Goal: Transaction & Acquisition: Purchase product/service

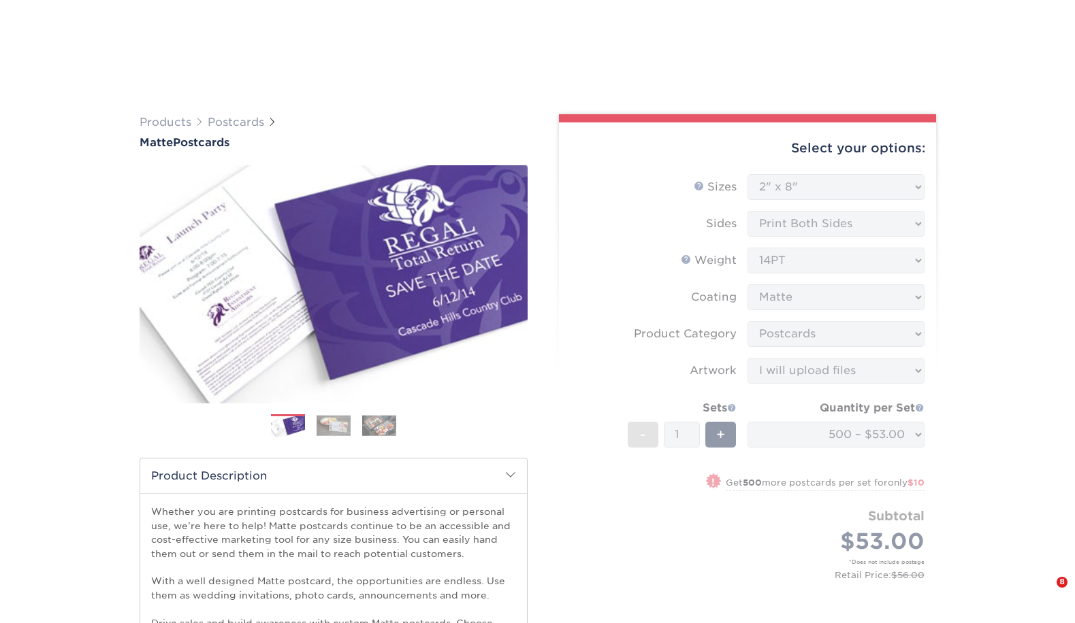
select select "2.00x8.00"
select select "9b7272e0-d6c8-4c3c-8e97-d3a1bcdab858"
select select "upload"
select select "500 – $53.00"
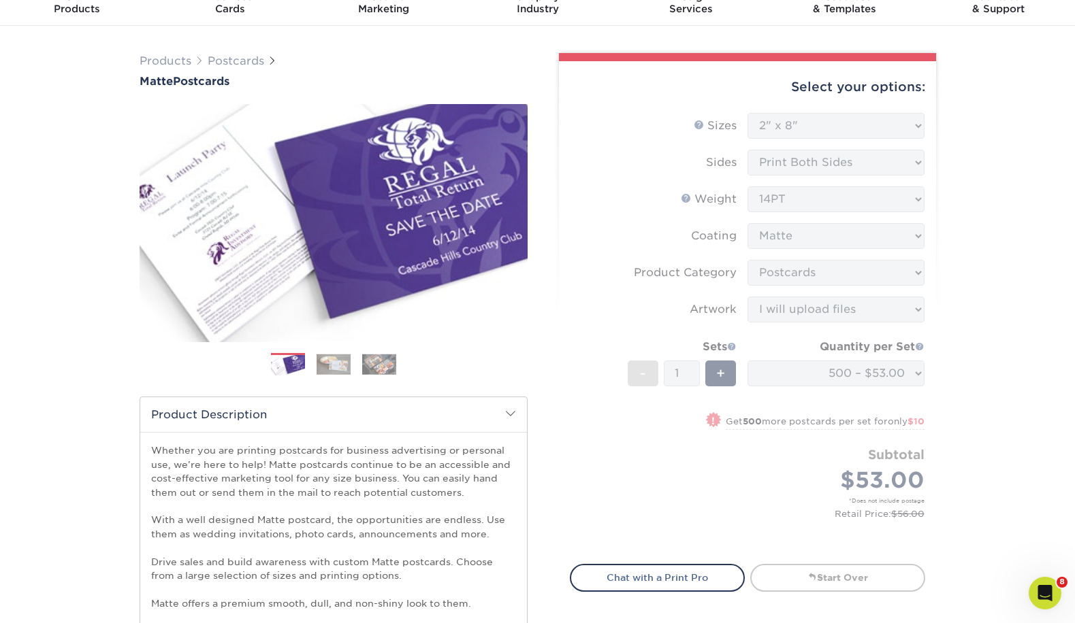
scroll to position [120, 0]
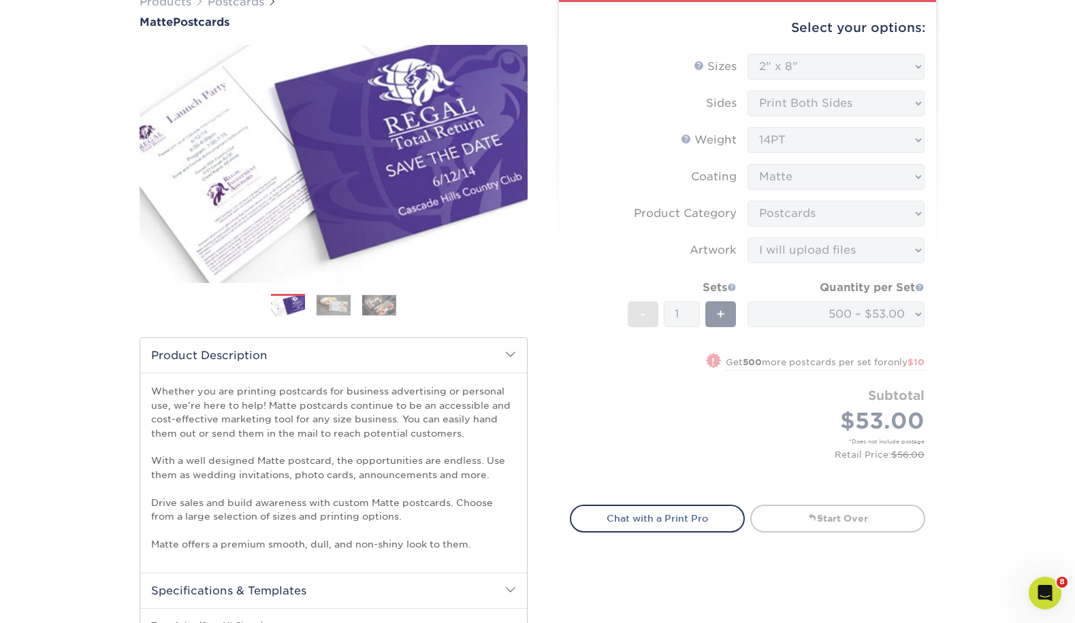
click at [614, 438] on form "Sizes Help Sizes Please Select 1.5" x 7" 2" x 4" 2" x 6" 2" x 7" 2" x 8" 2.12" …" at bounding box center [747, 272] width 355 height 436
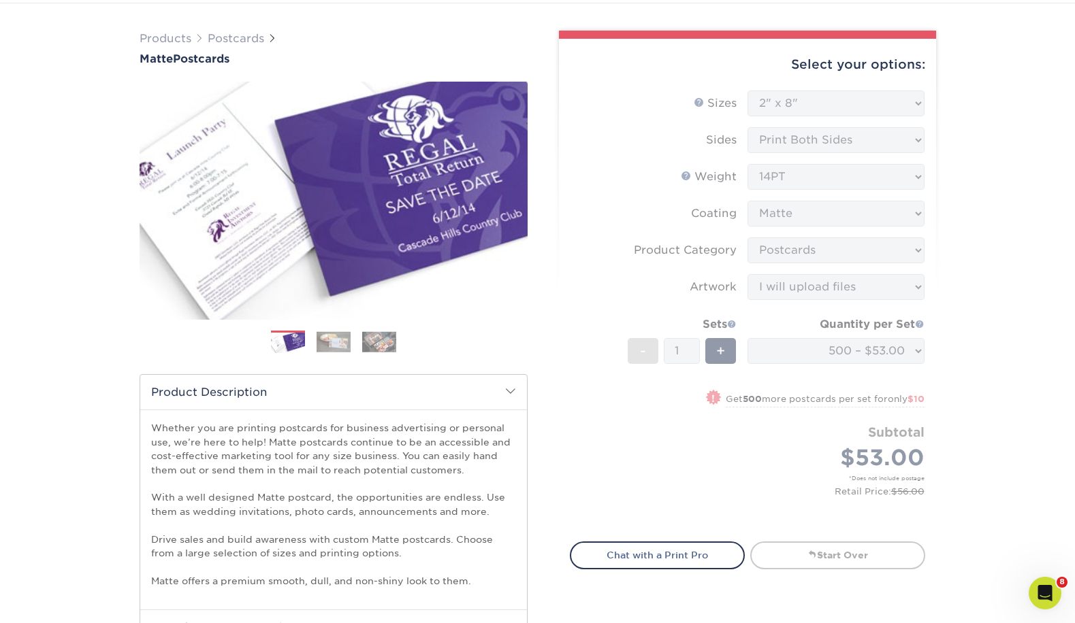
scroll to position [0, 0]
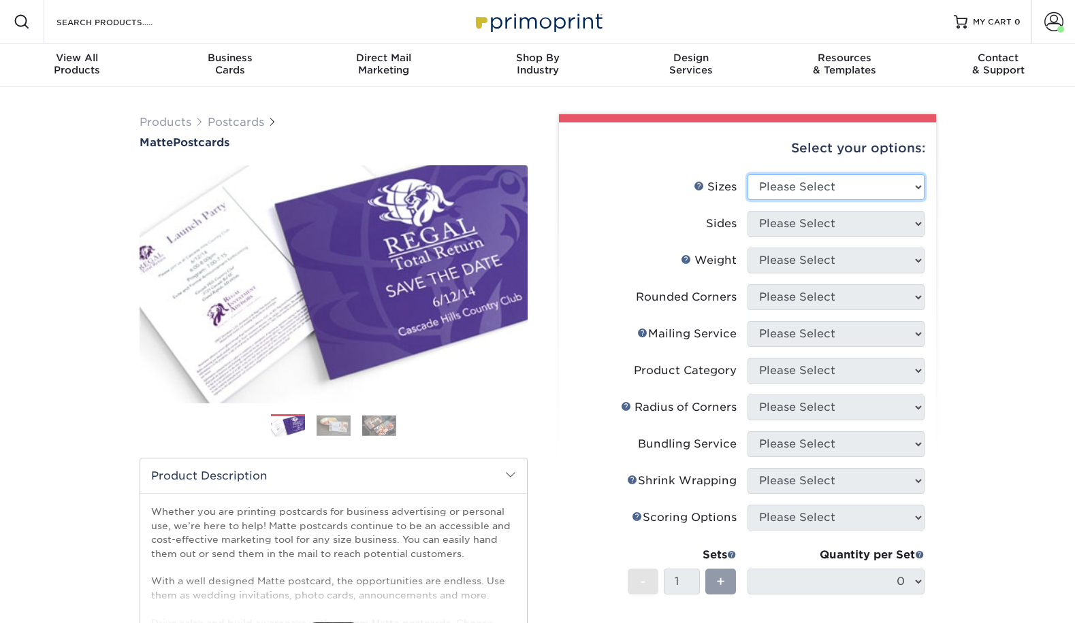
click at [762, 188] on select "Please Select 1.5" x 7" 2" x 4" 2" x 6" 2" x 7" 2" x 8" 2.12" x 5.5" 2.125" x 5…" at bounding box center [835, 187] width 177 height 26
select select "2.00x8.00"
click at [747, 174] on select "Please Select 1.5" x 7" 2" x 4" 2" x 6" 2" x 7" 2" x 8" 2.12" x 5.5" 2.125" x 5…" at bounding box center [835, 187] width 177 height 26
click at [805, 228] on select "Please Select Print Both Sides Print Front Only" at bounding box center [835, 224] width 177 height 26
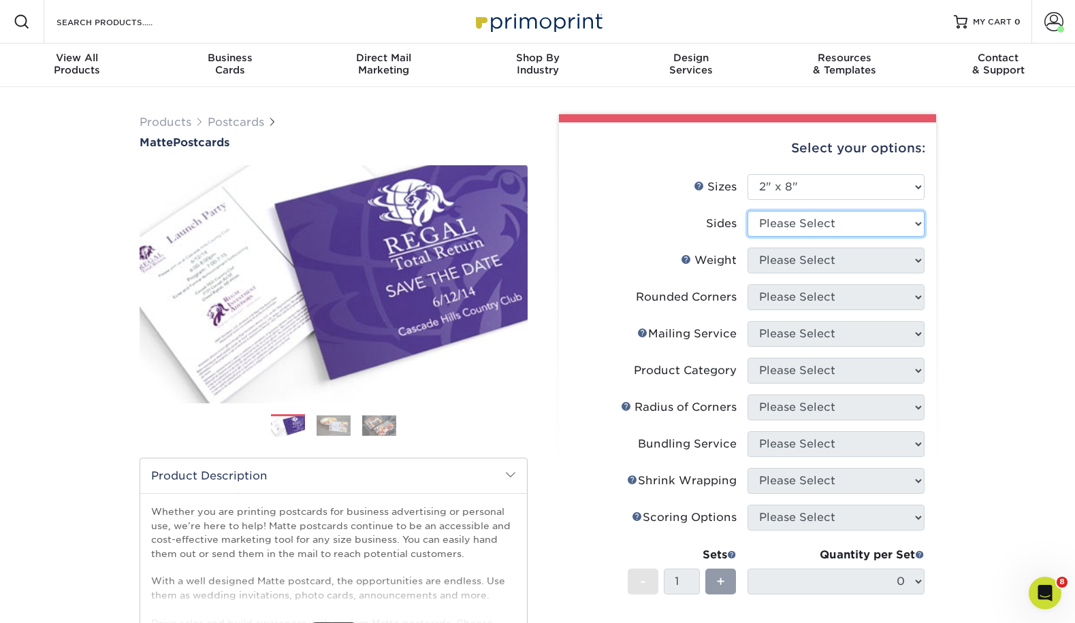
select select "13abbda7-1d64-4f25-8bb2-c179b224825d"
click at [747, 211] on select "Please Select Print Both Sides Print Front Only" at bounding box center [835, 224] width 177 height 26
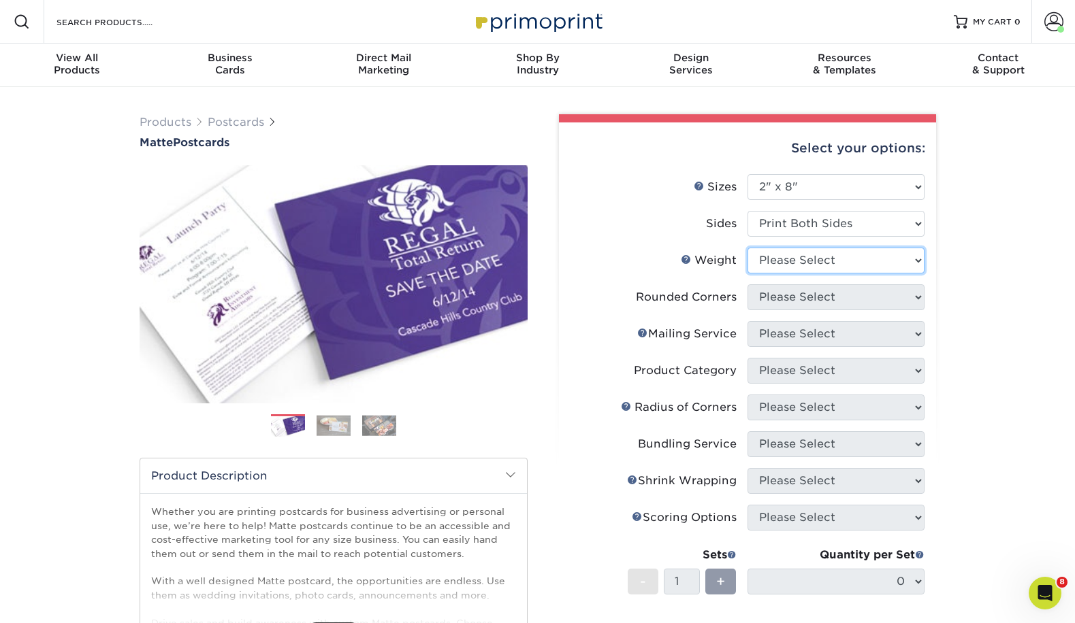
click at [810, 265] on select "Please Select 16PT 14PT" at bounding box center [835, 261] width 177 height 26
select select "14PT"
click at [747, 248] on select "Please Select 16PT 14PT" at bounding box center [835, 261] width 177 height 26
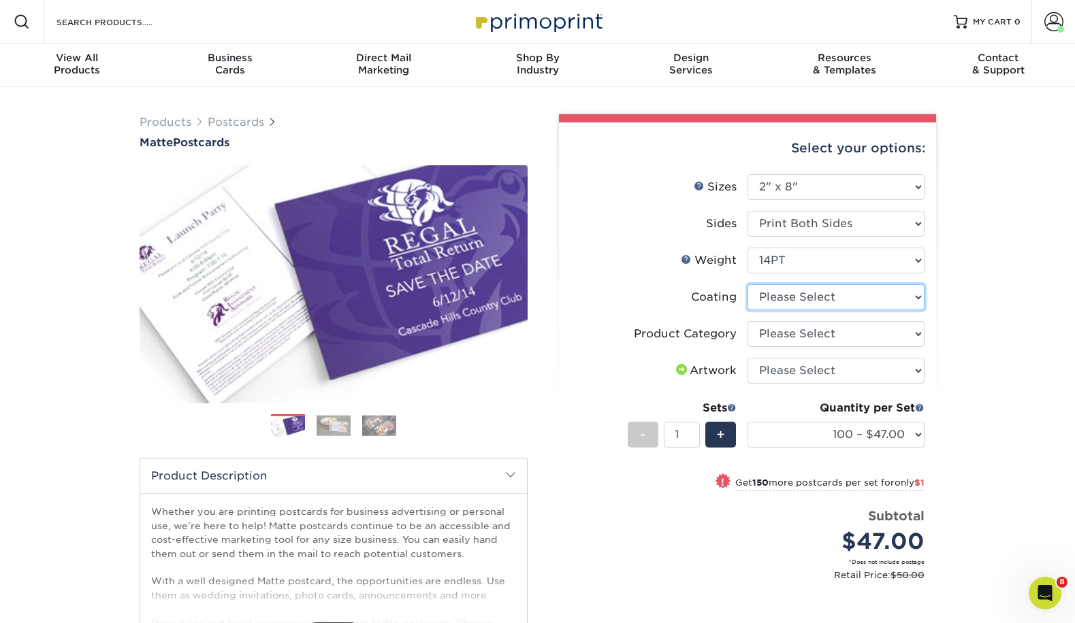
click at [821, 304] on select at bounding box center [835, 298] width 177 height 26
select select "121bb7b5-3b4d-429f-bd8d-bbf80e953313"
click at [747, 285] on select at bounding box center [835, 298] width 177 height 26
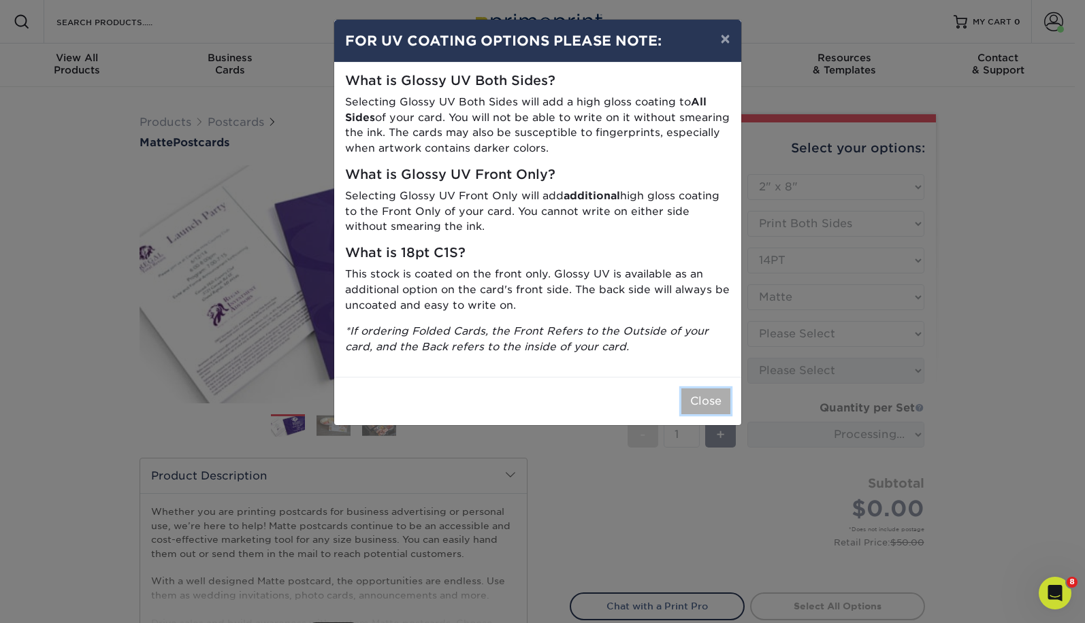
click at [709, 402] on button "Close" at bounding box center [705, 402] width 49 height 26
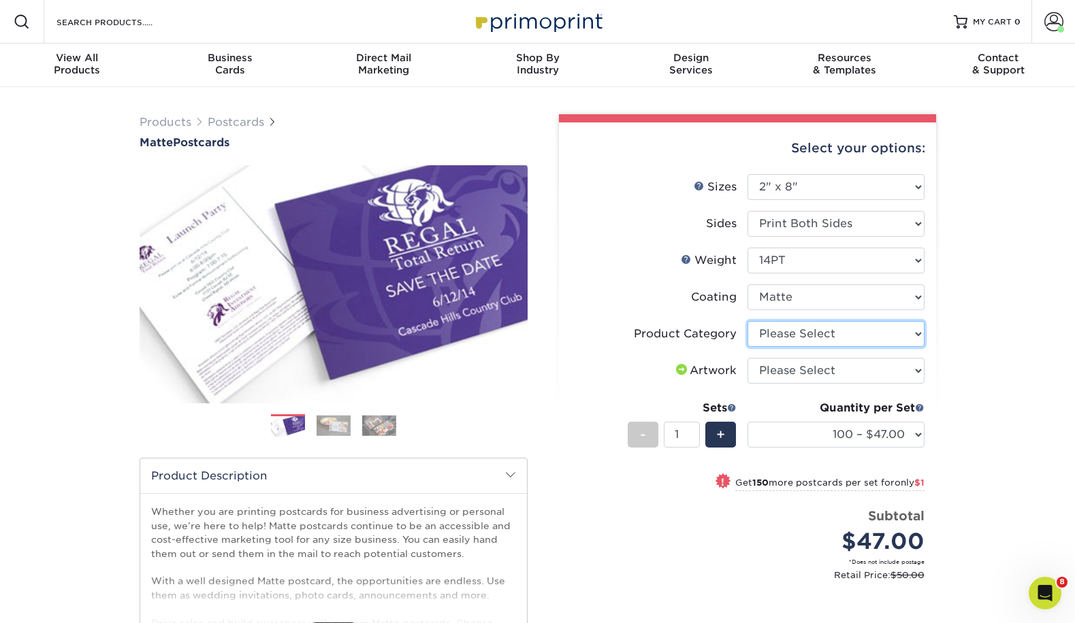
click at [843, 335] on select "Please Select Postcards" at bounding box center [835, 334] width 177 height 26
select select "9b7272e0-d6c8-4c3c-8e97-d3a1bcdab858"
click at [747, 321] on select "Please Select Postcards" at bounding box center [835, 334] width 177 height 26
click at [849, 370] on select "Please Select I will upload files I need a design - $150" at bounding box center [835, 371] width 177 height 26
select select "upload"
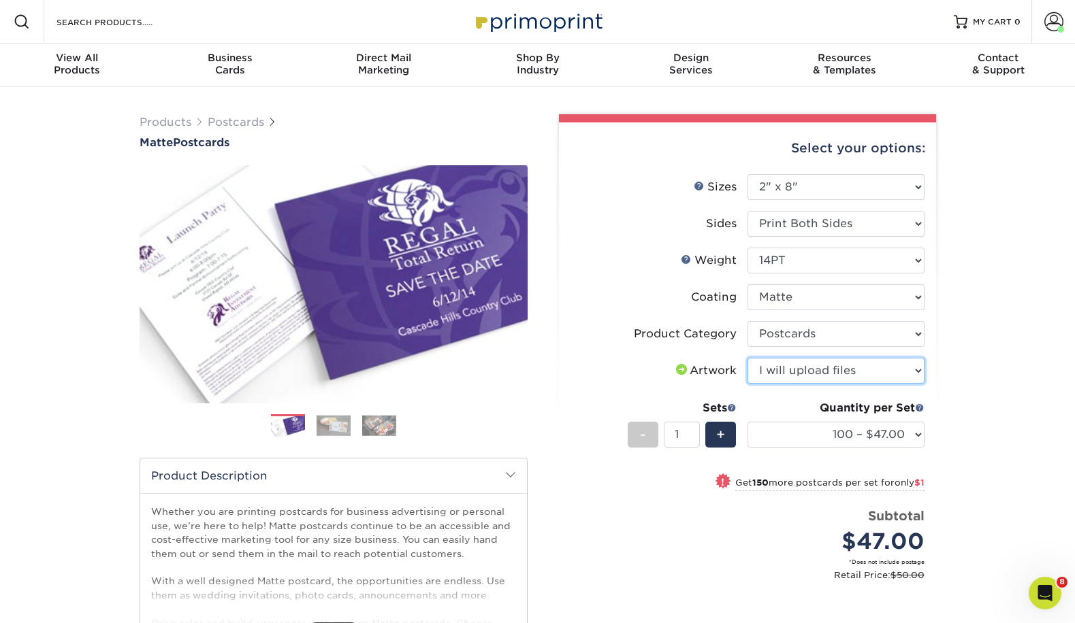
click at [747, 358] on select "Please Select I will upload files I need a design - $150" at bounding box center [835, 371] width 177 height 26
click at [774, 442] on select "100 – $47.00 250 – $48.00 500 – $53.00 1000 – $63.00 2500 – $101.00 5000 – $151…" at bounding box center [835, 435] width 177 height 26
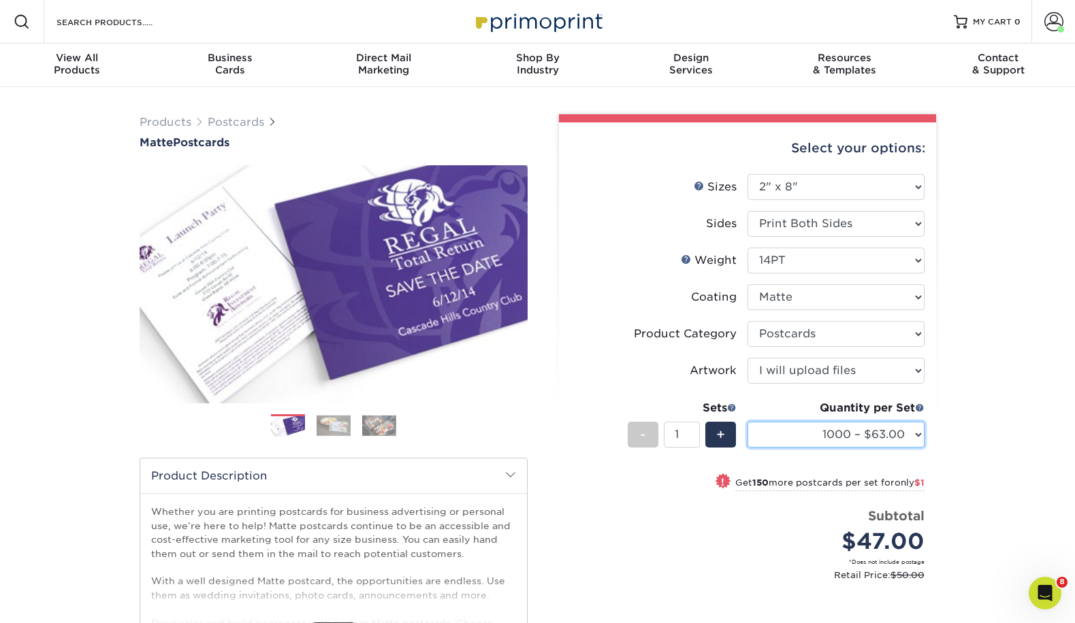
click at [747, 422] on select "100 – $47.00 250 – $48.00 500 – $53.00 1000 – $63.00 2500 – $101.00 5000 – $151…" at bounding box center [835, 435] width 177 height 26
click at [854, 423] on select "100 – $47.00 250 – $48.00 500 – $53.00 1000 – $63.00 2500 – $101.00 5000 – $151…" at bounding box center [835, 435] width 177 height 26
select select "500 – $53.00"
click at [747, 422] on select "100 – $47.00 250 – $48.00 500 – $53.00 1000 – $63.00 2500 – $101.00 5000 – $151…" at bounding box center [835, 435] width 177 height 26
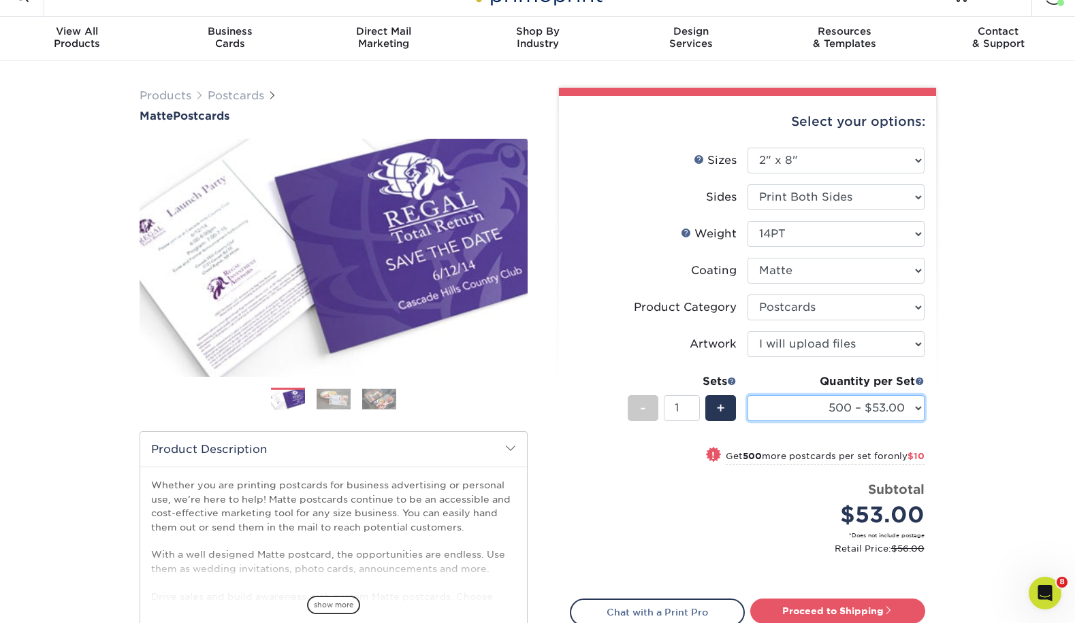
scroll to position [201, 0]
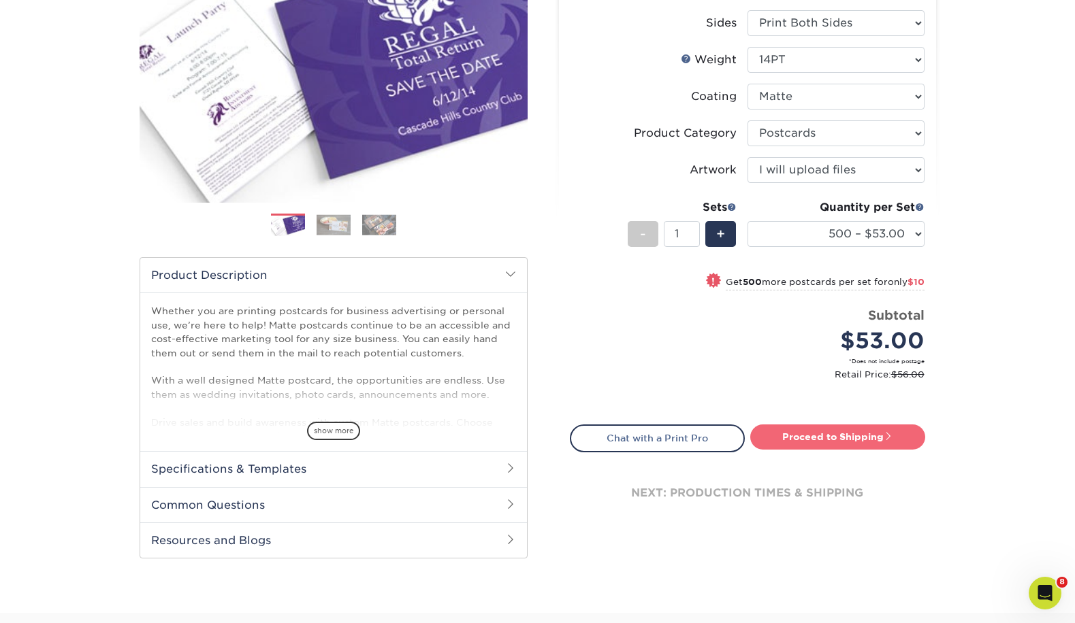
click at [874, 436] on link "Proceed to Shipping" at bounding box center [837, 437] width 175 height 25
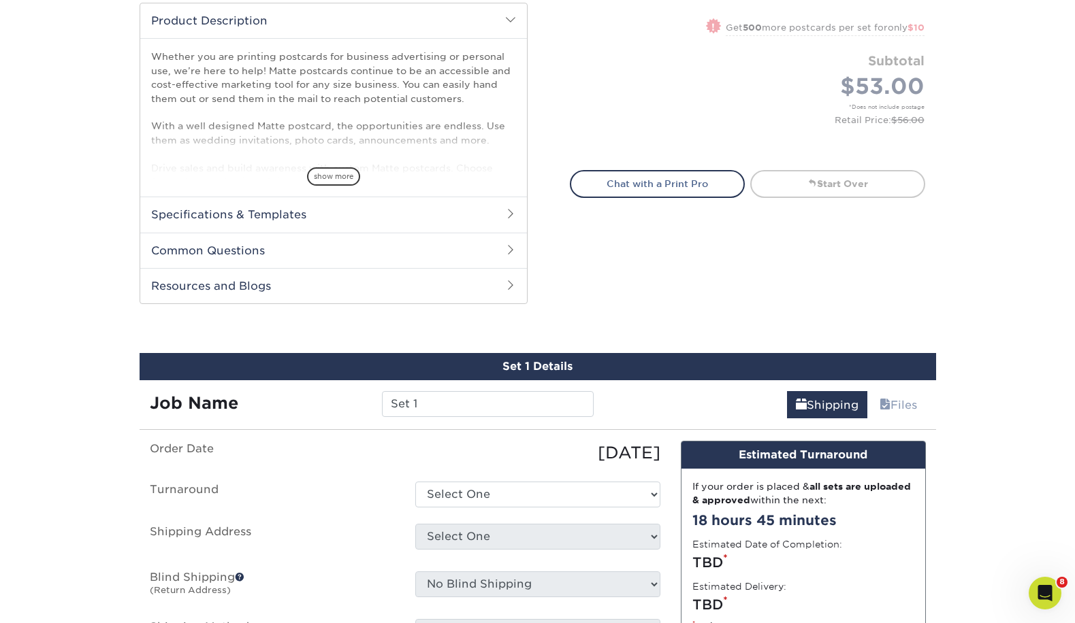
scroll to position [541, 0]
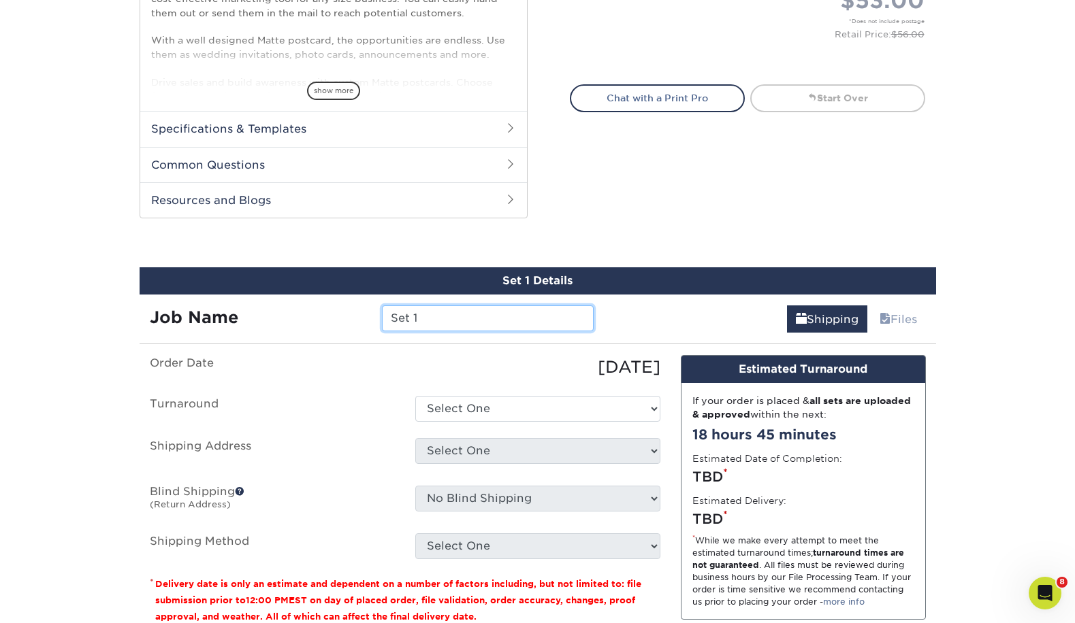
click at [447, 317] on input "Set 1" at bounding box center [488, 319] width 212 height 26
type input "Cat bookmark insert"
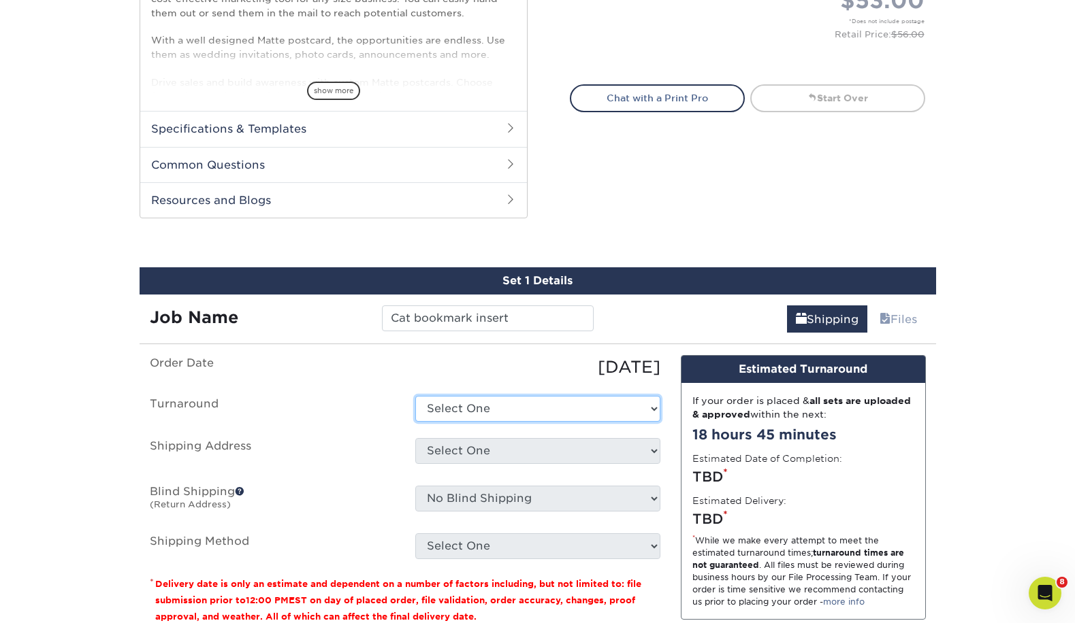
click at [491, 411] on select "Select One 2-4 Business Days 2 Day Next Business Day" at bounding box center [537, 409] width 245 height 26
select select "25c14714-8ff8-41eb-ba37-f736c6594beb"
click at [415, 396] on select "Select One 2-4 Business Days 2 Day Next Business Day" at bounding box center [537, 409] width 245 height 26
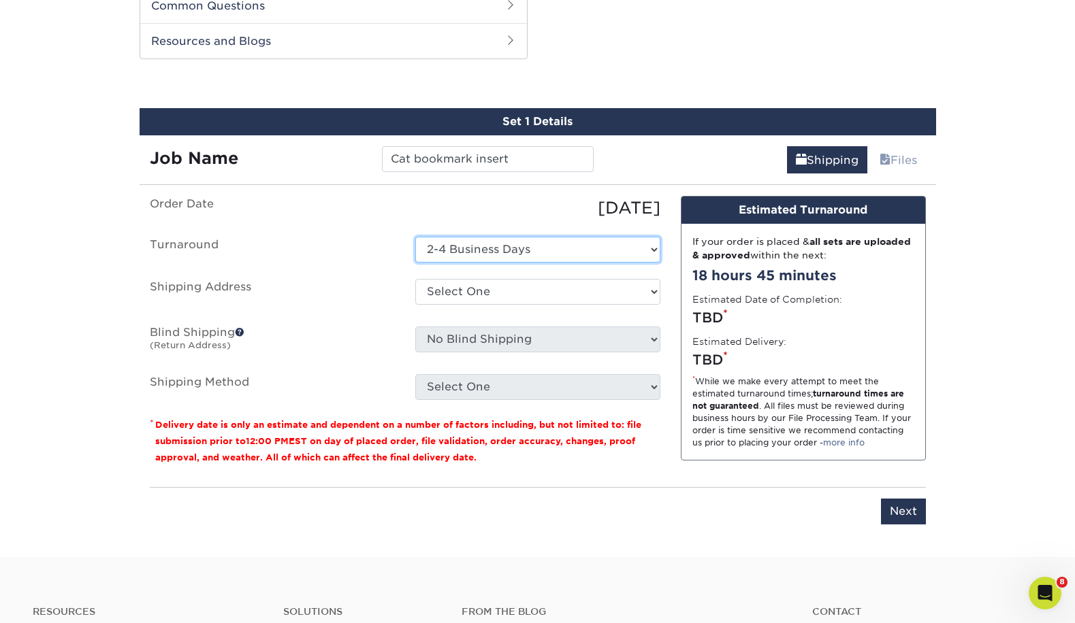
scroll to position [746, 0]
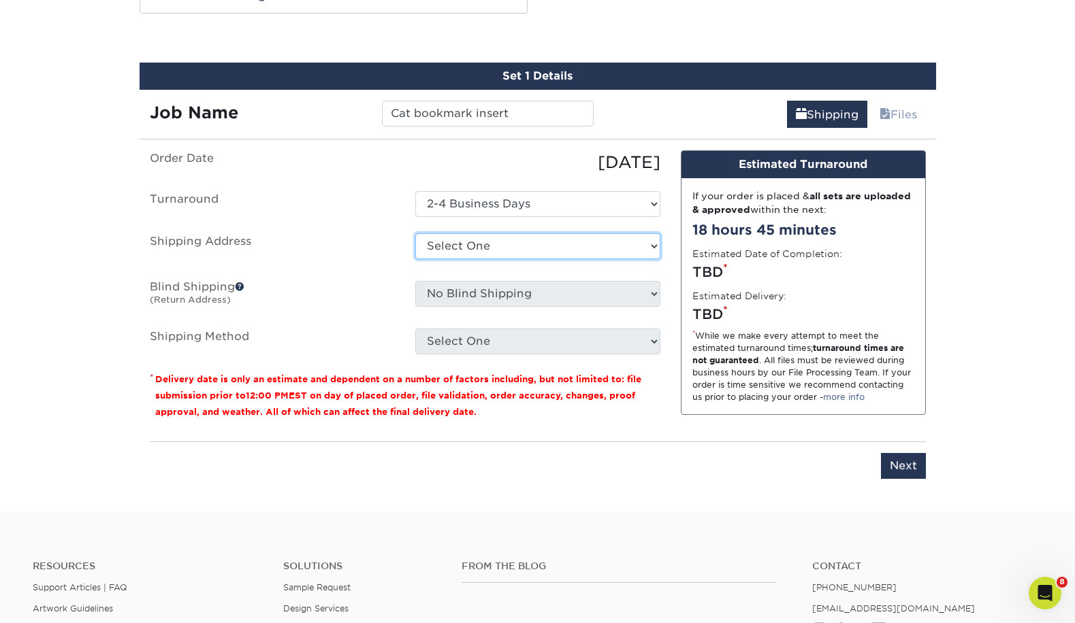
click at [506, 246] on select "Select One Home + Add New Address" at bounding box center [537, 246] width 245 height 26
select select "136549"
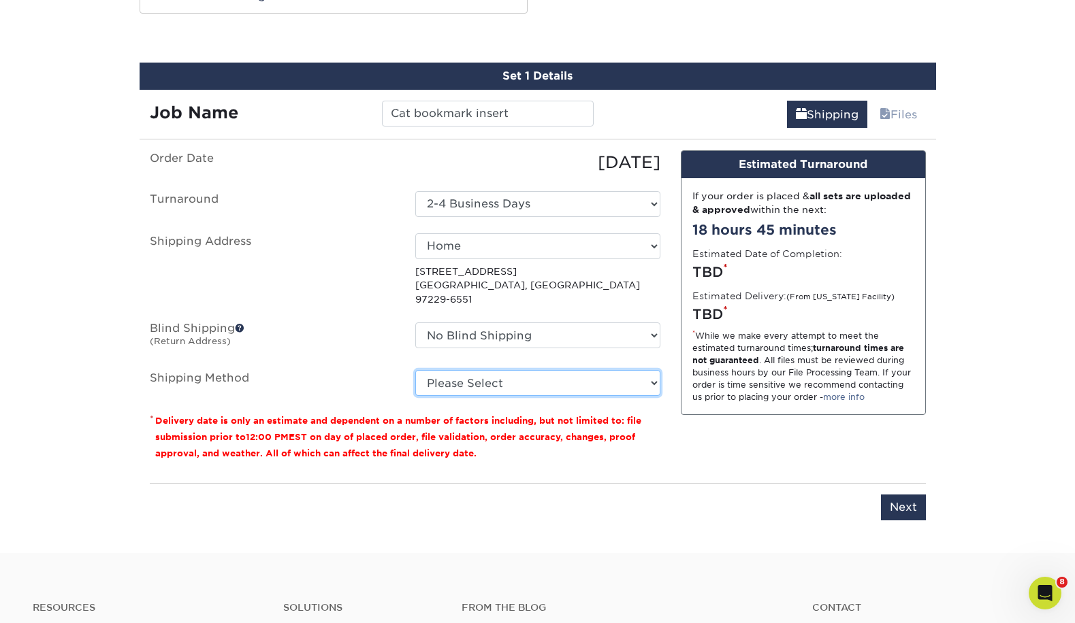
click at [510, 370] on select "Please Select Ground Shipping (+$26.08) 3 Day Shipping Service (+$32.29) 2 Day …" at bounding box center [537, 383] width 245 height 26
select select "03"
click at [415, 370] on select "Please Select Ground Shipping (+$26.08) 3 Day Shipping Service (+$32.29) 2 Day …" at bounding box center [537, 383] width 245 height 26
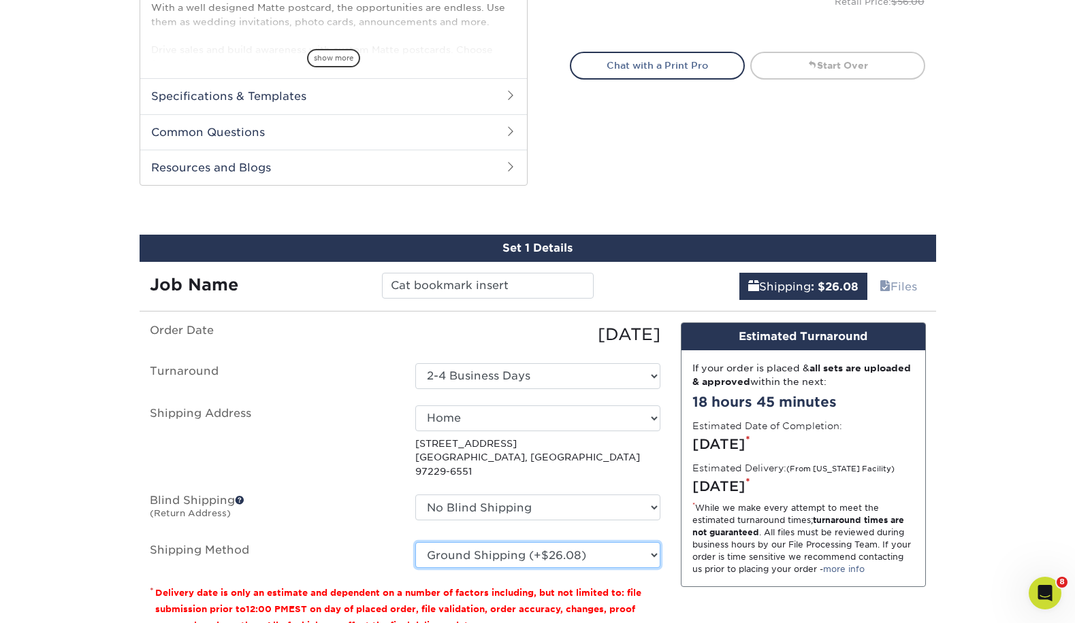
scroll to position [792, 0]
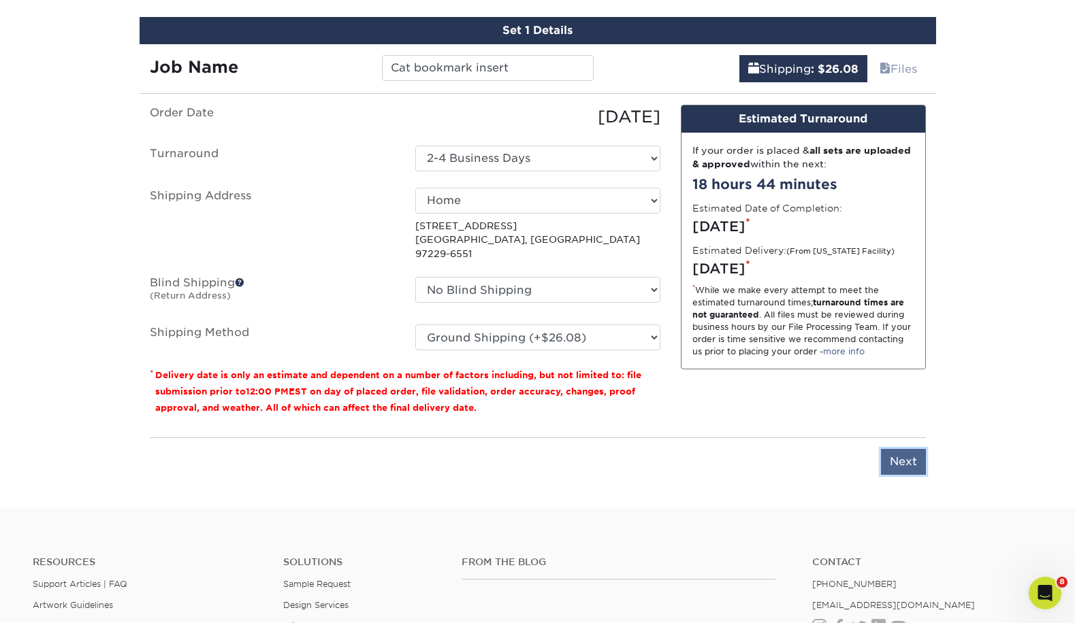
click at [908, 449] on input "Next" at bounding box center [903, 462] width 45 height 26
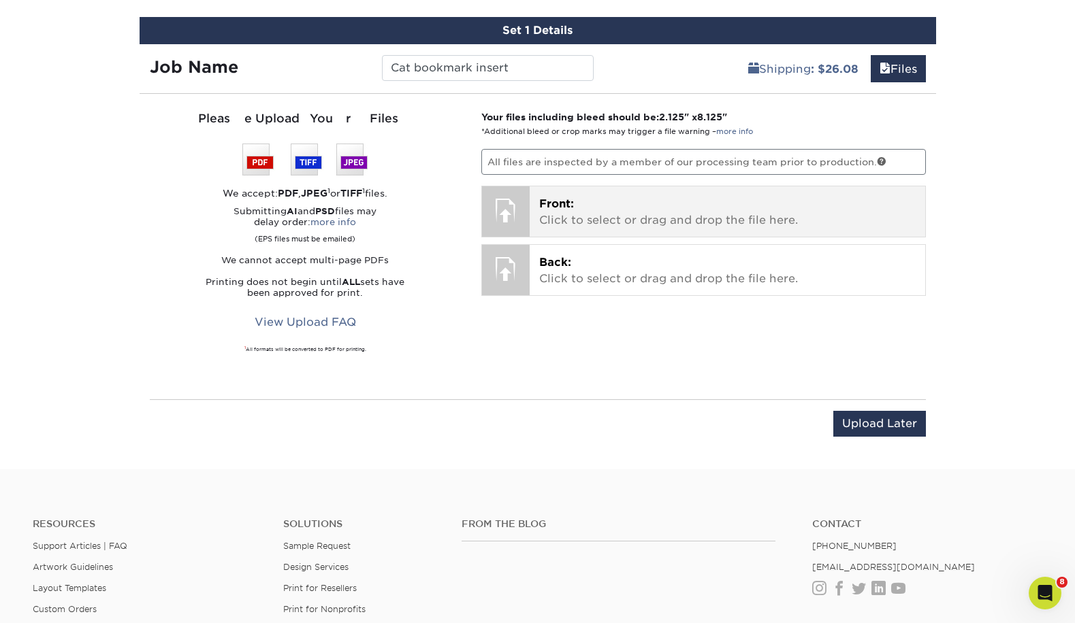
click at [584, 223] on p "Front: Click to select or drag and drop the file here." at bounding box center [727, 212] width 376 height 33
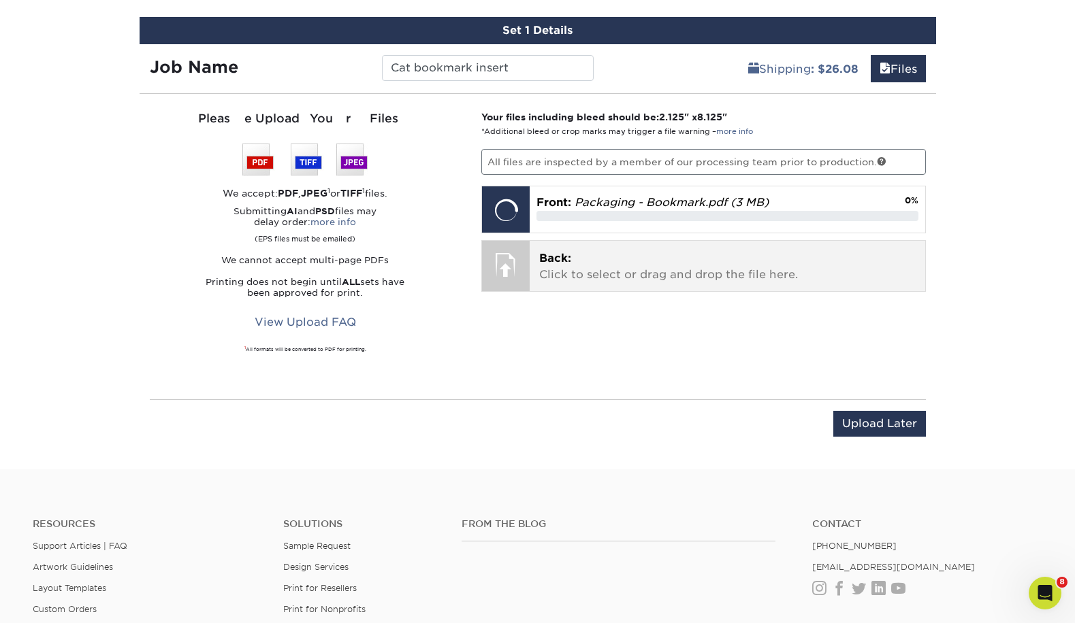
click at [611, 262] on p "Back: Click to select or drag and drop the file here." at bounding box center [727, 266] width 376 height 33
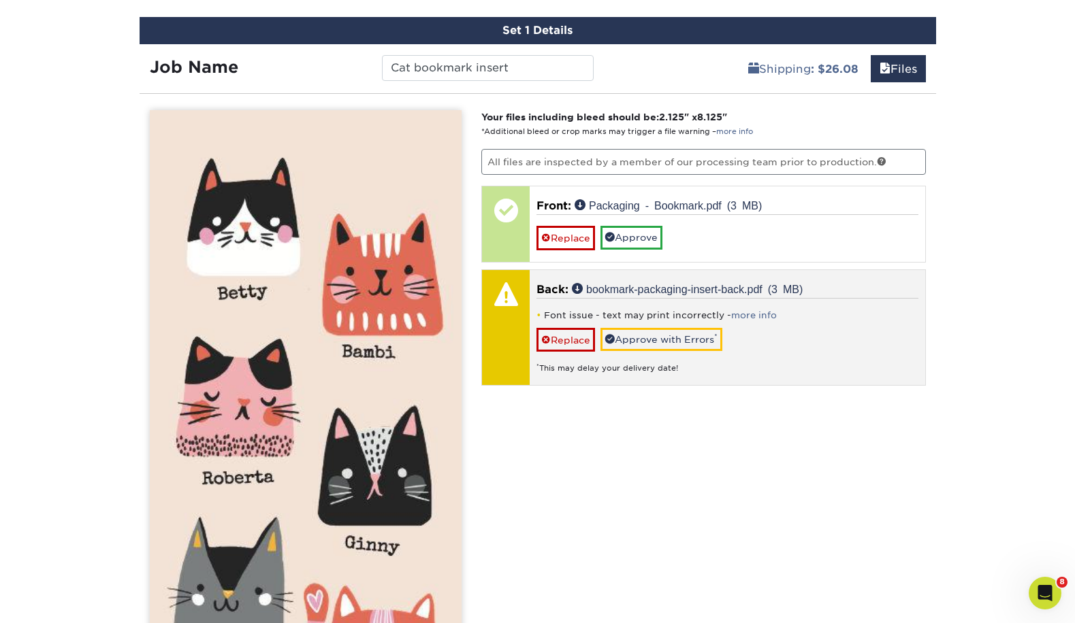
click at [775, 304] on div "Font issue - text may print incorrectly - more info Replace Approve with Errors…" at bounding box center [727, 336] width 382 height 76
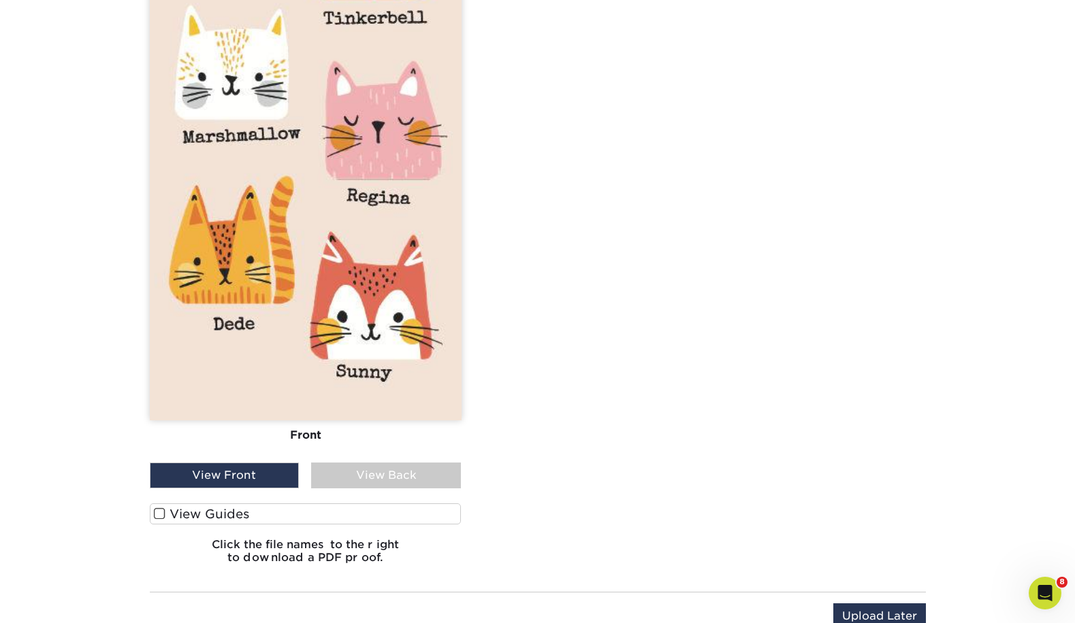
scroll to position [1896, 0]
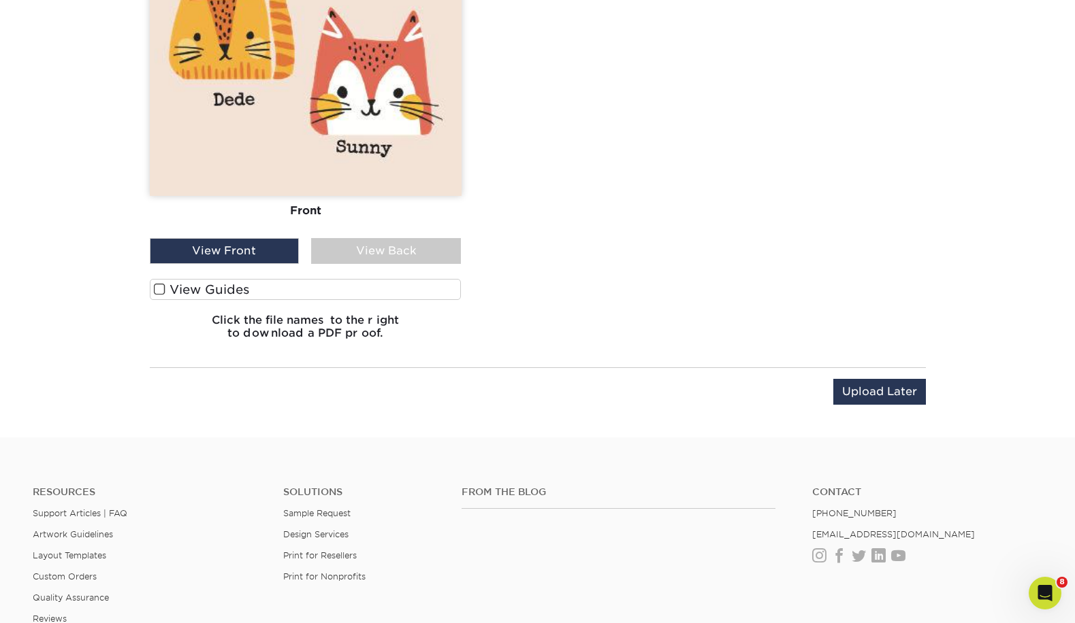
click at [374, 250] on div "View Back" at bounding box center [386, 251] width 150 height 26
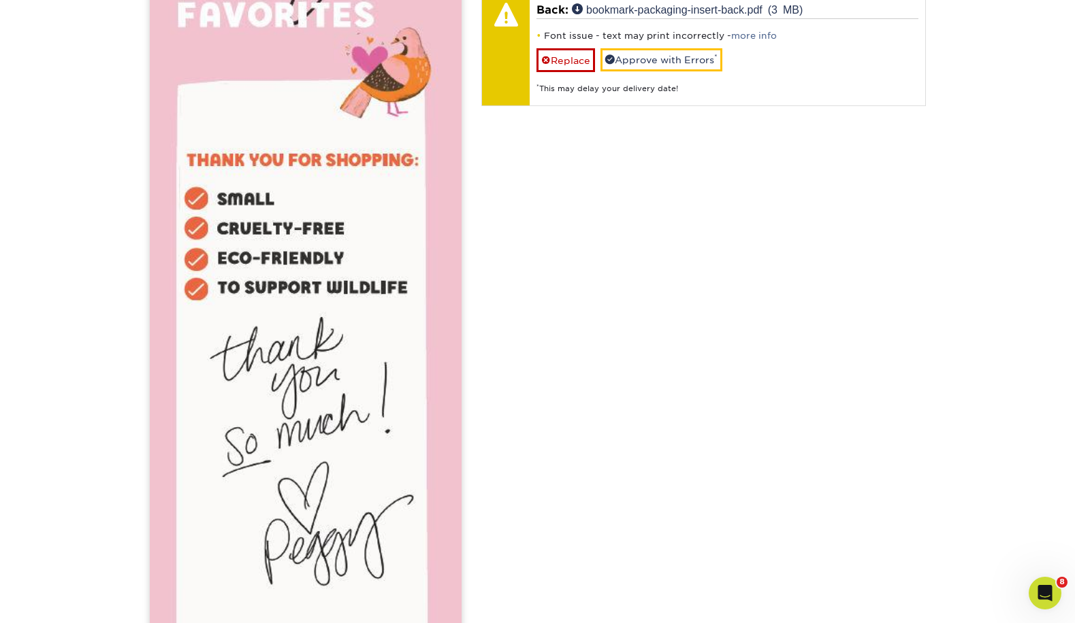
scroll to position [670, 0]
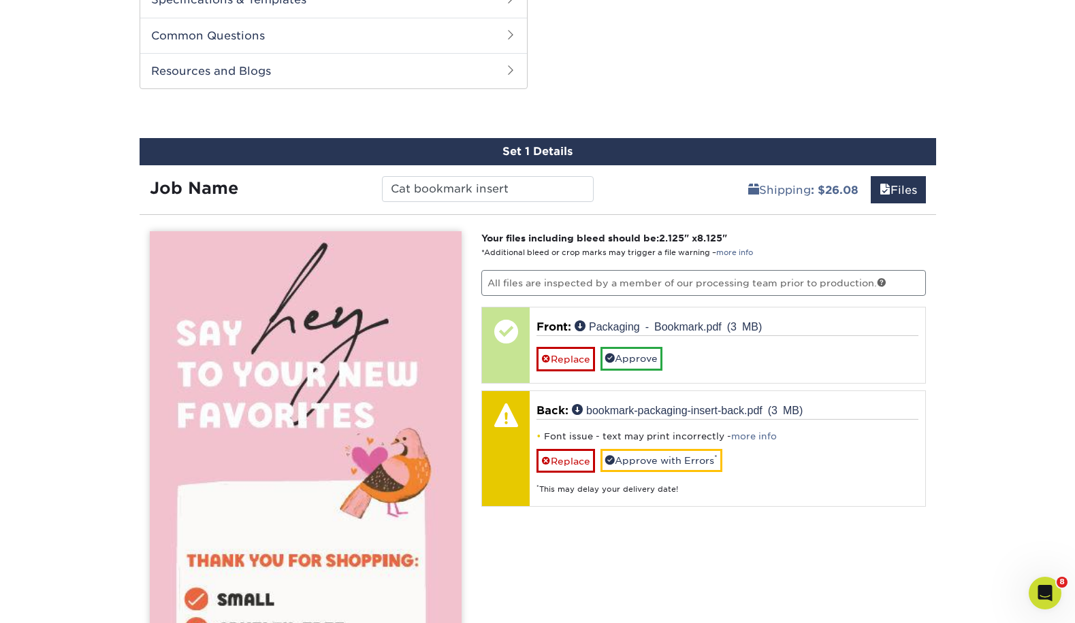
click at [753, 432] on link "more info" at bounding box center [754, 437] width 46 height 10
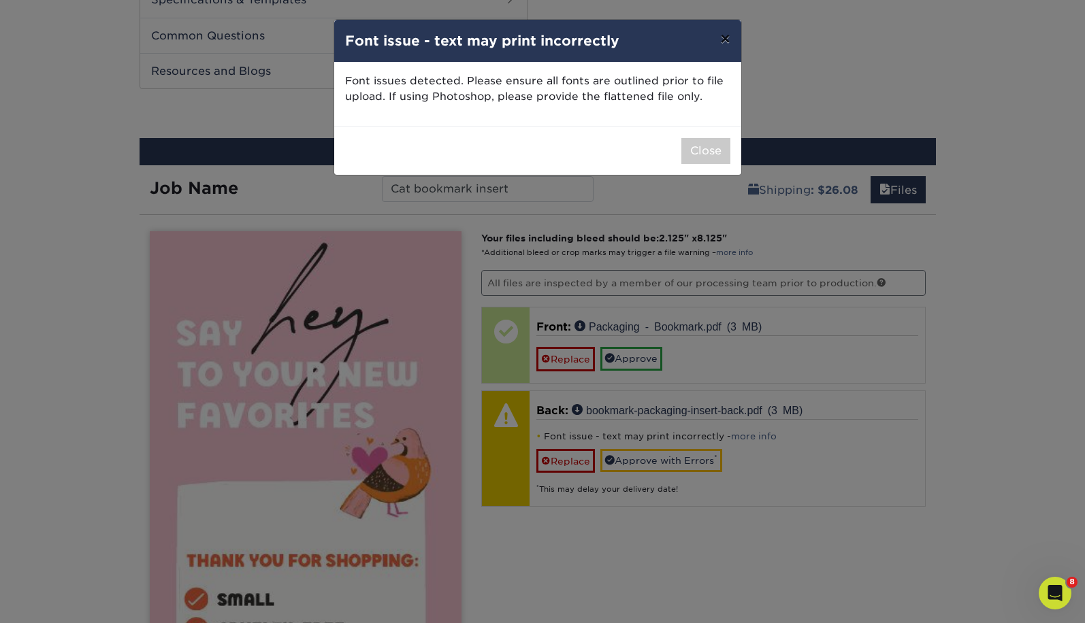
click at [721, 41] on button "×" at bounding box center [724, 39] width 31 height 38
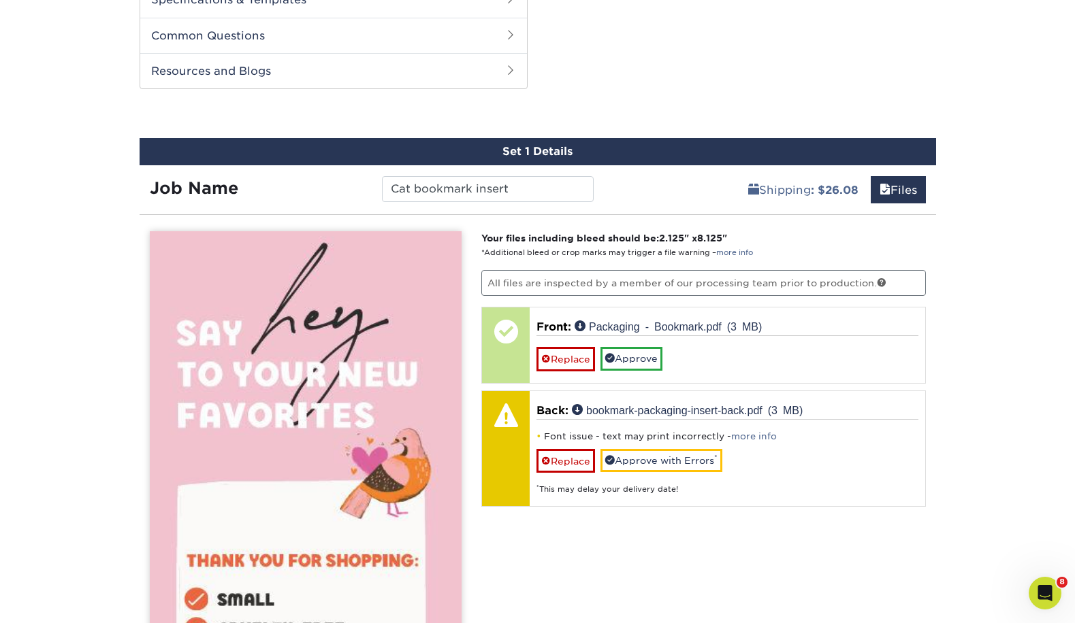
scroll to position [834, 0]
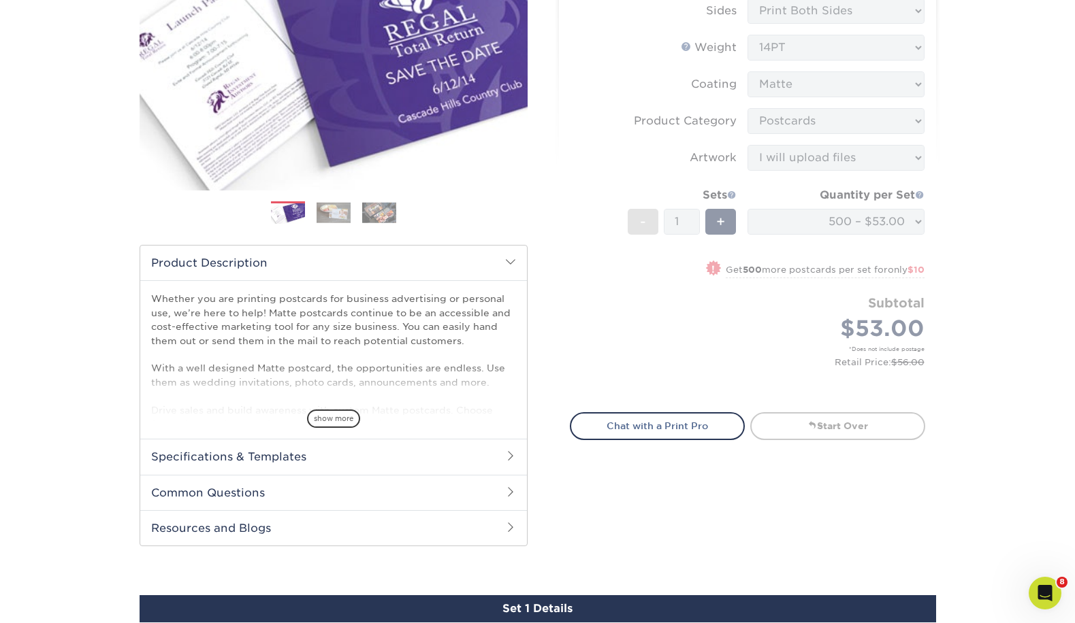
scroll to position [283, 0]
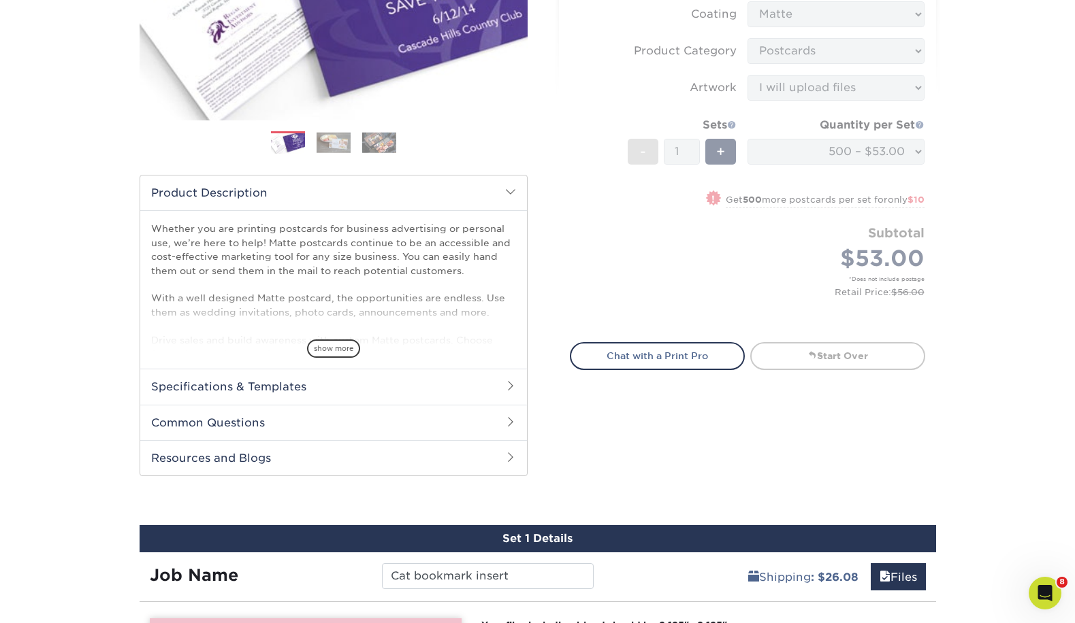
click at [327, 406] on h2 "Common Questions" at bounding box center [333, 422] width 387 height 35
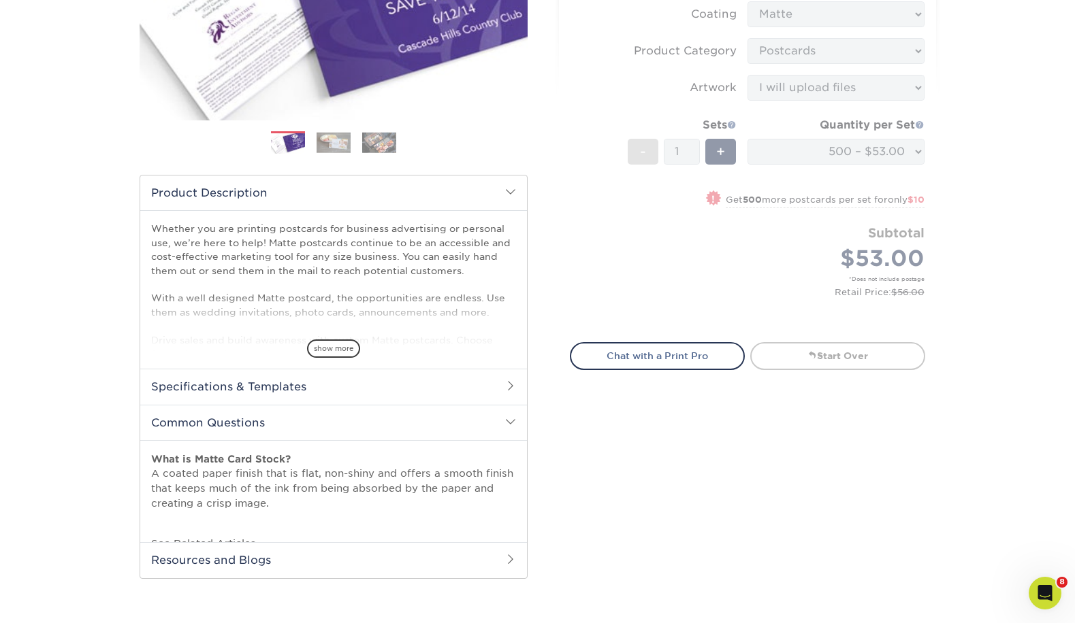
click at [326, 390] on h2 "Specifications & Templates" at bounding box center [333, 386] width 387 height 35
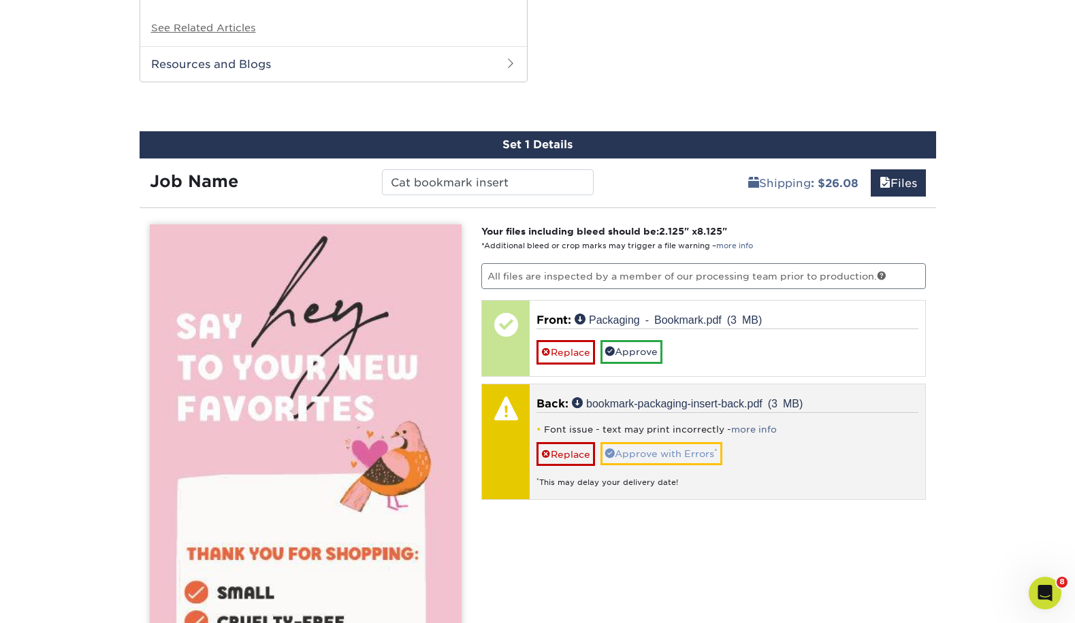
scroll to position [968, 0]
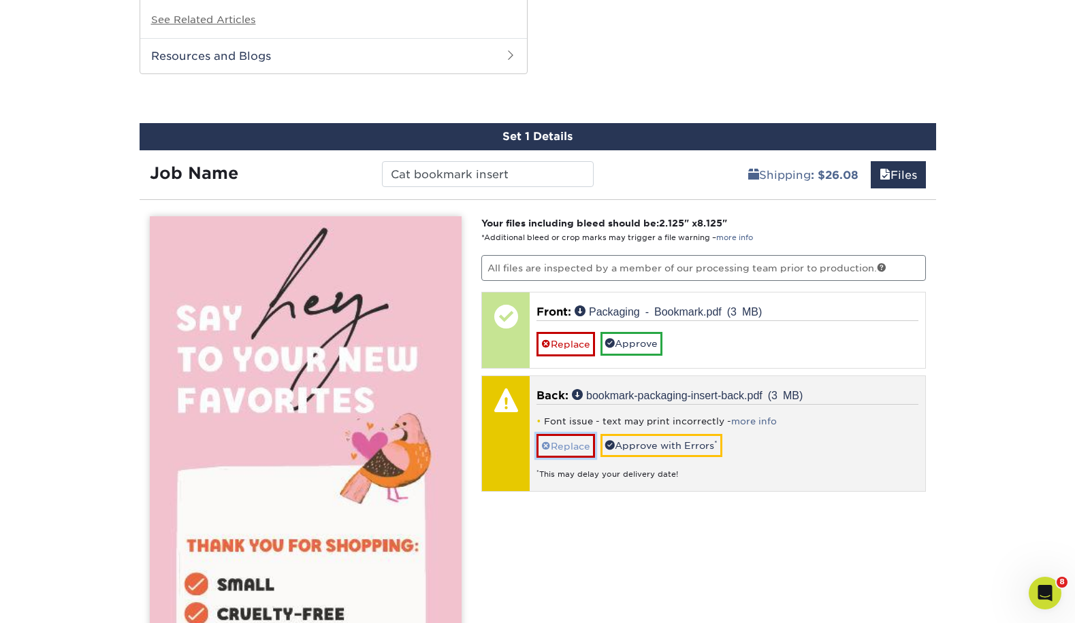
click at [585, 443] on link "Replace" at bounding box center [565, 446] width 59 height 24
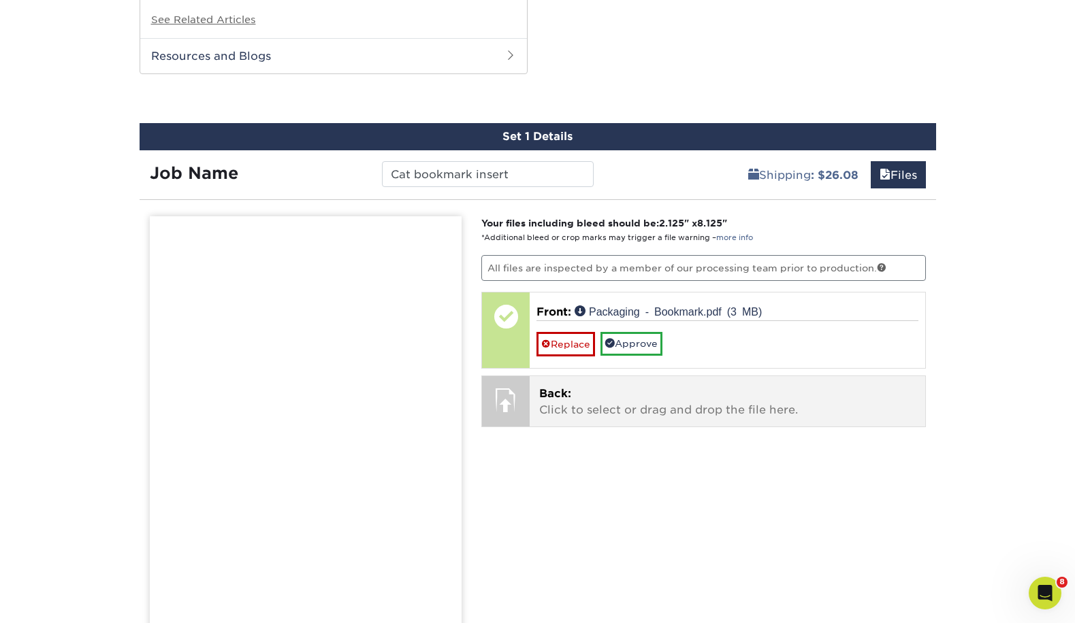
click at [611, 389] on p "Back: Click to select or drag and drop the file here." at bounding box center [727, 402] width 376 height 33
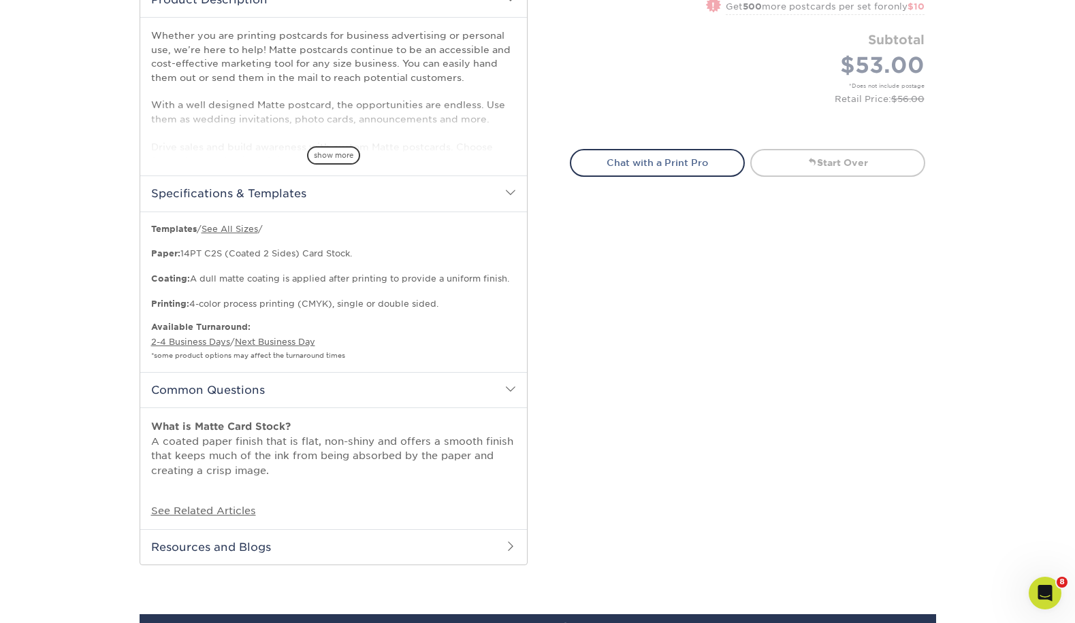
scroll to position [283, 0]
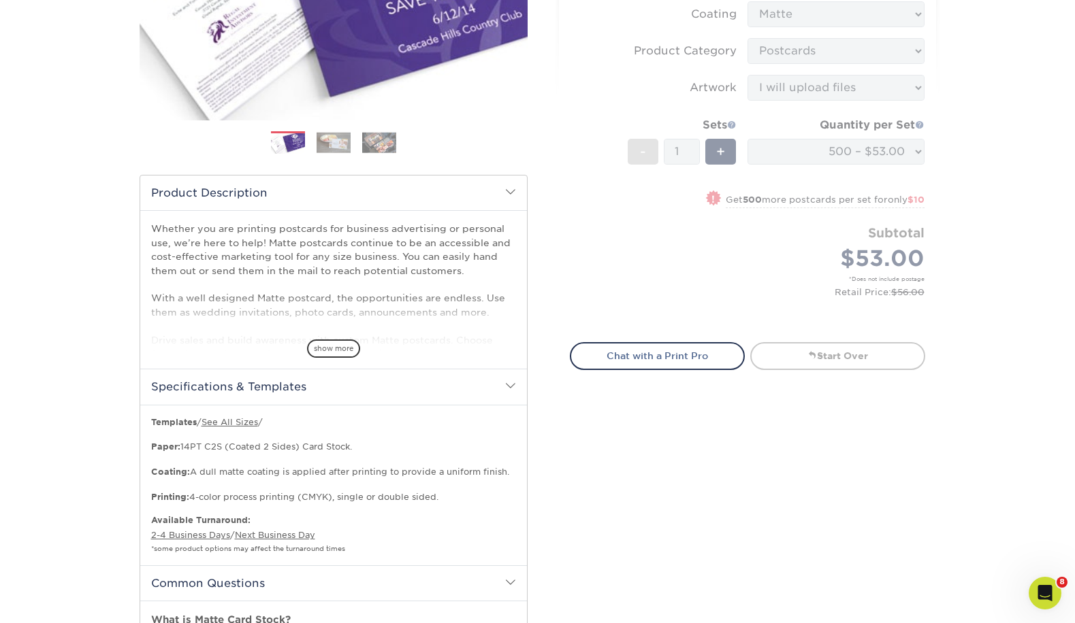
click at [330, 371] on h2 "Specifications & Templates" at bounding box center [333, 386] width 387 height 35
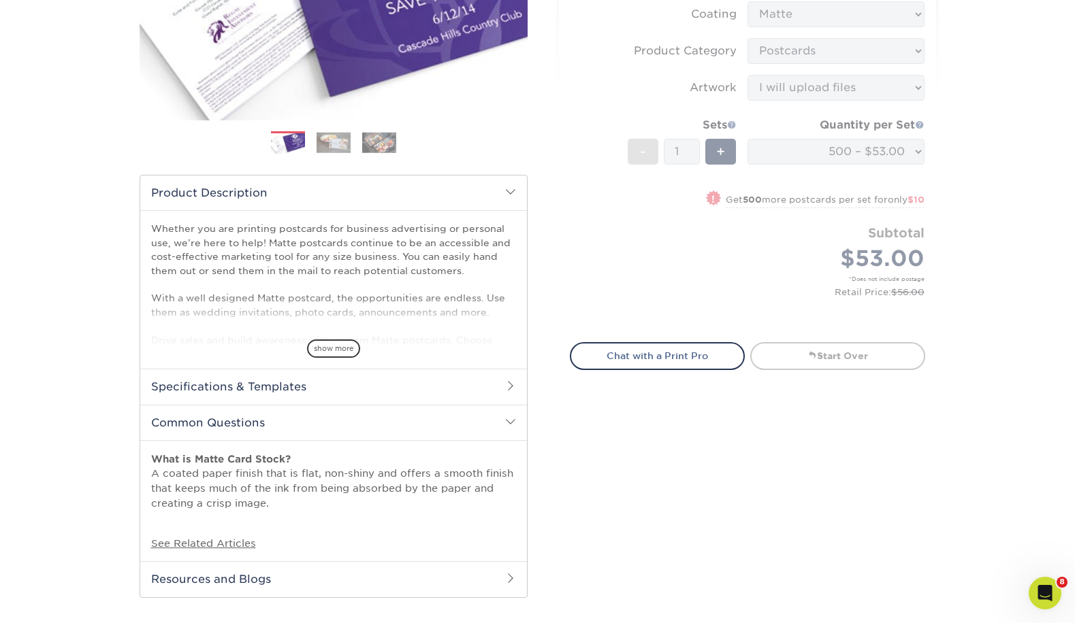
click at [339, 388] on h2 "Specifications & Templates" at bounding box center [333, 386] width 387 height 35
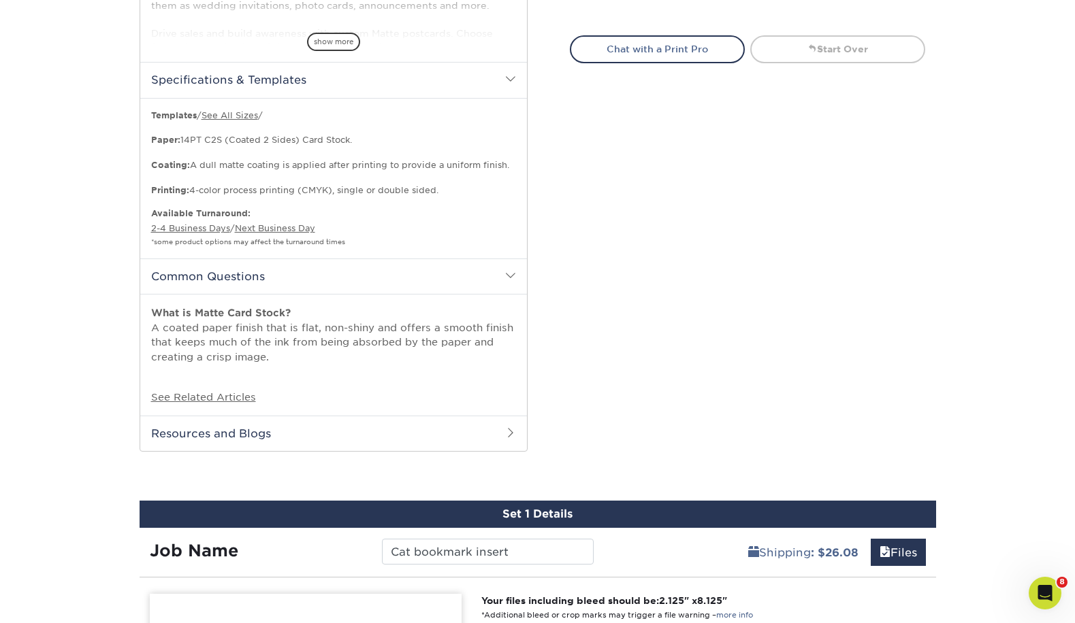
scroll to position [679, 0]
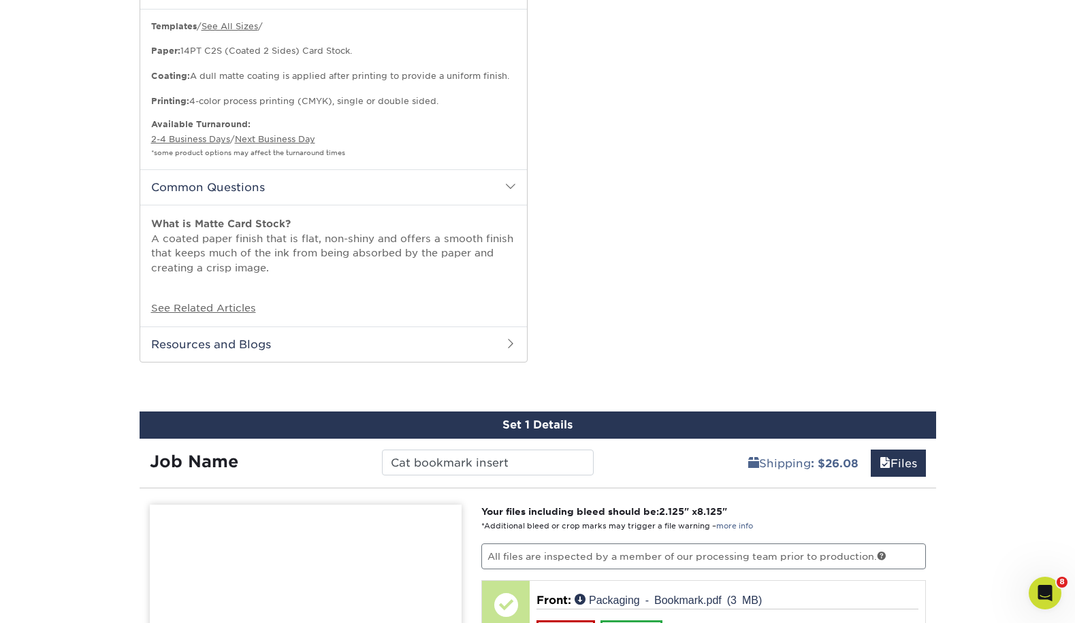
click at [232, 342] on h2 "Resources and Blogs" at bounding box center [333, 344] width 387 height 35
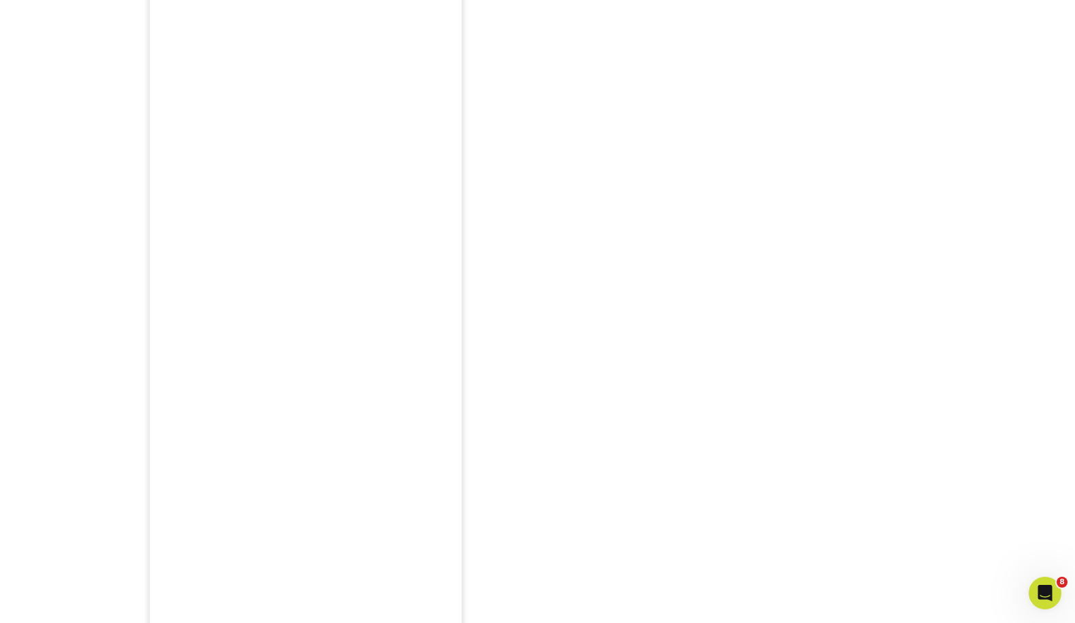
scroll to position [2204, 0]
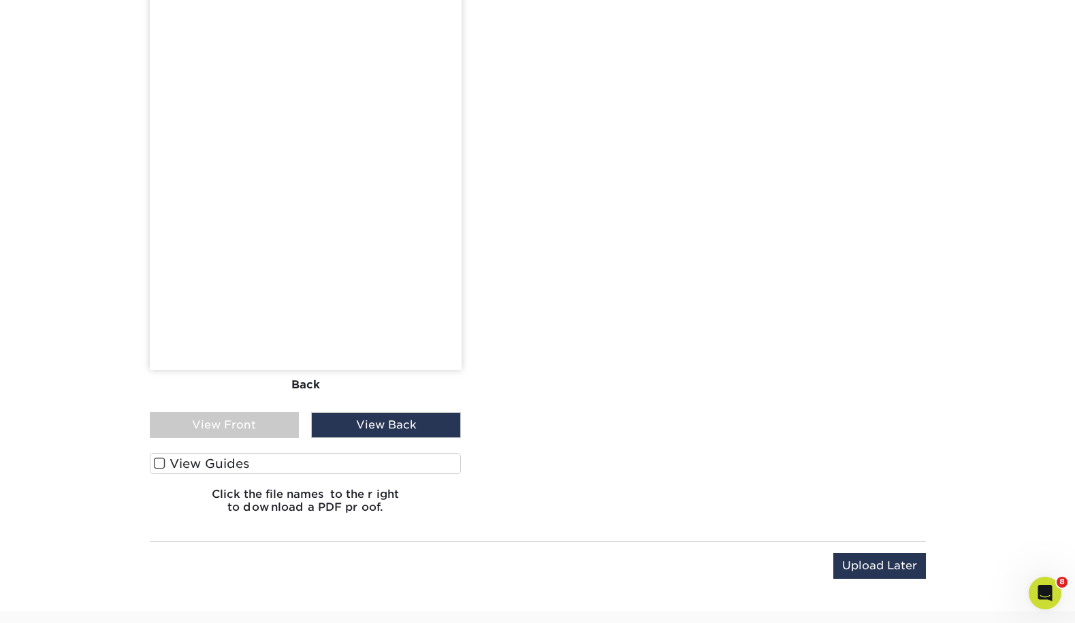
click at [196, 459] on label "View Guides" at bounding box center [306, 463] width 312 height 21
click at [0, 0] on input "View Guides" at bounding box center [0, 0] width 0 height 0
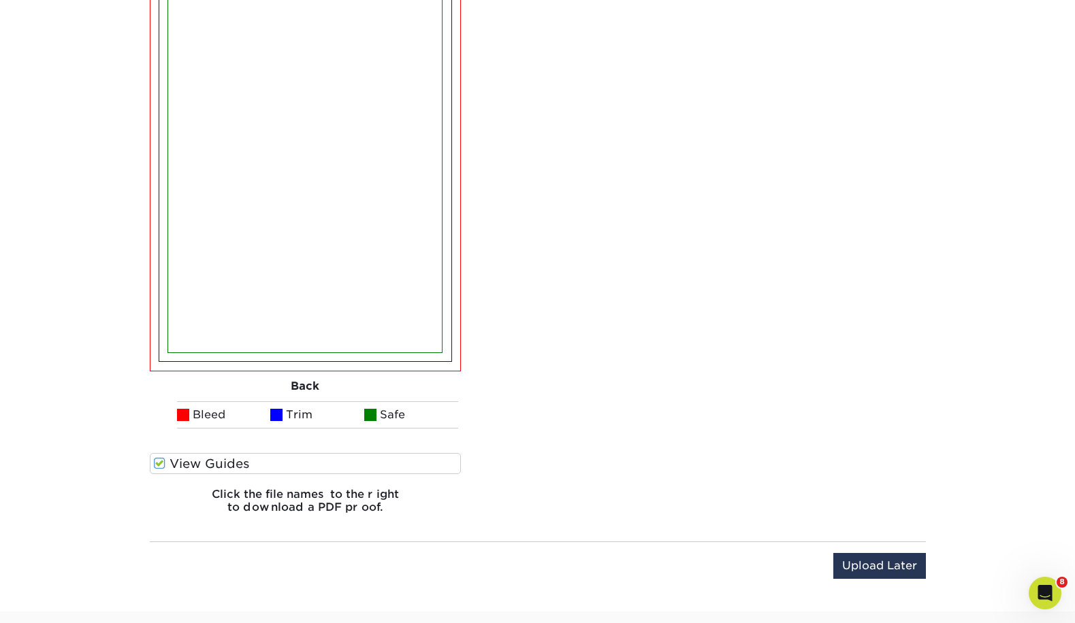
click at [220, 461] on label "View Guides" at bounding box center [306, 463] width 312 height 21
click at [0, 0] on input "View Guides" at bounding box center [0, 0] width 0 height 0
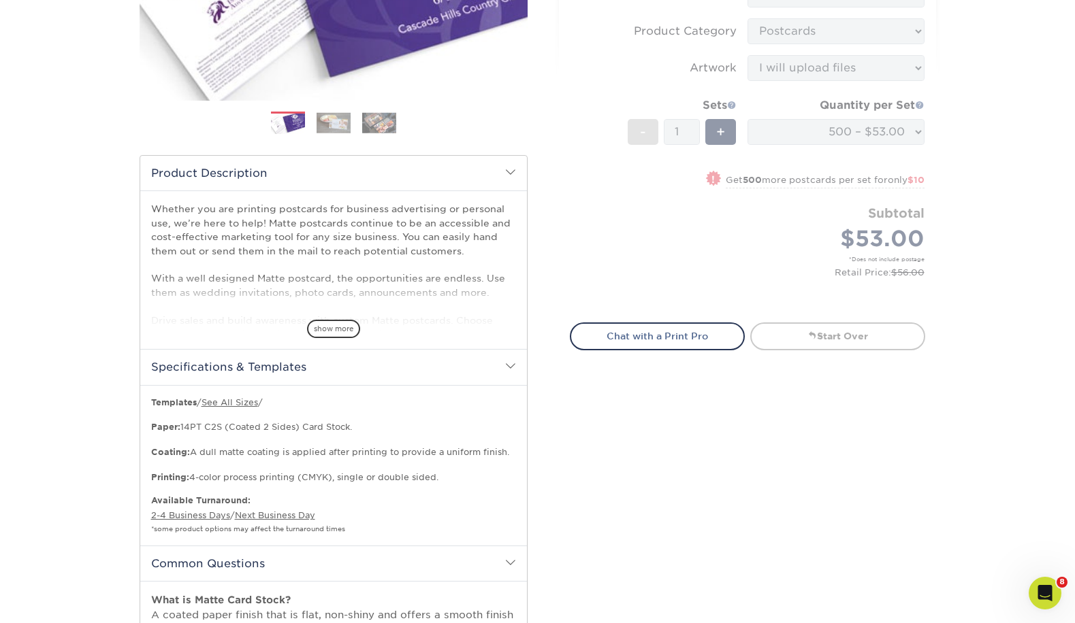
scroll to position [29, 0]
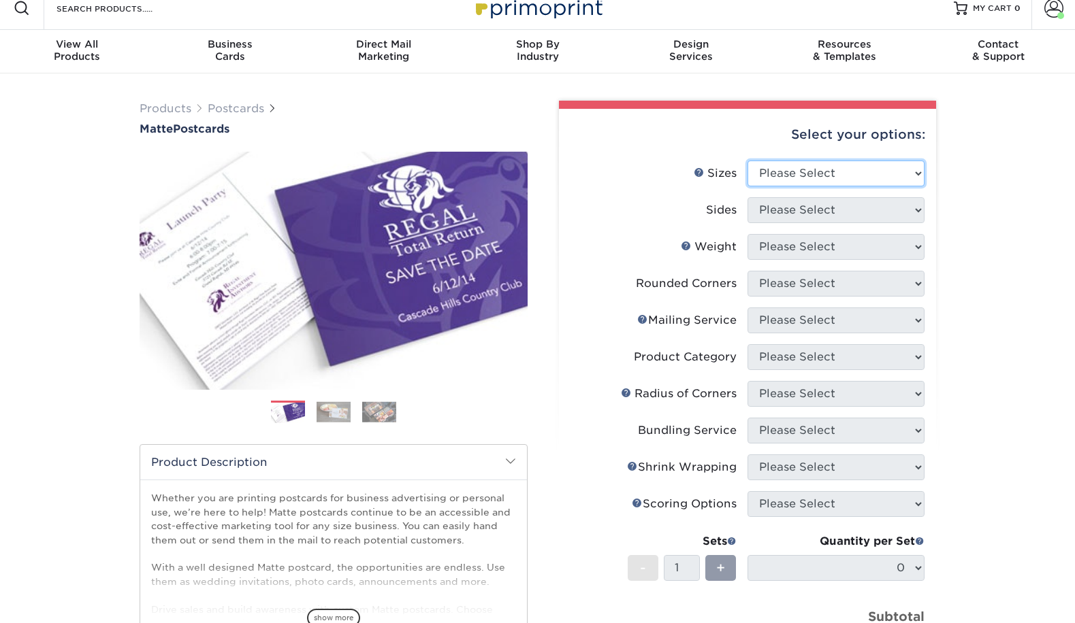
click at [845, 171] on select "Please Select 1.5" x 7" 2" x 4" 2" x 6" 2" x 7" 2" x 8" 2.12" x 5.5" 2.125" x 5…" at bounding box center [835, 174] width 177 height 26
select select "2.00x8.00"
click at [747, 161] on select "Please Select 1.5" x 7" 2" x 4" 2" x 6" 2" x 7" 2" x 8" 2.12" x 5.5" 2.125" x 5…" at bounding box center [835, 174] width 177 height 26
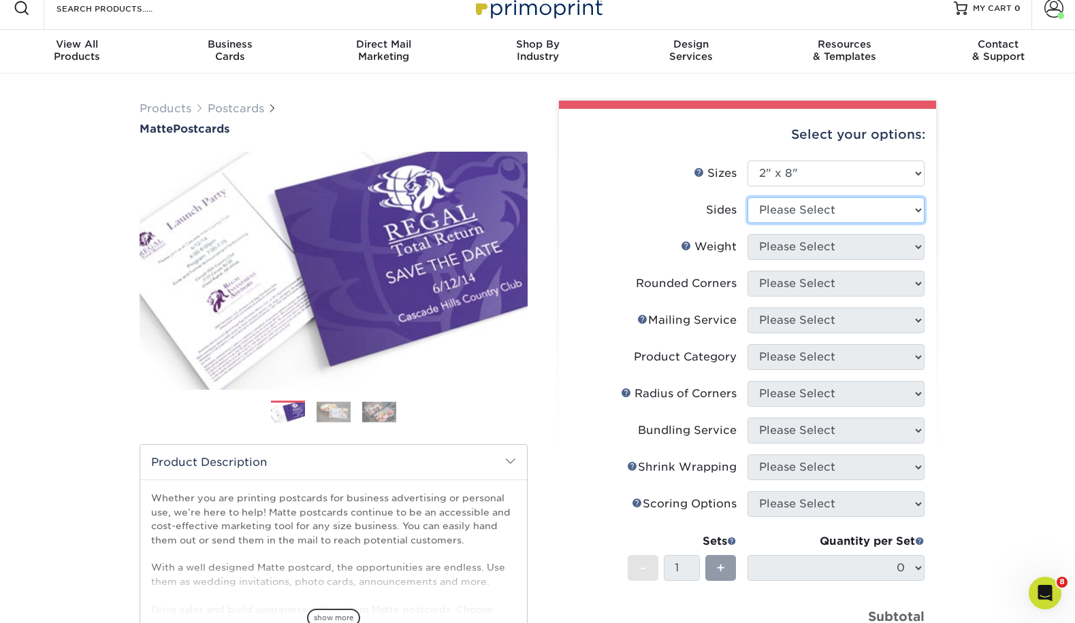
click at [806, 212] on select "Please Select Print Both Sides Print Front Only" at bounding box center [835, 210] width 177 height 26
select select "13abbda7-1d64-4f25-8bb2-c179b224825d"
click at [747, 197] on select "Please Select Print Both Sides Print Front Only" at bounding box center [835, 210] width 177 height 26
click at [809, 245] on select "Please Select 16PT 14PT" at bounding box center [835, 247] width 177 height 26
select select "14PT"
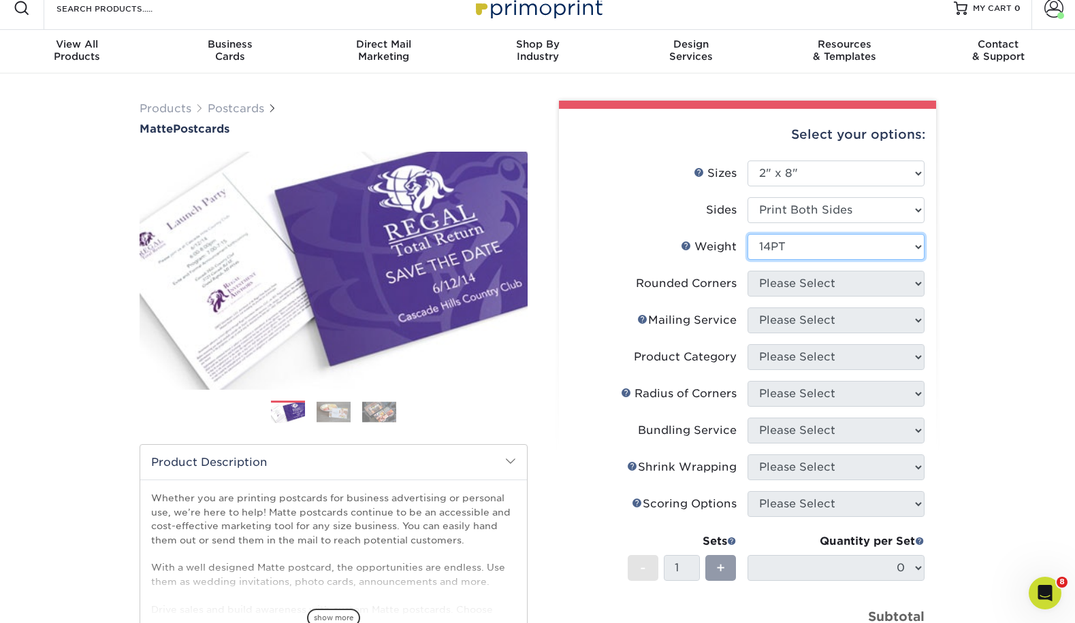
click at [747, 234] on select "Please Select 16PT 14PT" at bounding box center [835, 247] width 177 height 26
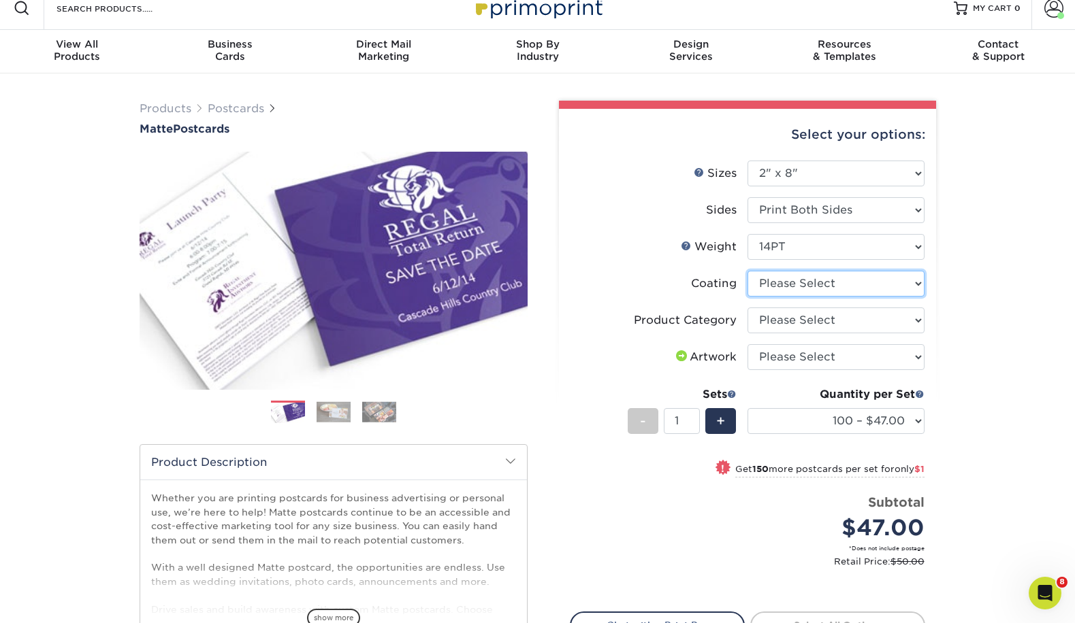
click at [813, 281] on select at bounding box center [835, 284] width 177 height 26
select select "121bb7b5-3b4d-429f-bd8d-bbf80e953313"
click at [747, 271] on select at bounding box center [835, 284] width 177 height 26
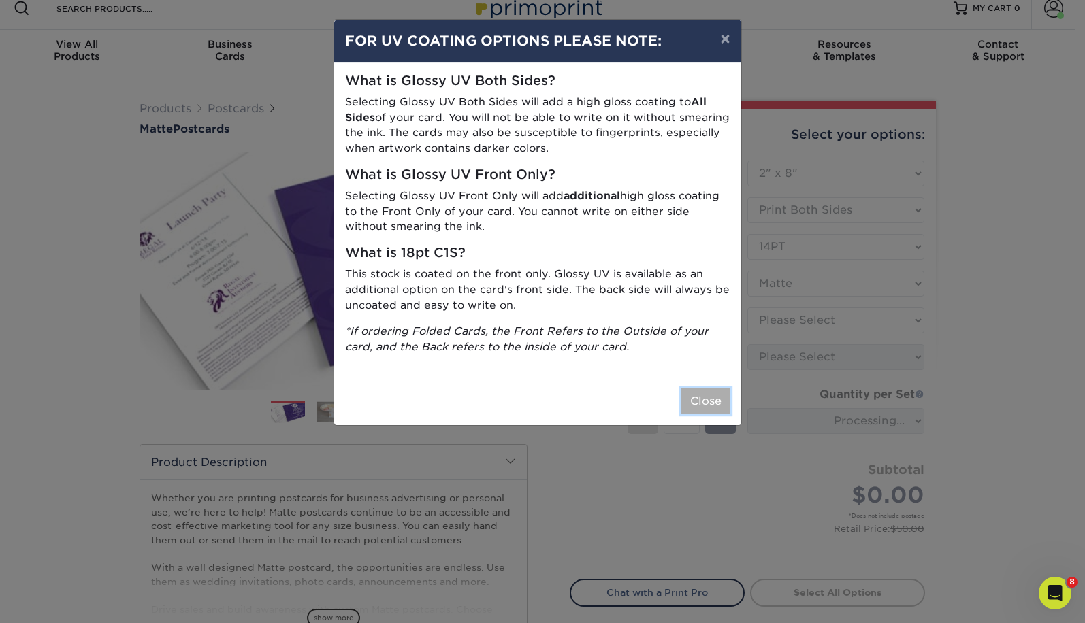
click at [698, 402] on button "Close" at bounding box center [705, 402] width 49 height 26
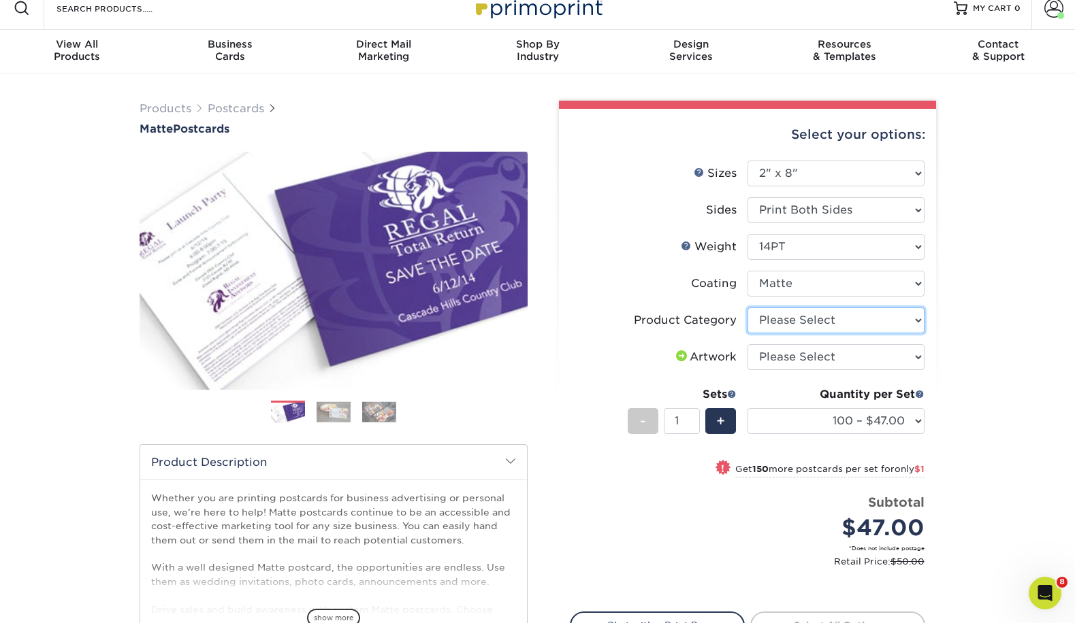
click at [804, 317] on select "Please Select Postcards" at bounding box center [835, 321] width 177 height 26
select select "9b7272e0-d6c8-4c3c-8e97-d3a1bcdab858"
click at [747, 308] on select "Please Select Postcards" at bounding box center [835, 321] width 177 height 26
click at [803, 363] on select "Please Select I will upload files I need a design - $150" at bounding box center [835, 357] width 177 height 26
select select "upload"
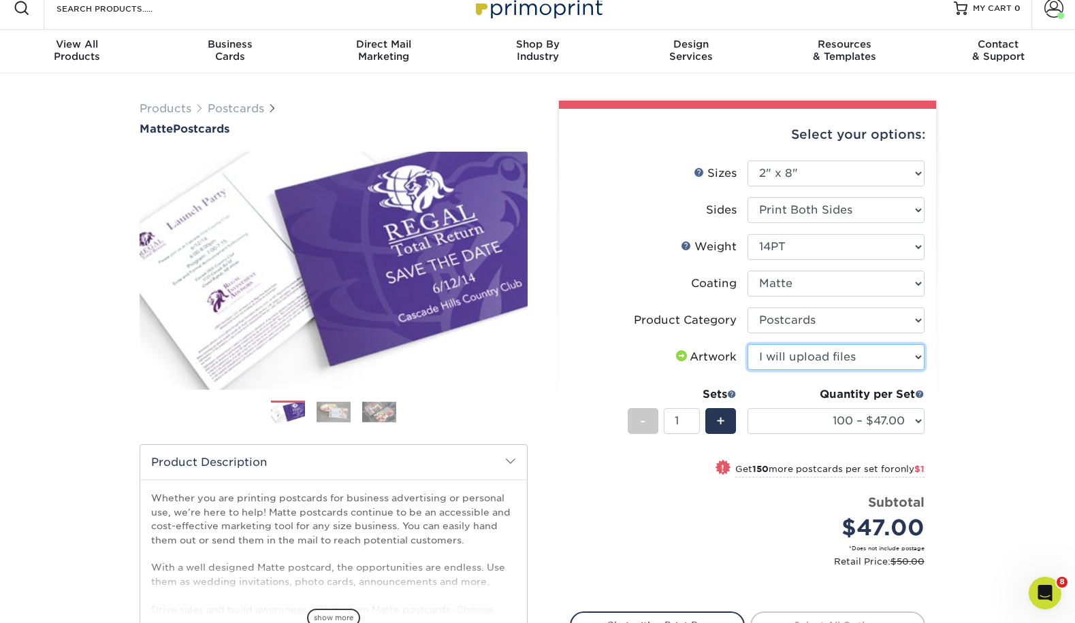
click at [747, 344] on select "Please Select I will upload files I need a design - $150" at bounding box center [835, 357] width 177 height 26
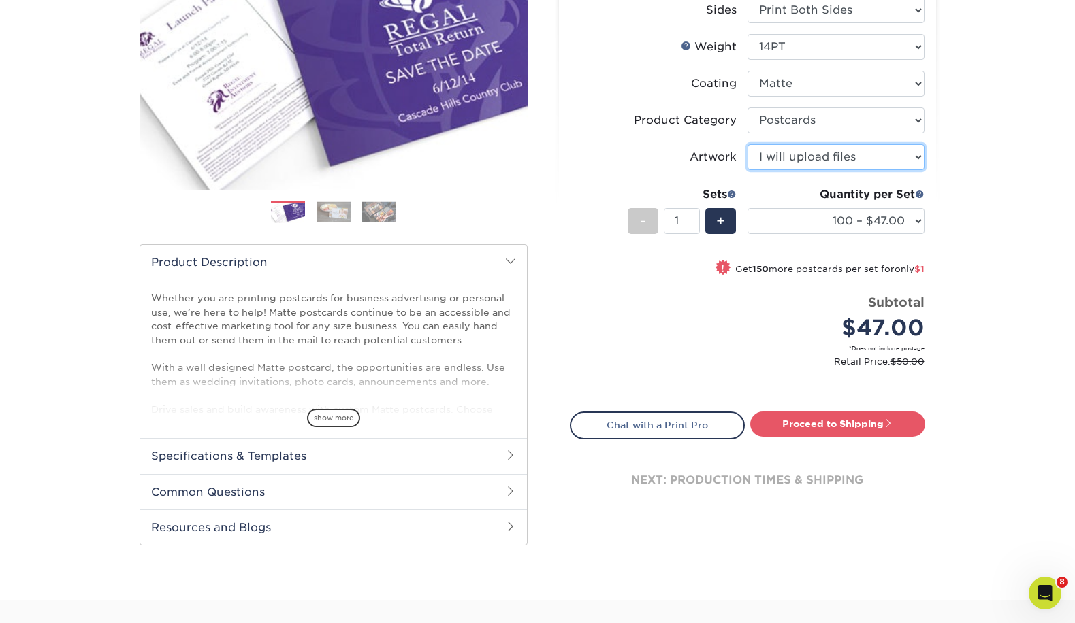
scroll to position [311, 0]
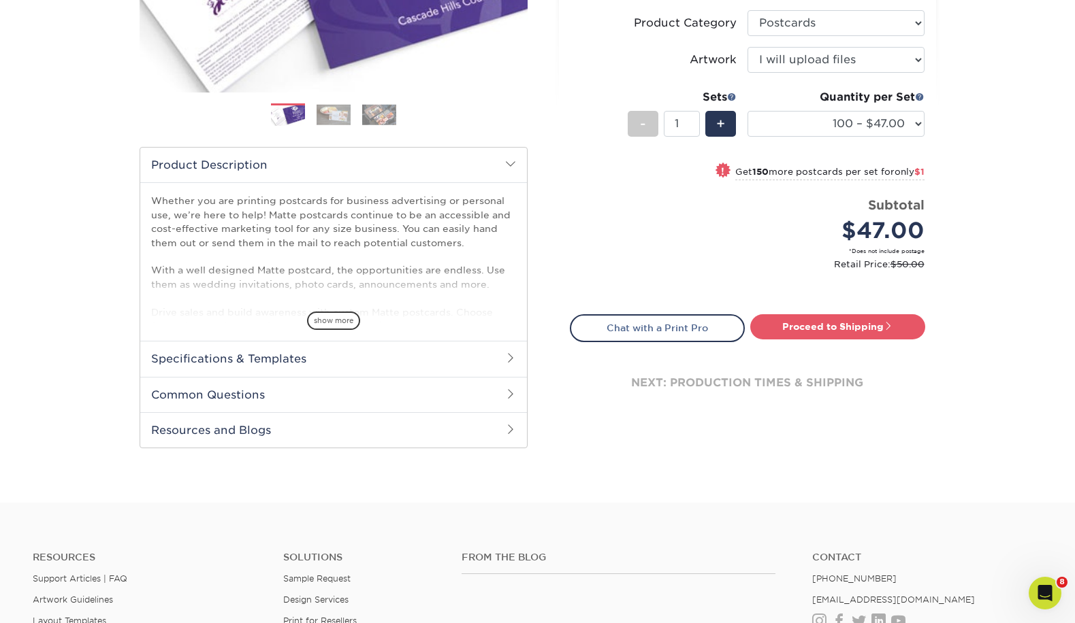
click at [800, 107] on div "Quantity per Set 100 – $47.00 250 – $48.00 500 – $53.00 1000 – $63.00 2500 – $1…" at bounding box center [835, 120] width 177 height 63
click at [801, 113] on select "100 – $47.00 250 – $48.00 500 – $53.00 1000 – $63.00 2500 – $101.00 5000 – $151…" at bounding box center [835, 124] width 177 height 26
select select "500 – $53.00"
click at [747, 111] on select "100 – $47.00 250 – $48.00 500 – $53.00 1000 – $63.00 2500 – $101.00 5000 – $151…" at bounding box center [835, 124] width 177 height 26
click at [789, 325] on link "Proceed to Shipping" at bounding box center [837, 326] width 175 height 25
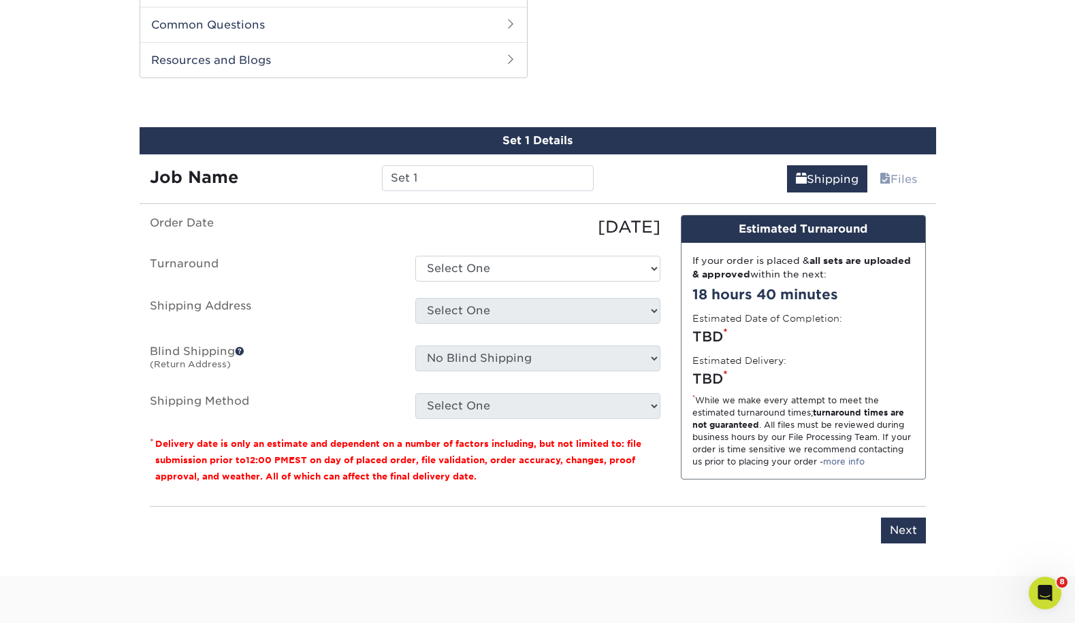
scroll to position [692, 0]
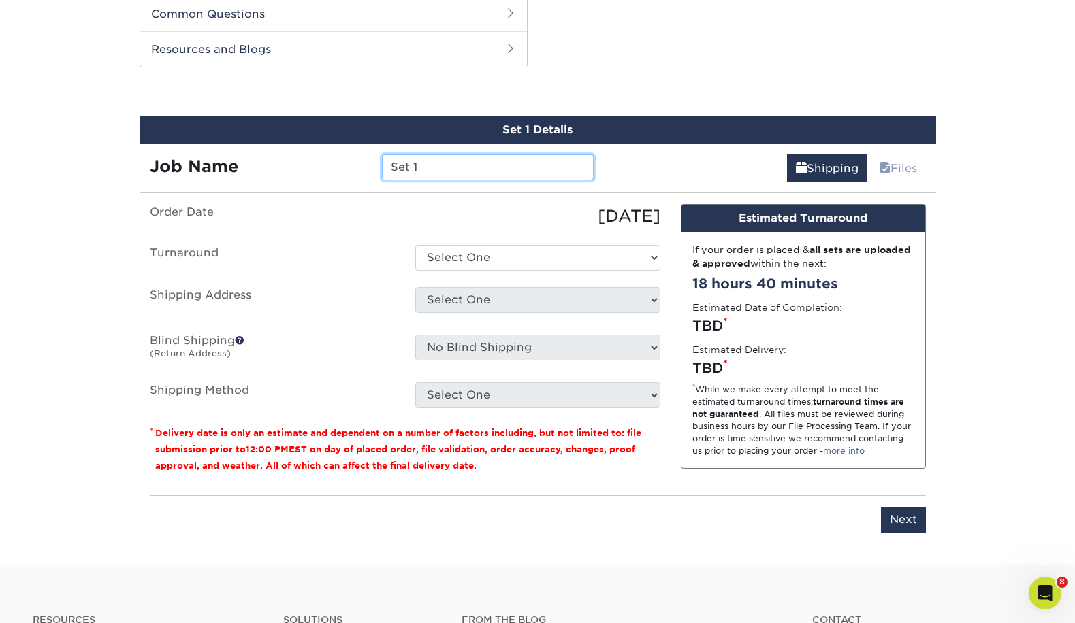
click at [446, 163] on input "Set 1" at bounding box center [488, 168] width 212 height 26
type input "Cat Bookmark Inserts"
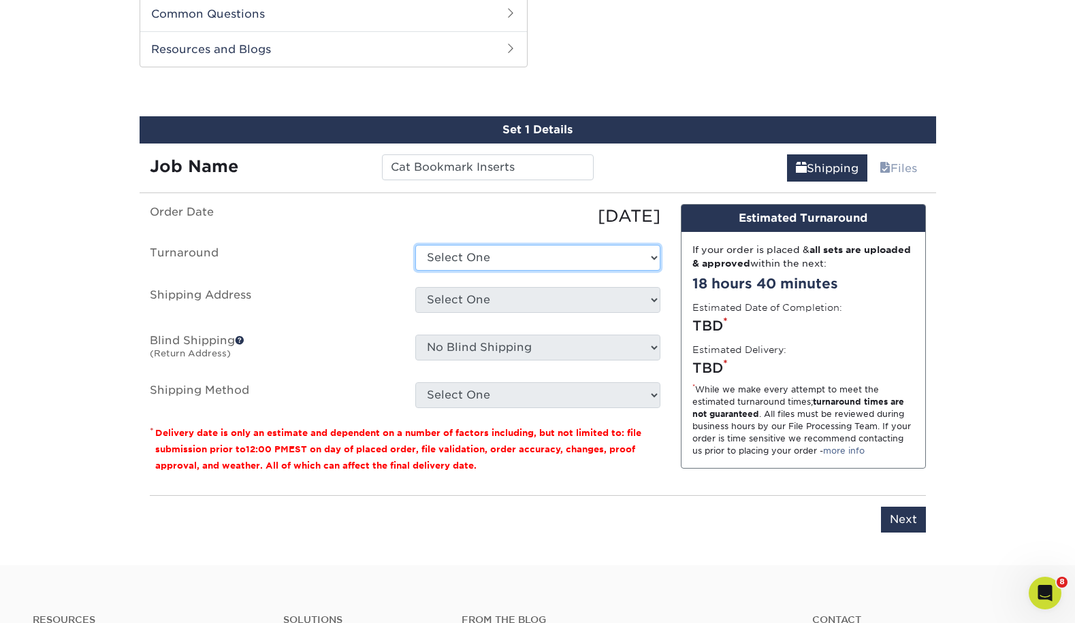
click at [471, 263] on select "Select One 2-4 Business Days 2 Day Next Business Day" at bounding box center [537, 258] width 245 height 26
select select "25c14714-8ff8-41eb-ba37-f736c6594beb"
click at [415, 245] on select "Select One 2-4 Business Days 2 Day Next Business Day" at bounding box center [537, 258] width 245 height 26
click at [497, 246] on select "Select One 2-4 Business Days 2 Day Next Business Day" at bounding box center [537, 258] width 245 height 26
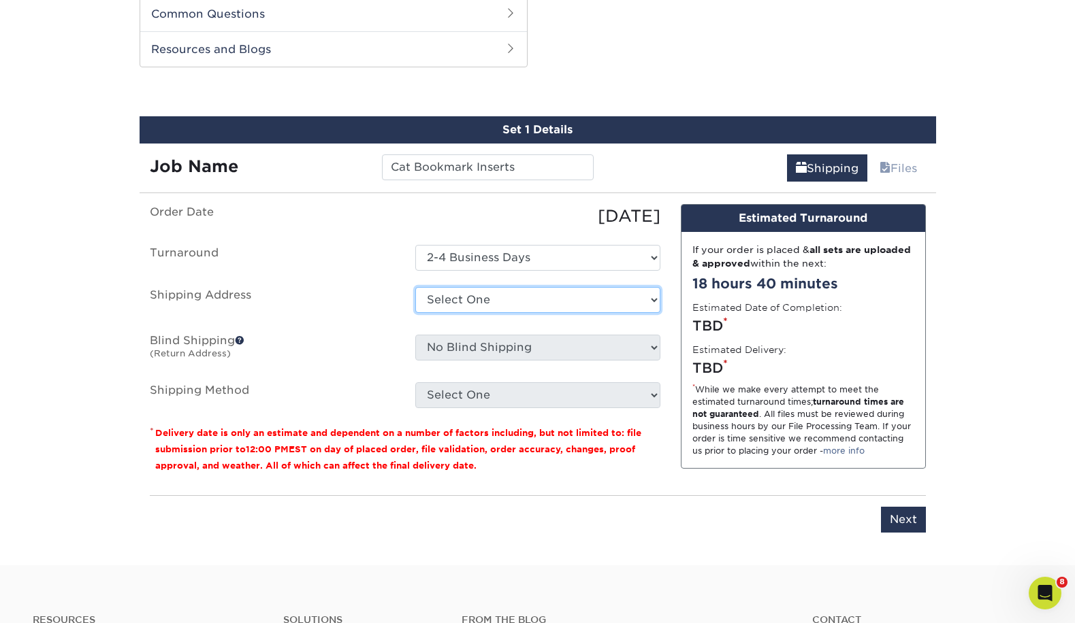
click at [483, 304] on select "Select One Home + Add New Address" at bounding box center [537, 300] width 245 height 26
select select "136549"
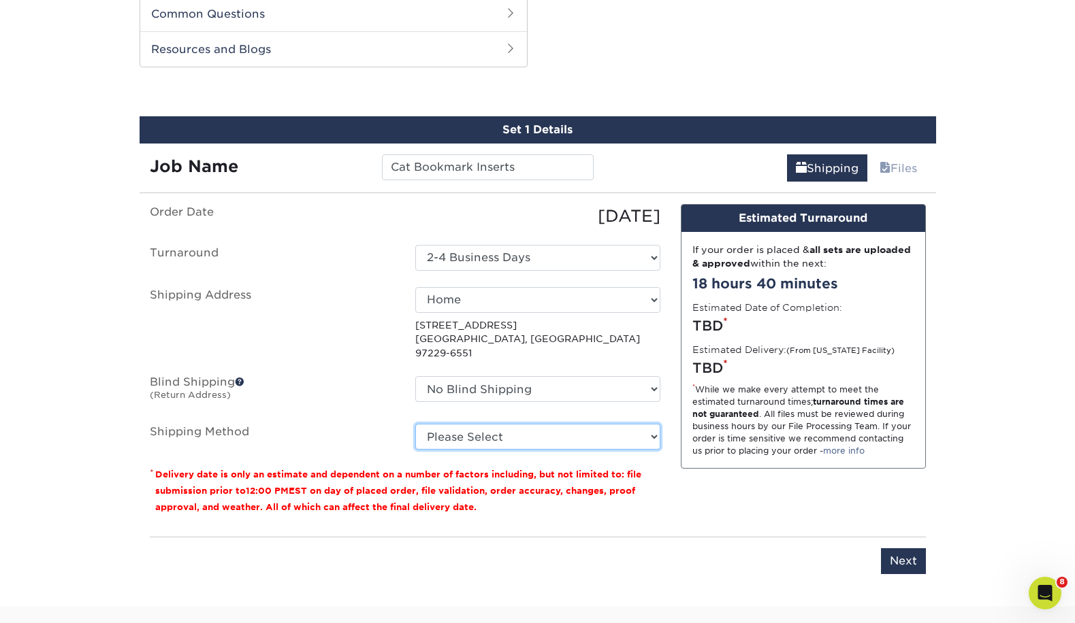
click at [506, 424] on select "Please Select Ground Shipping (+$26.08) 3 Day Shipping Service (+$32.29) 2 Day …" at bounding box center [537, 437] width 245 height 26
select select "03"
click at [415, 424] on select "Please Select Ground Shipping (+$26.08) 3 Day Shipping Service (+$32.29) 2 Day …" at bounding box center [537, 437] width 245 height 26
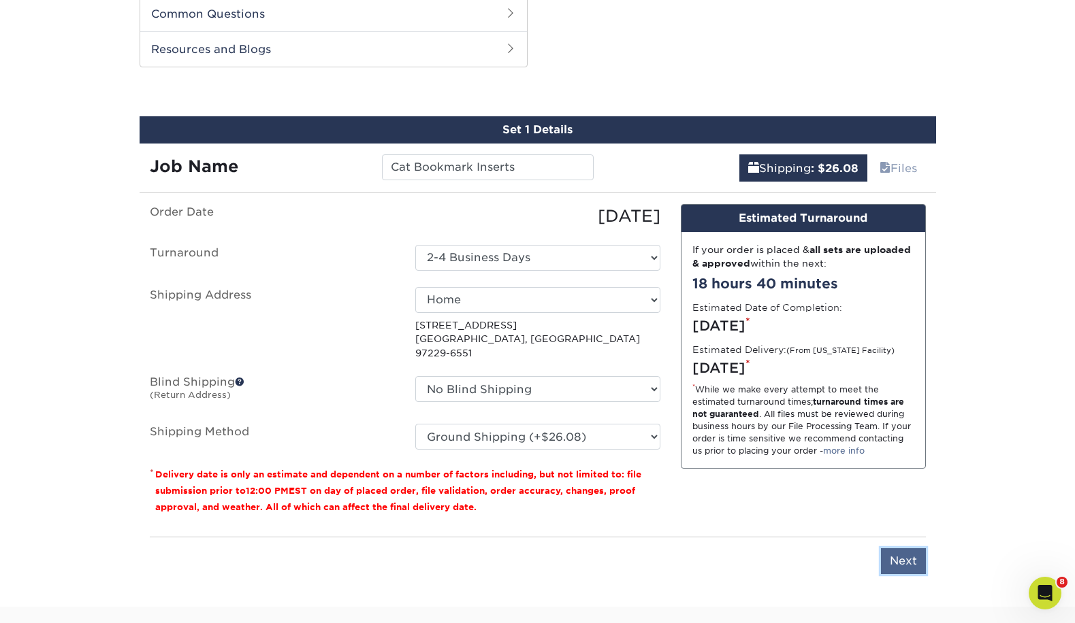
click at [918, 551] on input "Next" at bounding box center [903, 562] width 45 height 26
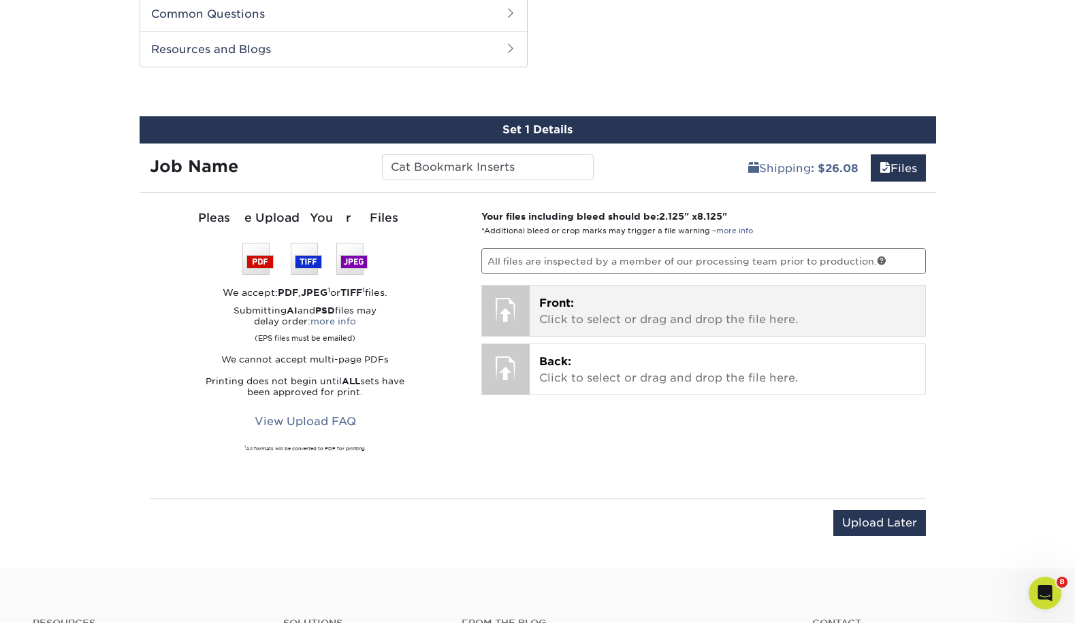
click at [580, 300] on p "Front: Click to select or drag and drop the file here." at bounding box center [727, 311] width 376 height 33
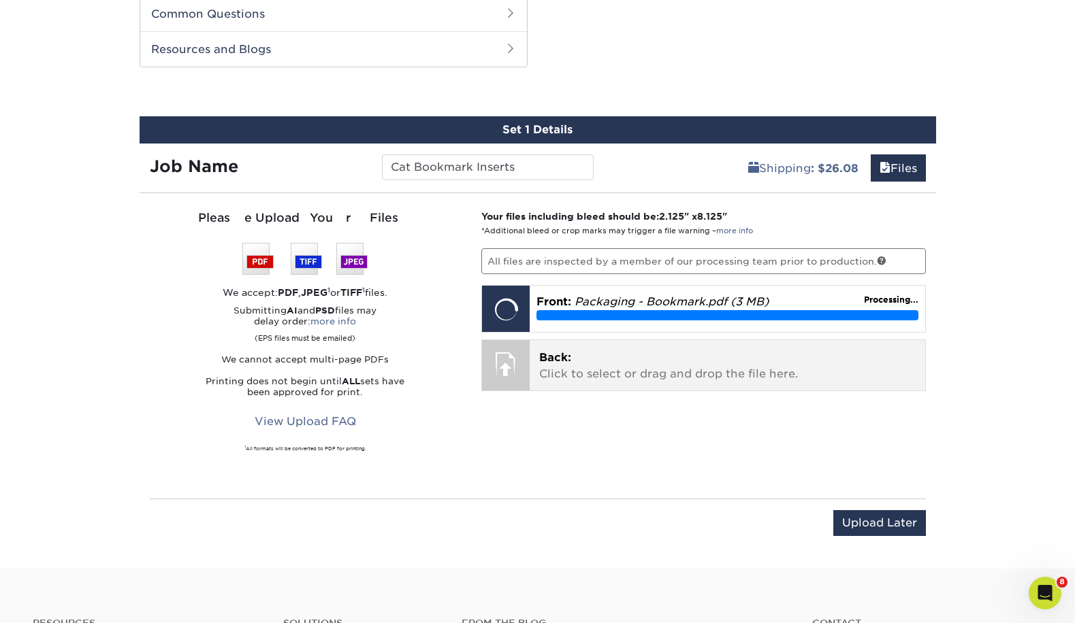
click at [599, 359] on p "Back: Click to select or drag and drop the file here." at bounding box center [727, 366] width 376 height 33
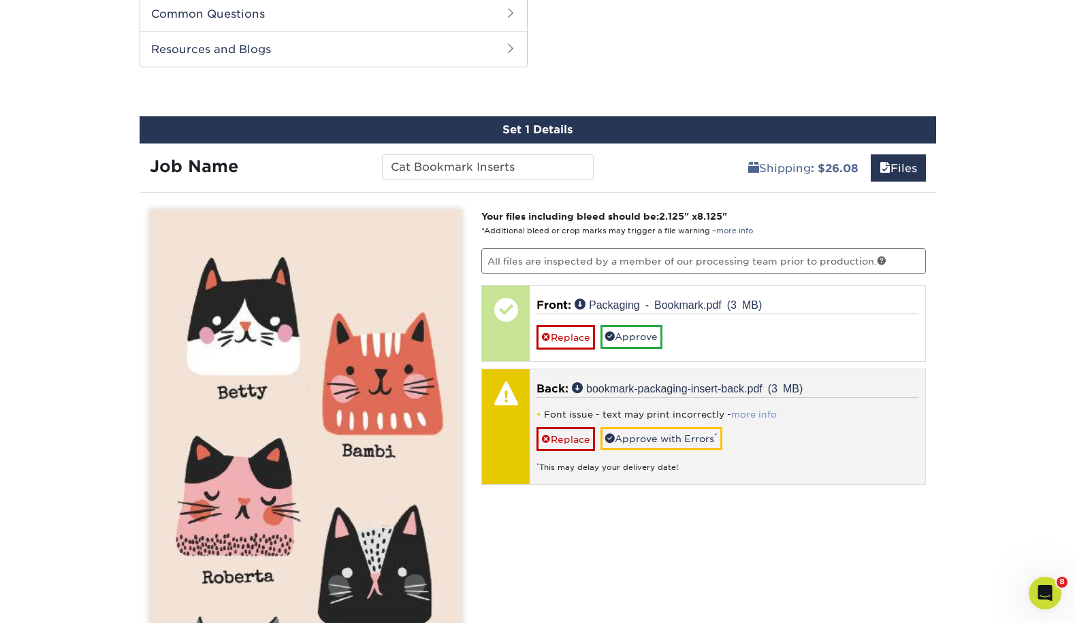
click at [758, 415] on link "more info" at bounding box center [754, 415] width 46 height 10
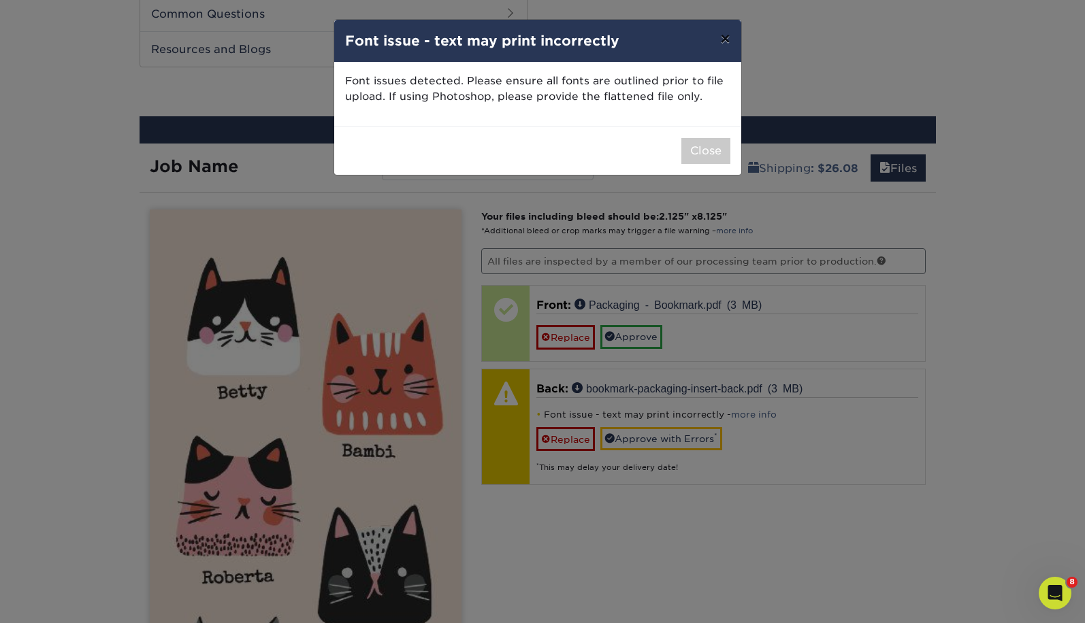
click at [721, 40] on button "×" at bounding box center [724, 39] width 31 height 38
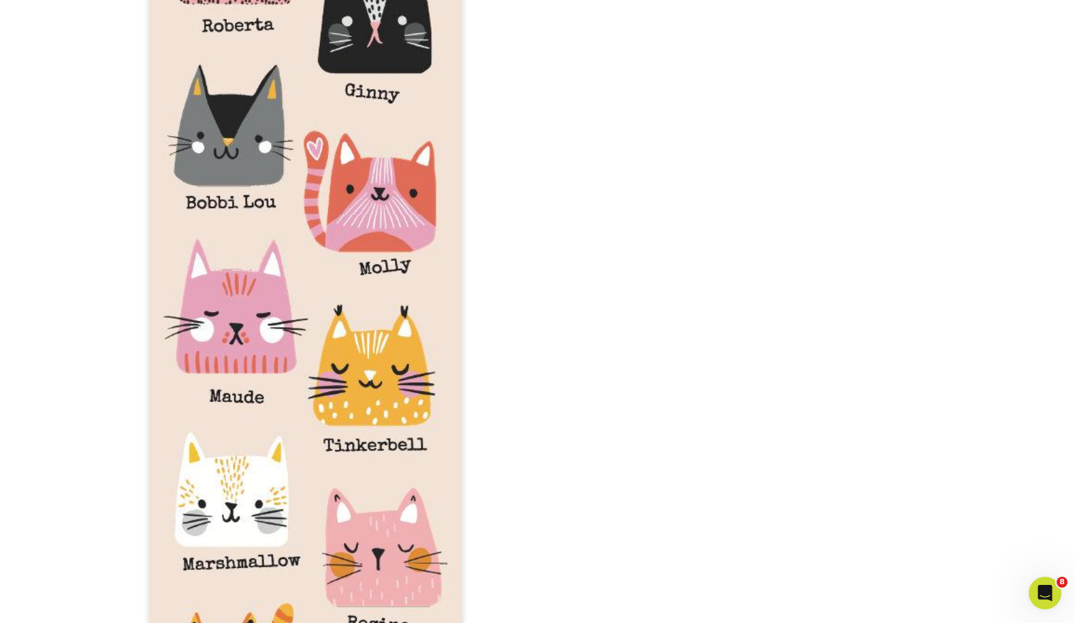
scroll to position [1655, 0]
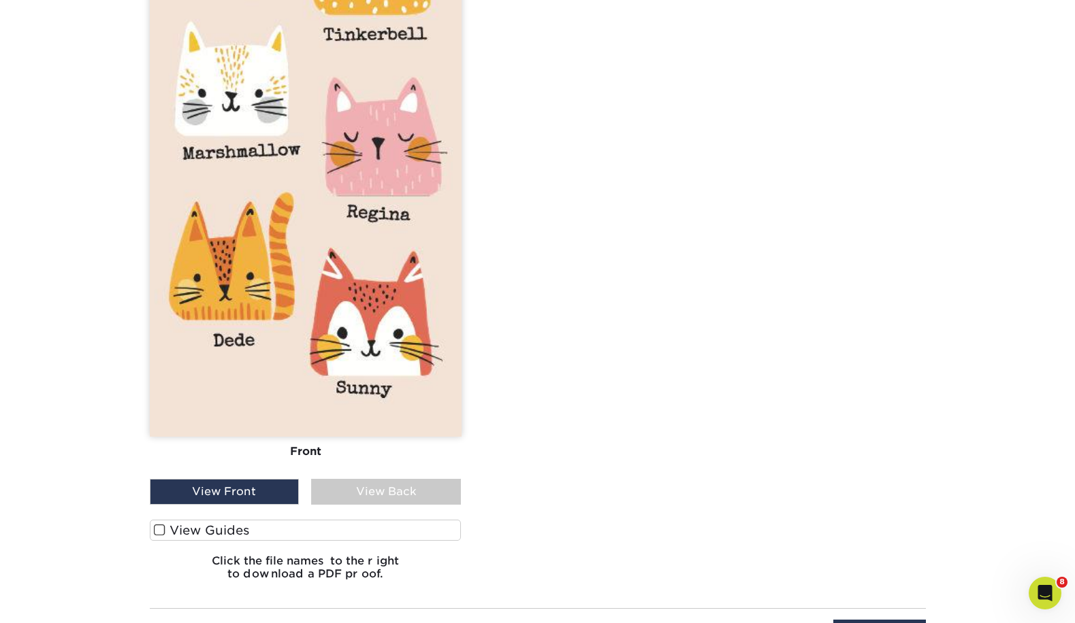
click at [355, 496] on div "View Back" at bounding box center [386, 492] width 150 height 26
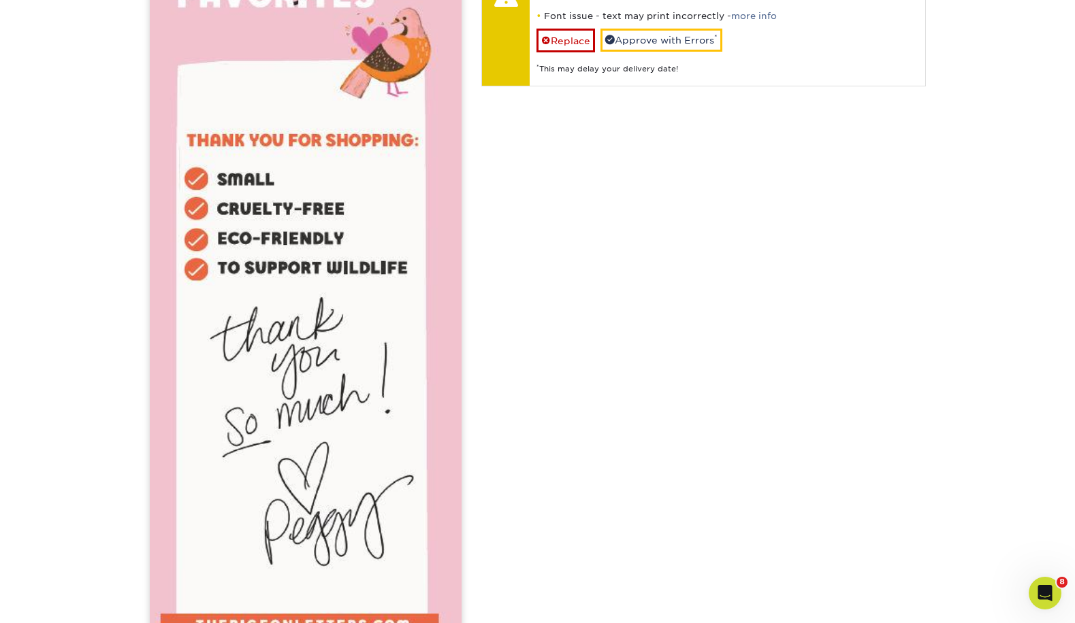
scroll to position [863, 0]
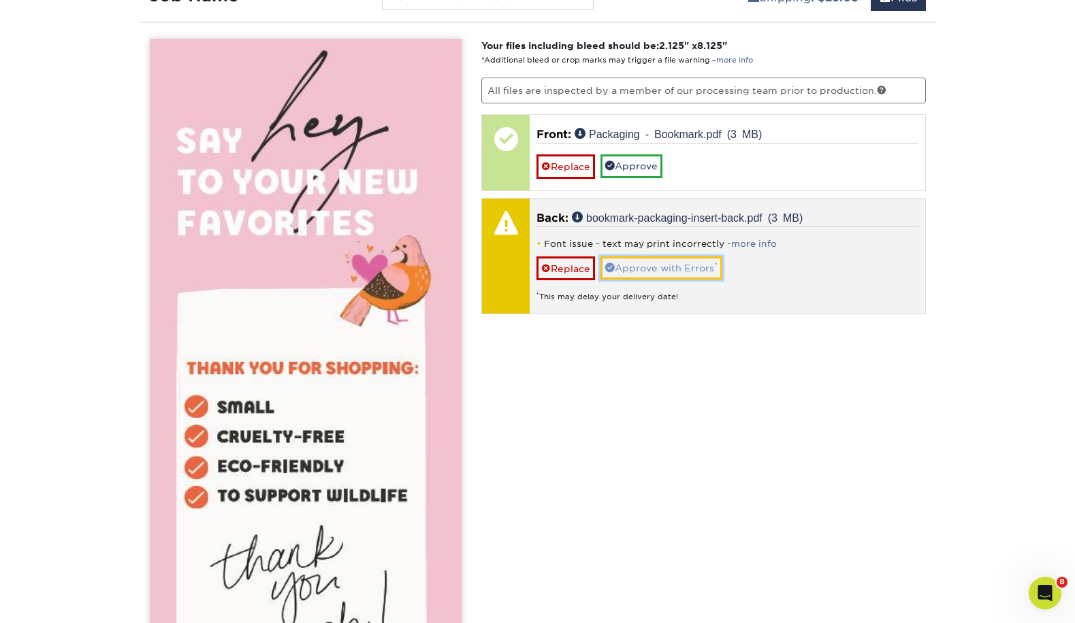
click at [656, 270] on link "Approve with Errors *" at bounding box center [661, 268] width 122 height 23
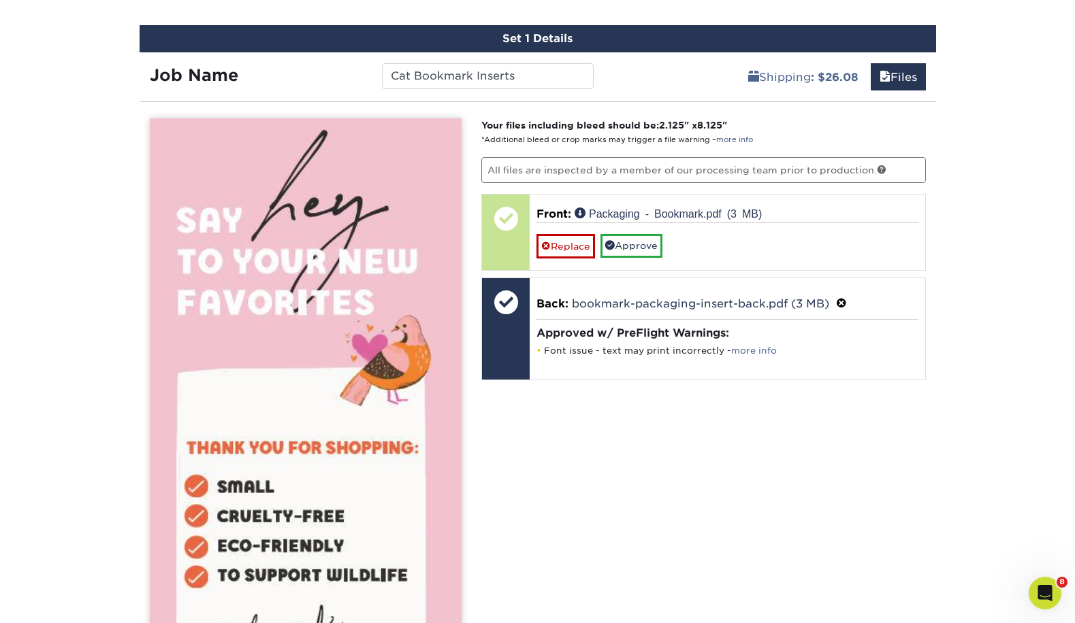
scroll to position [618, 0]
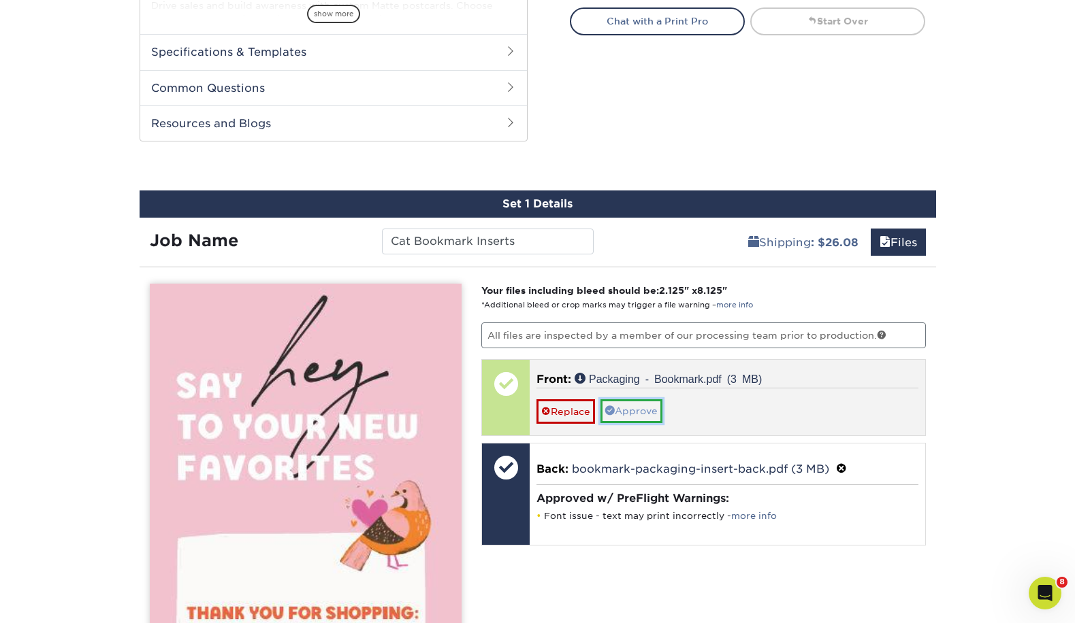
click at [643, 419] on link "Approve" at bounding box center [631, 411] width 62 height 23
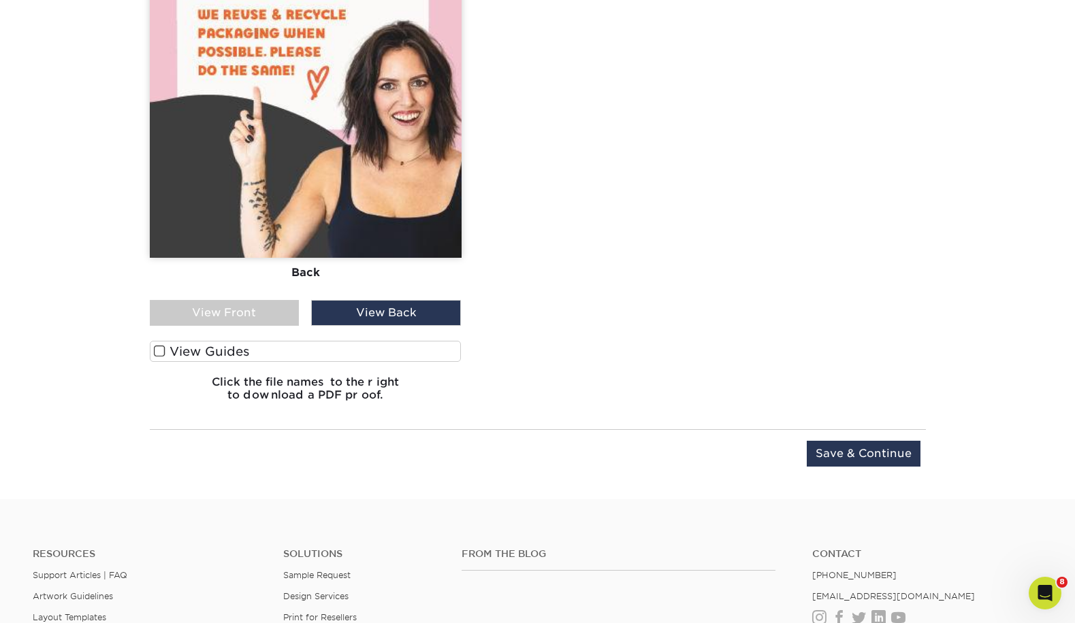
scroll to position [1975, 0]
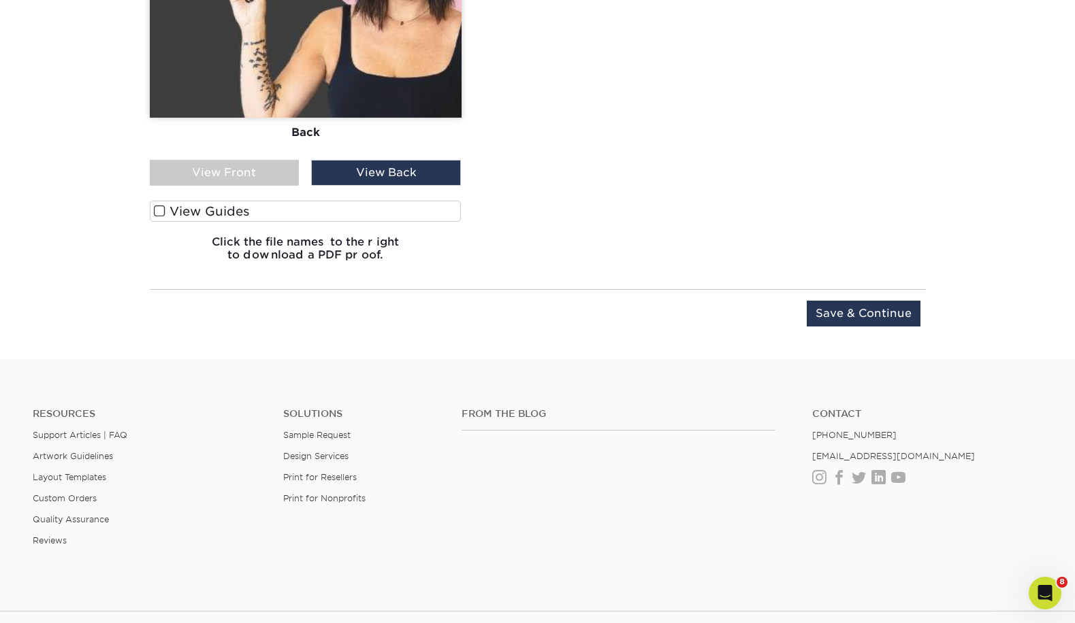
click at [201, 172] on div "View Front" at bounding box center [225, 173] width 150 height 26
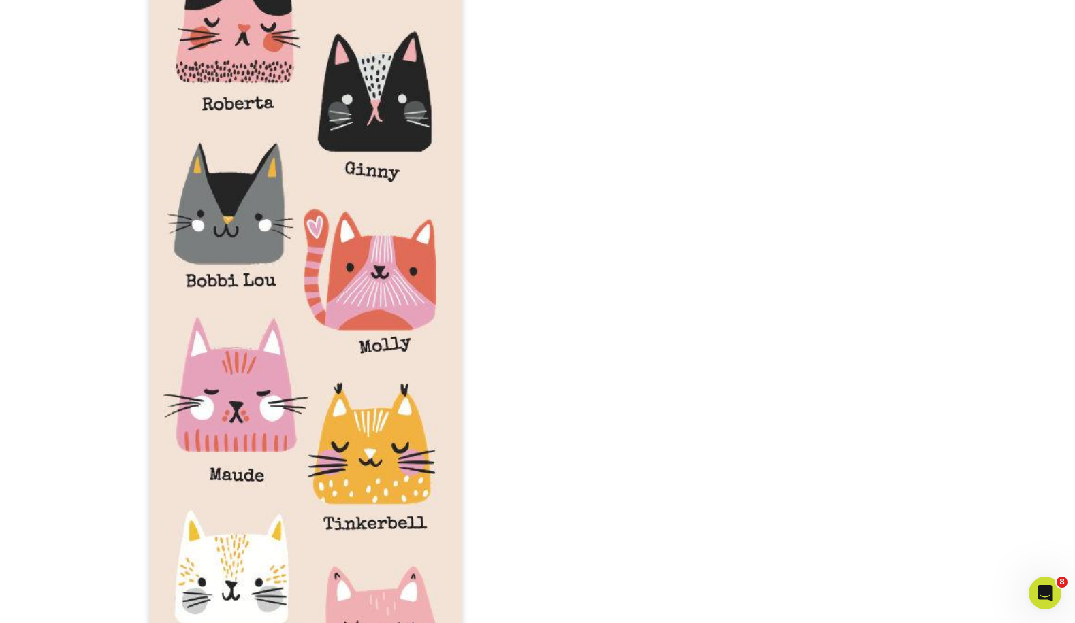
scroll to position [1160, 0]
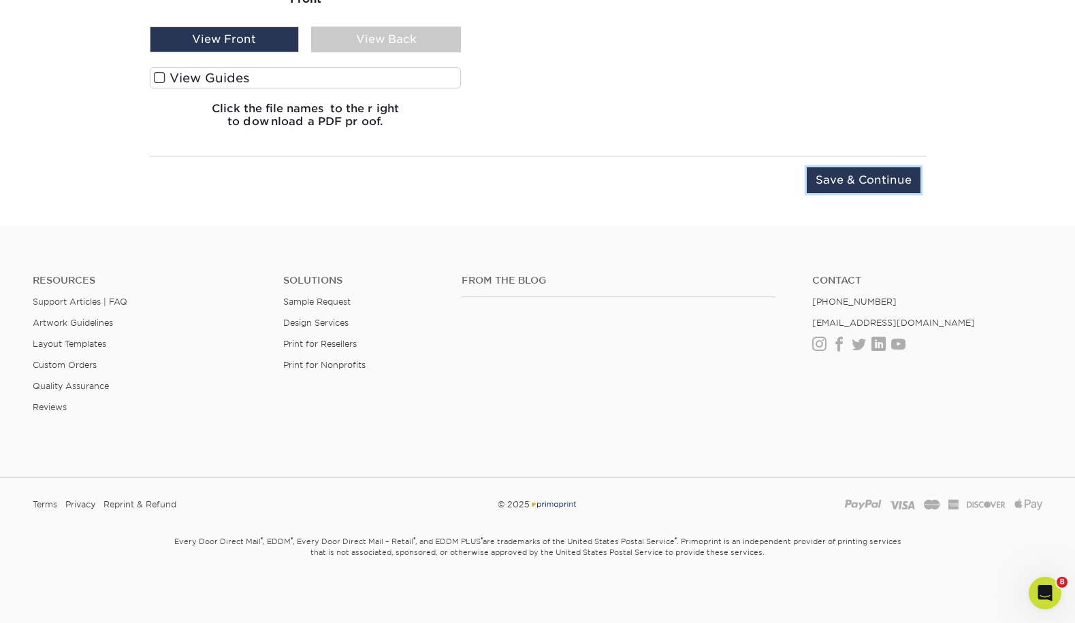
click at [845, 180] on input "Save & Continue" at bounding box center [864, 180] width 114 height 26
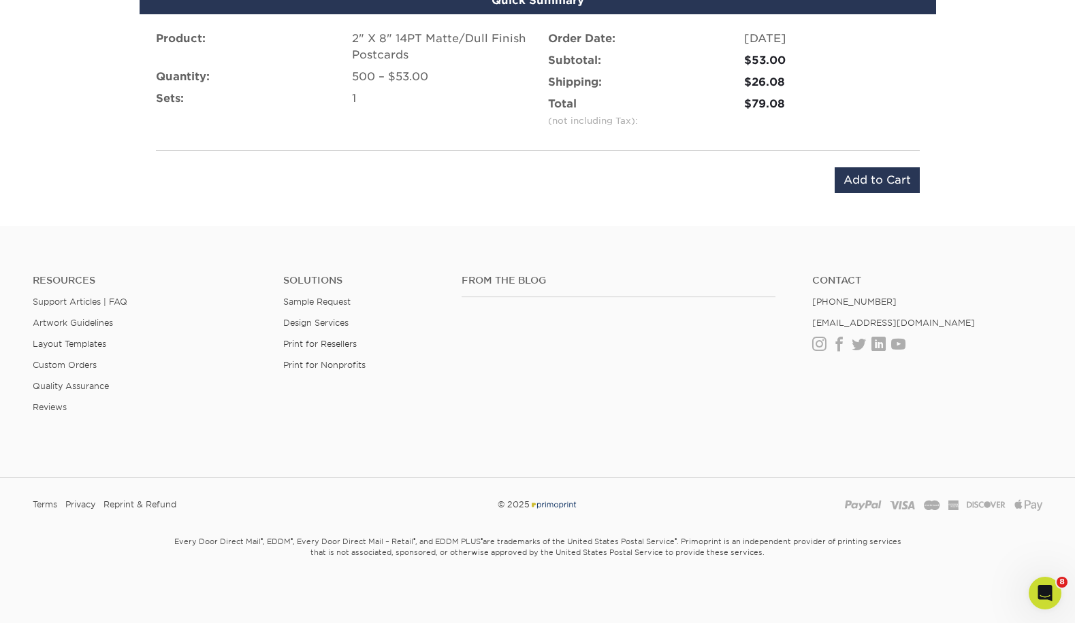
scroll to position [787, 0]
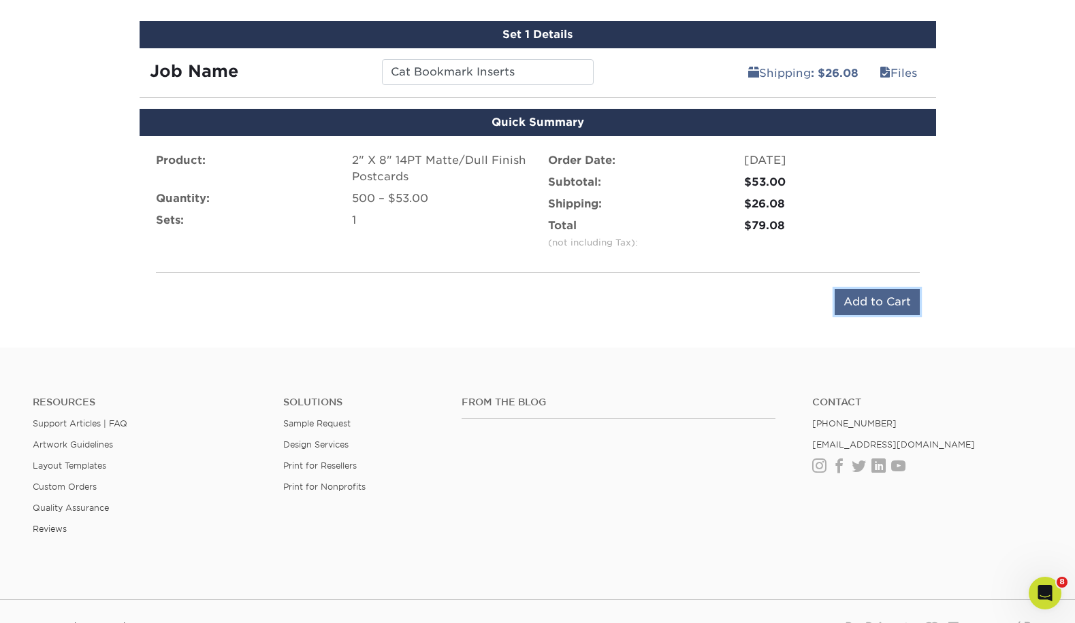
click at [883, 301] on input "Add to Cart" at bounding box center [876, 302] width 85 height 26
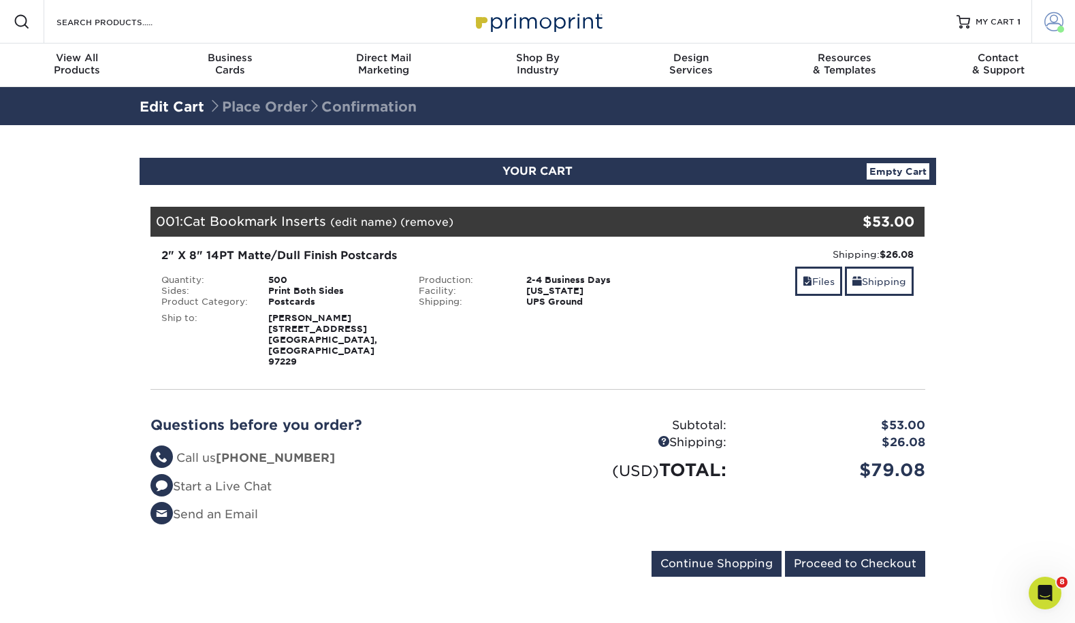
click at [1050, 26] on span at bounding box center [1053, 21] width 19 height 19
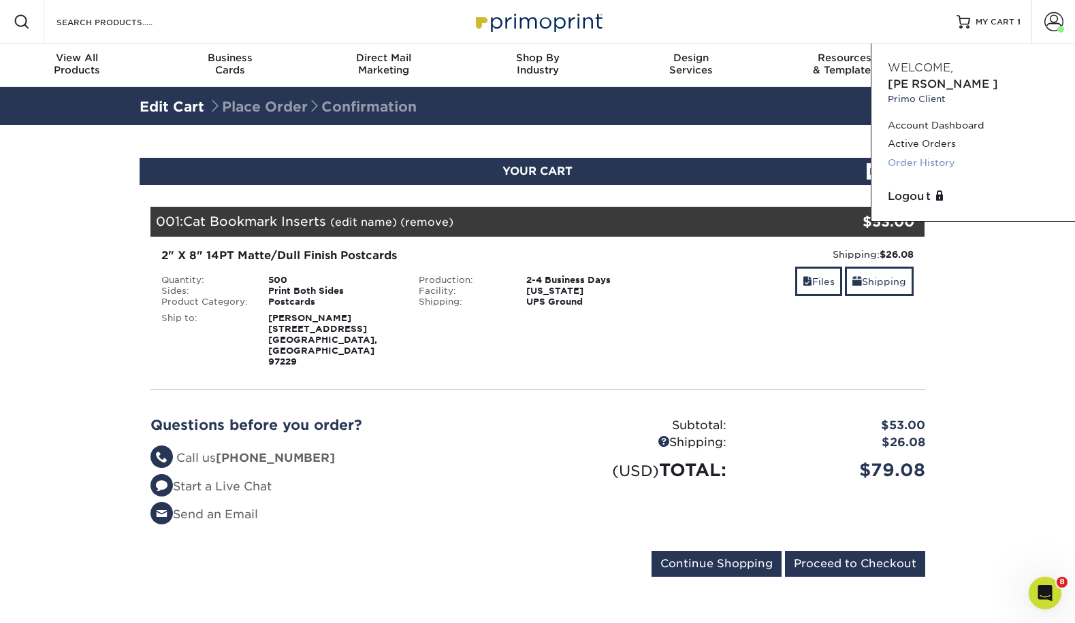
click at [909, 154] on link "Order History" at bounding box center [973, 163] width 171 height 18
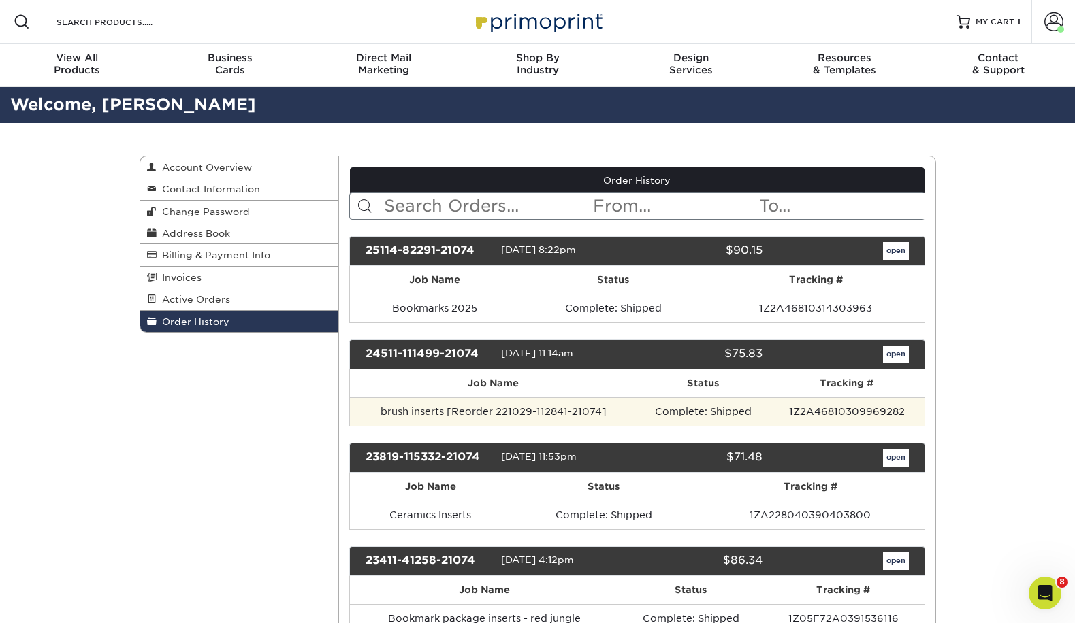
click at [548, 415] on td "brush inserts [Reorder 221029-112841-21074]" at bounding box center [493, 411] width 287 height 29
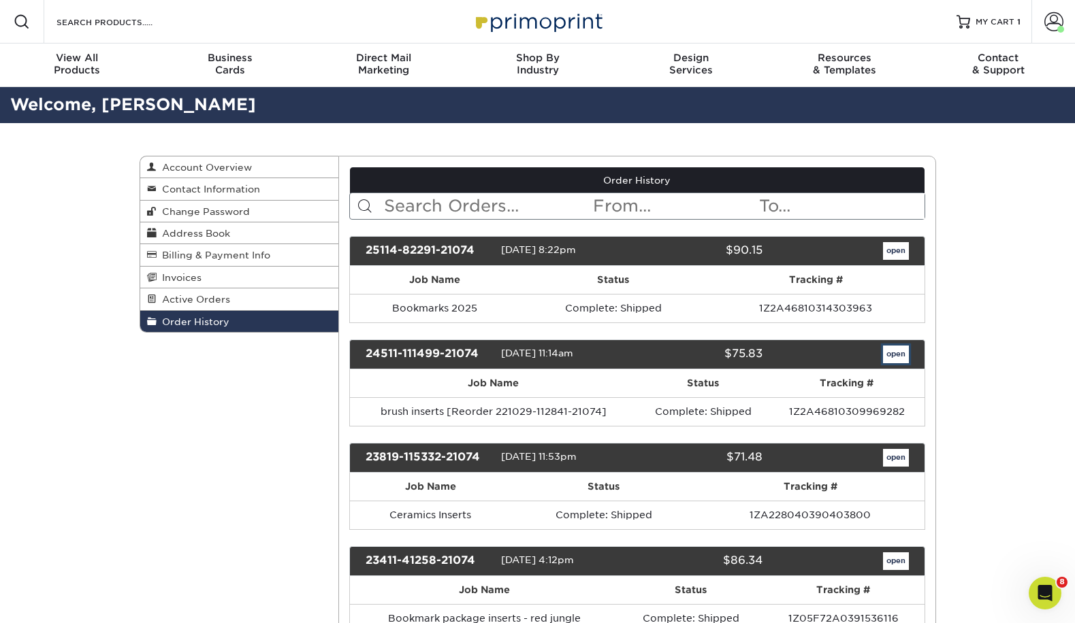
click at [899, 356] on link "open" at bounding box center [896, 355] width 26 height 18
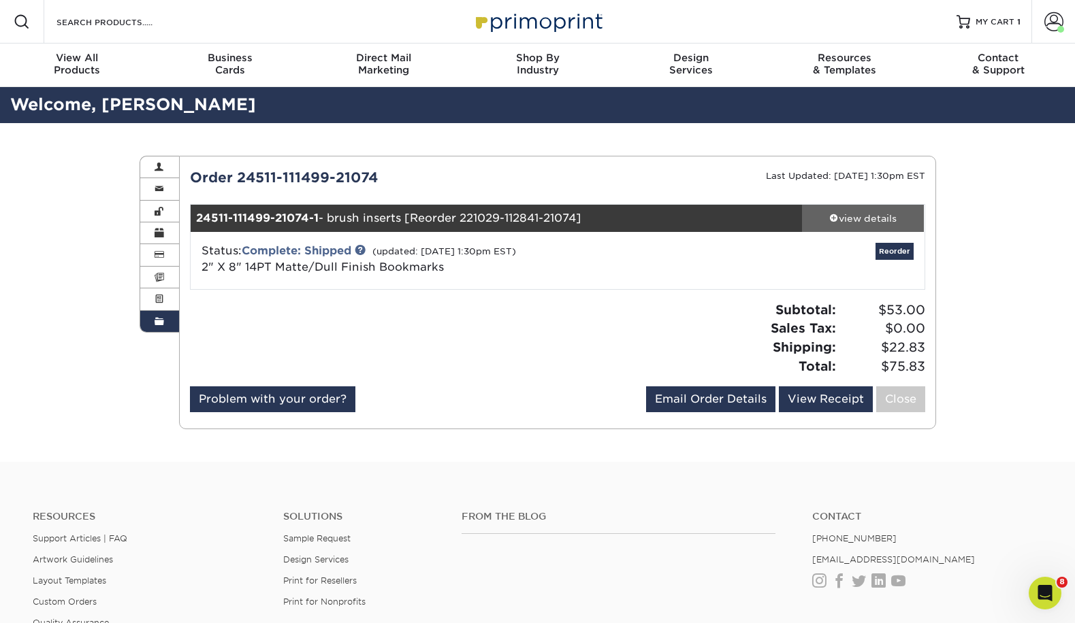
click at [830, 221] on span at bounding box center [834, 218] width 10 height 10
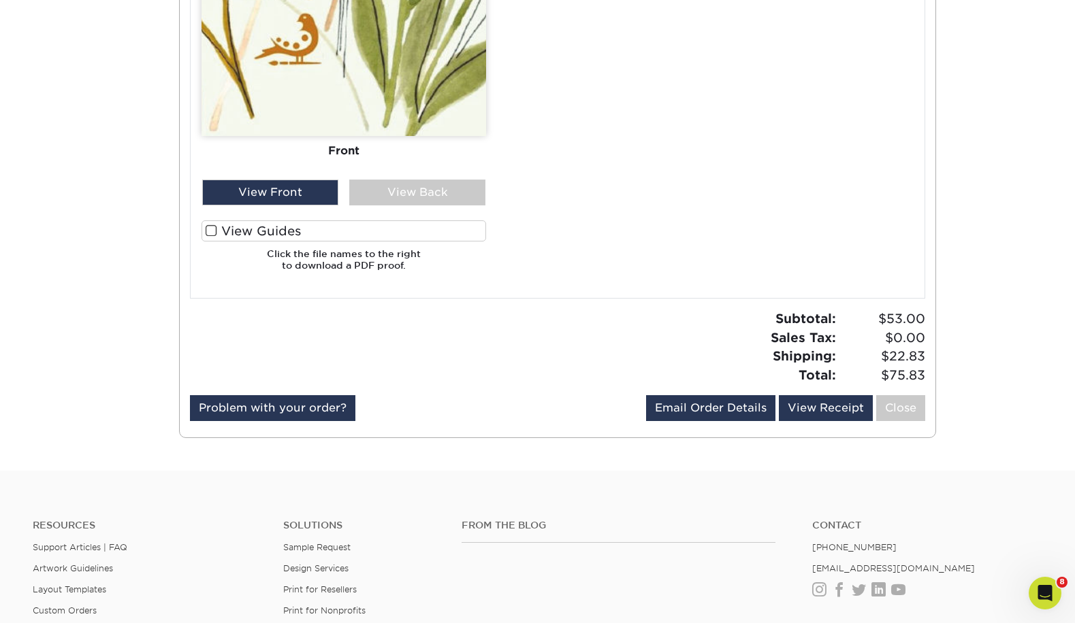
scroll to position [1660, 0]
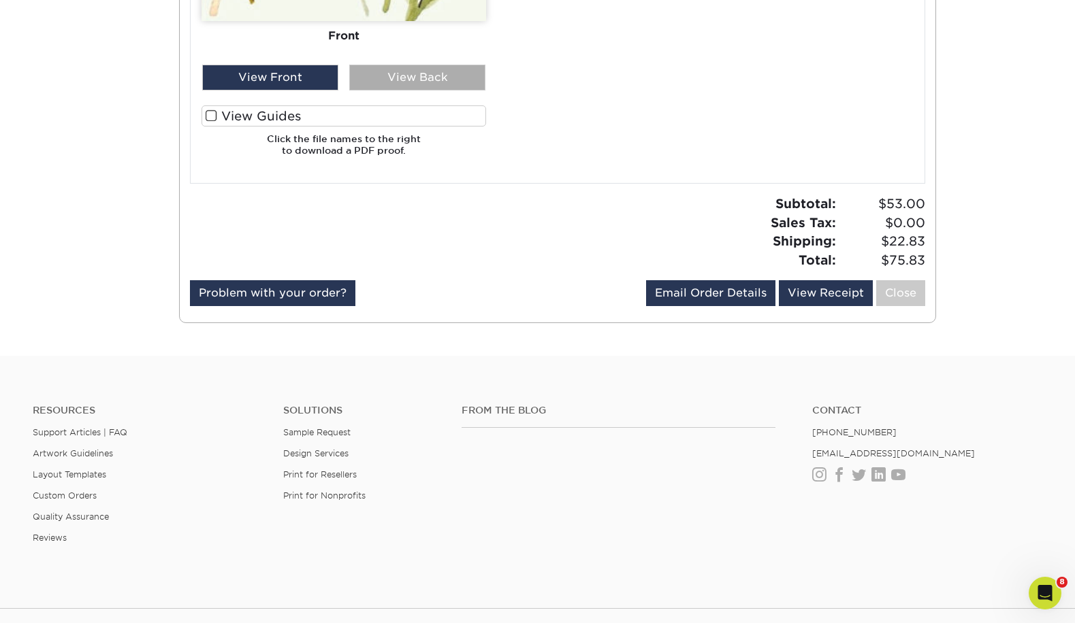
click at [418, 88] on div "View Back" at bounding box center [417, 78] width 136 height 26
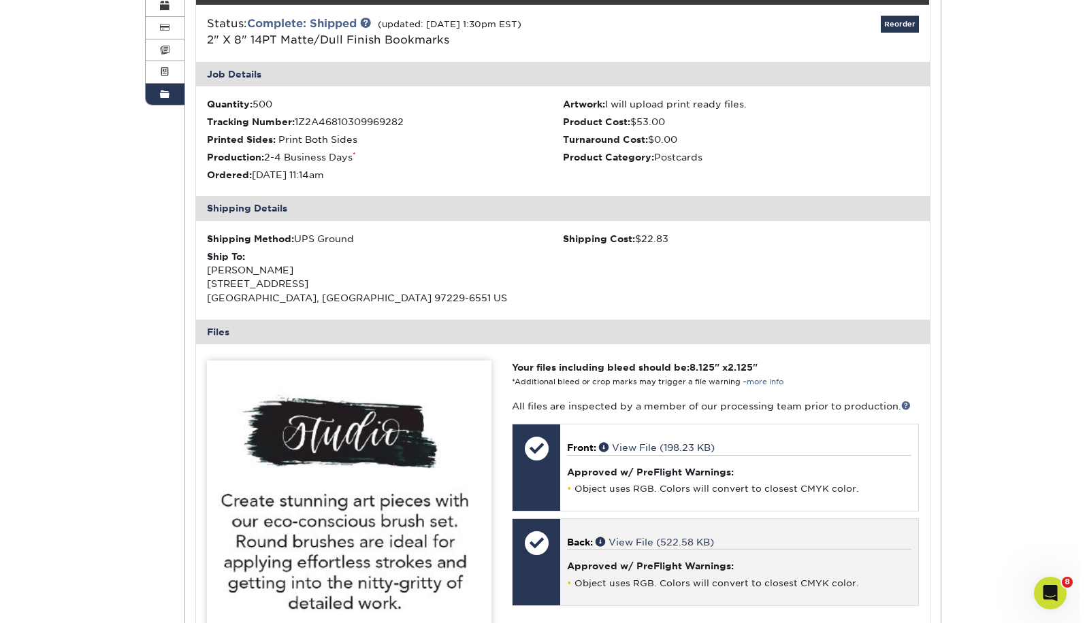
scroll to position [89, 0]
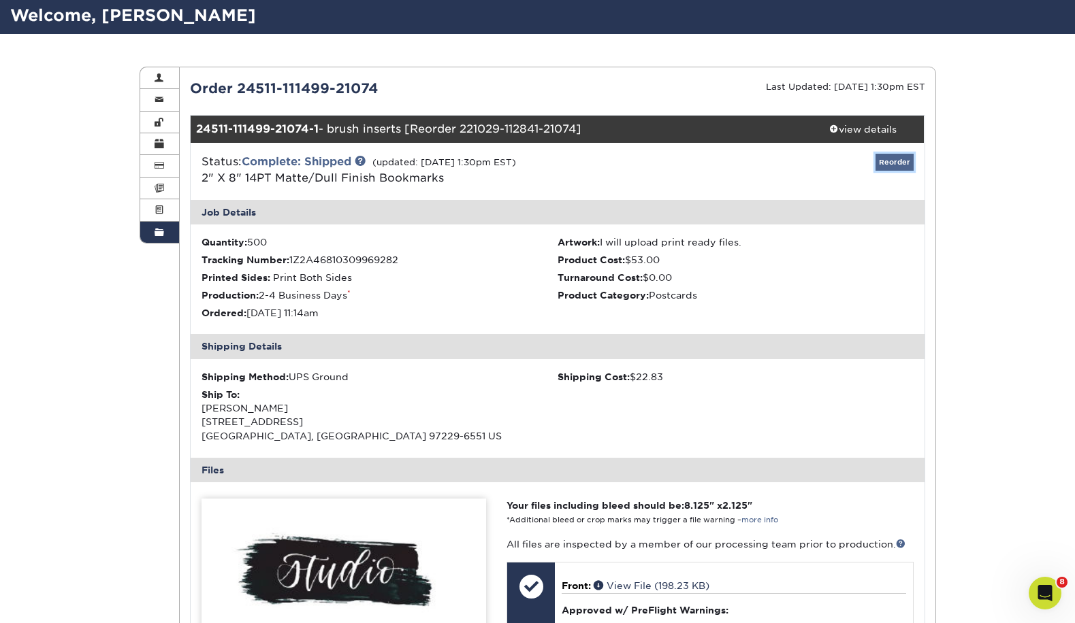
click at [898, 164] on link "Reorder" at bounding box center [894, 162] width 38 height 17
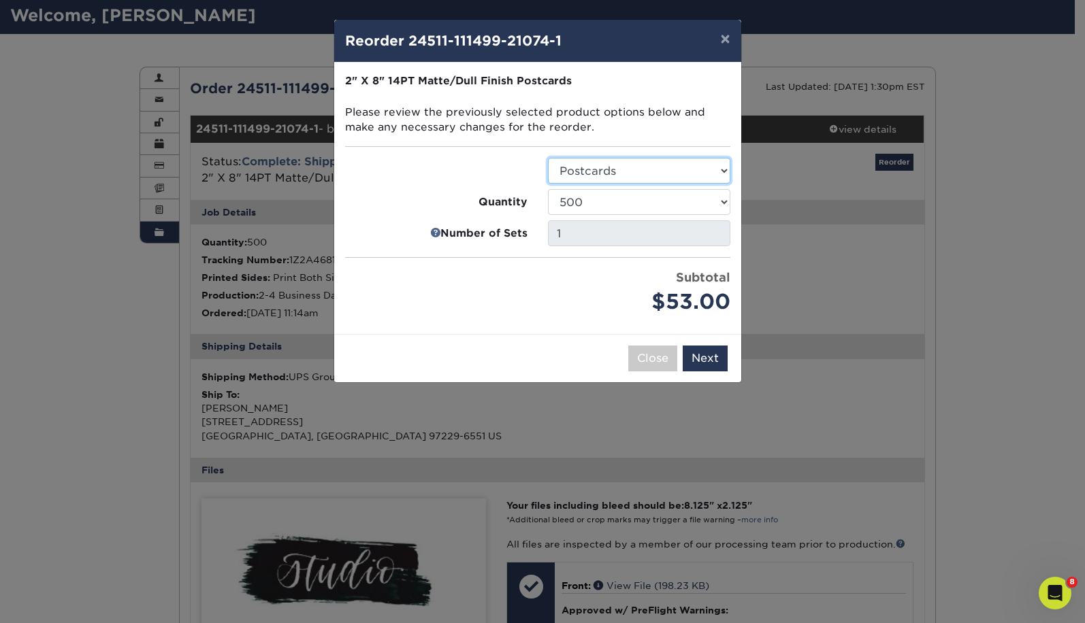
click at [651, 171] on select "Select Option Postcards" at bounding box center [639, 171] width 182 height 26
click at [701, 353] on button "Next" at bounding box center [705, 359] width 45 height 26
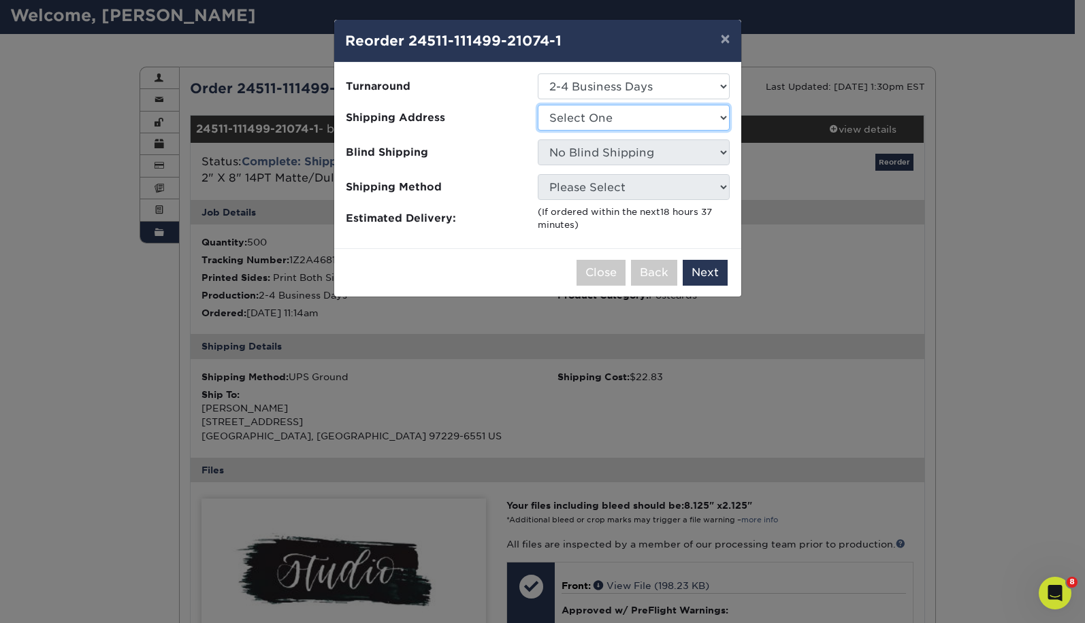
click at [636, 121] on select "Select One Home" at bounding box center [634, 118] width 192 height 26
select select "136549"
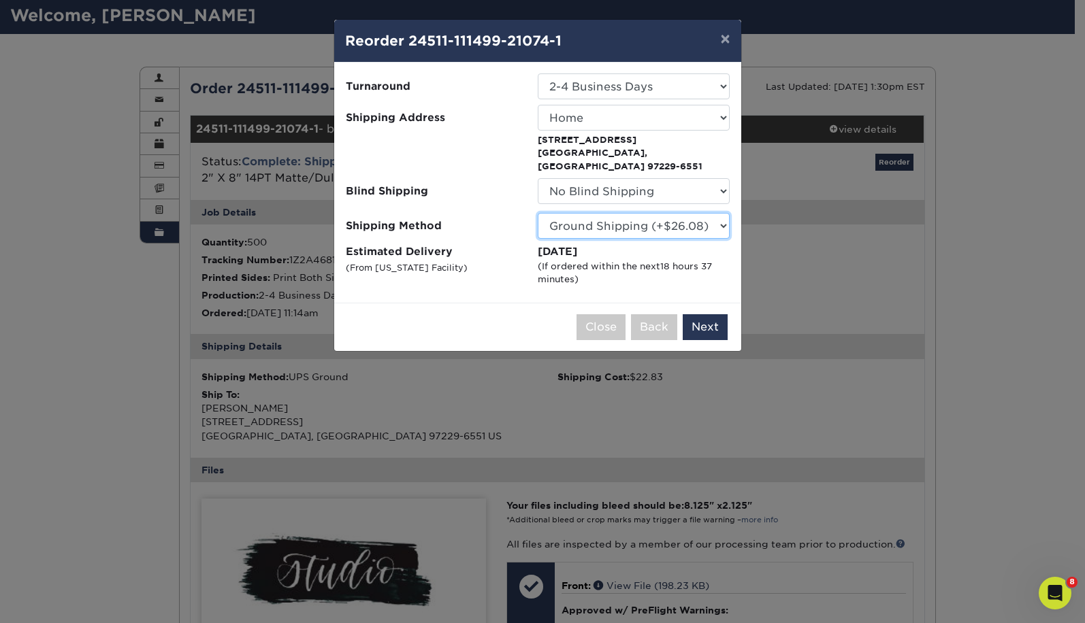
click at [654, 218] on select "Please Select Ground Shipping (+$26.08) 3 Day Shipping Service (+$32.29) 2 Day …" at bounding box center [634, 226] width 192 height 26
click at [704, 321] on button "Next" at bounding box center [705, 327] width 45 height 26
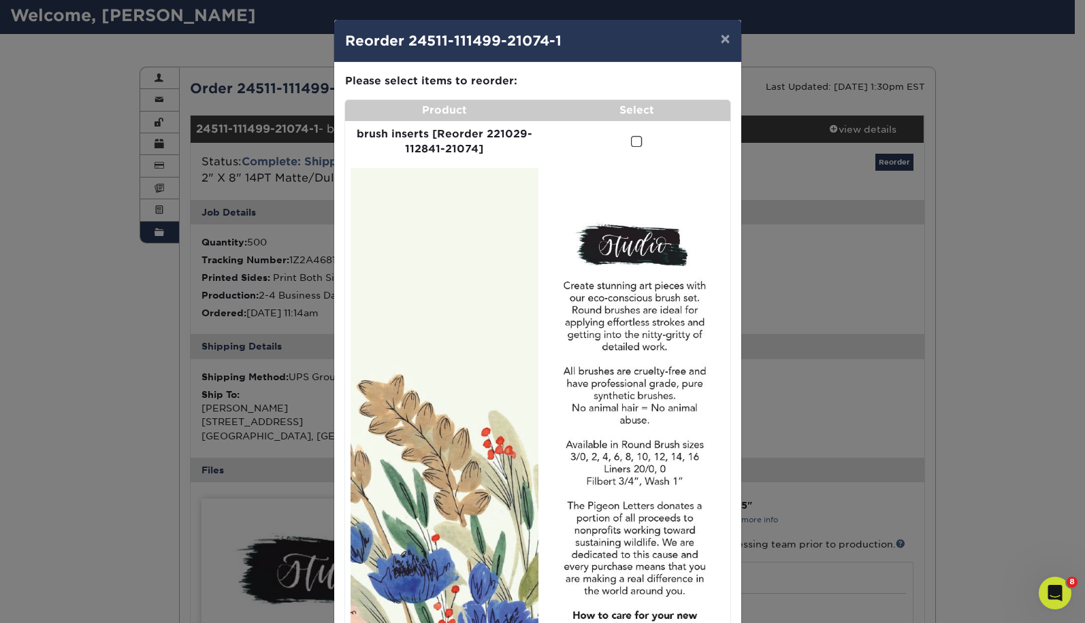
click at [632, 135] on span at bounding box center [637, 141] width 12 height 13
click at [0, 0] on input "checkbox" at bounding box center [0, 0] width 0 height 0
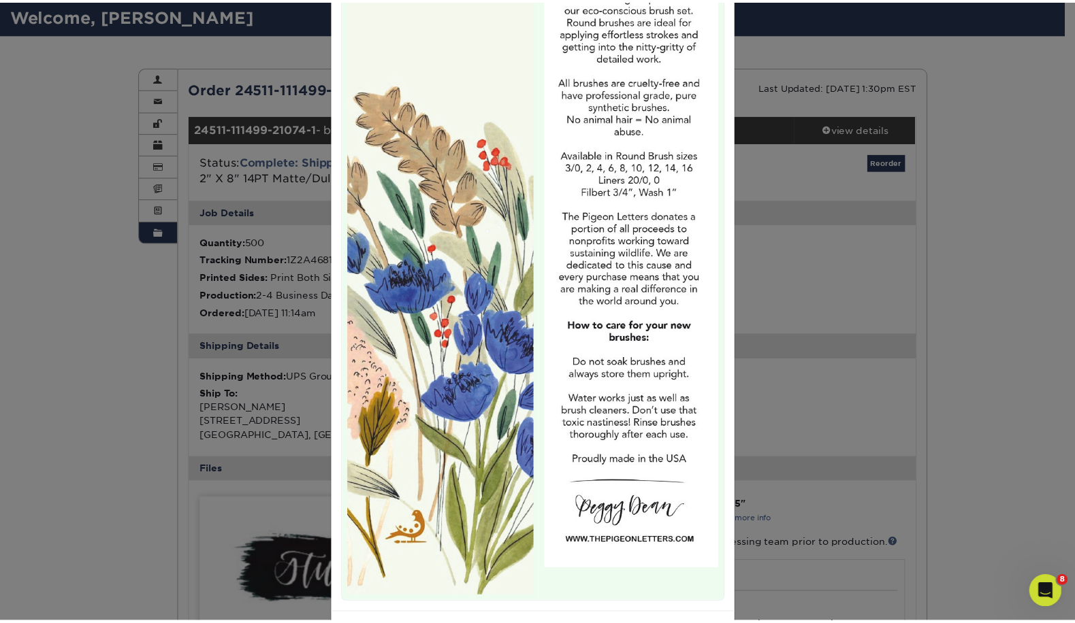
scroll to position [341, 0]
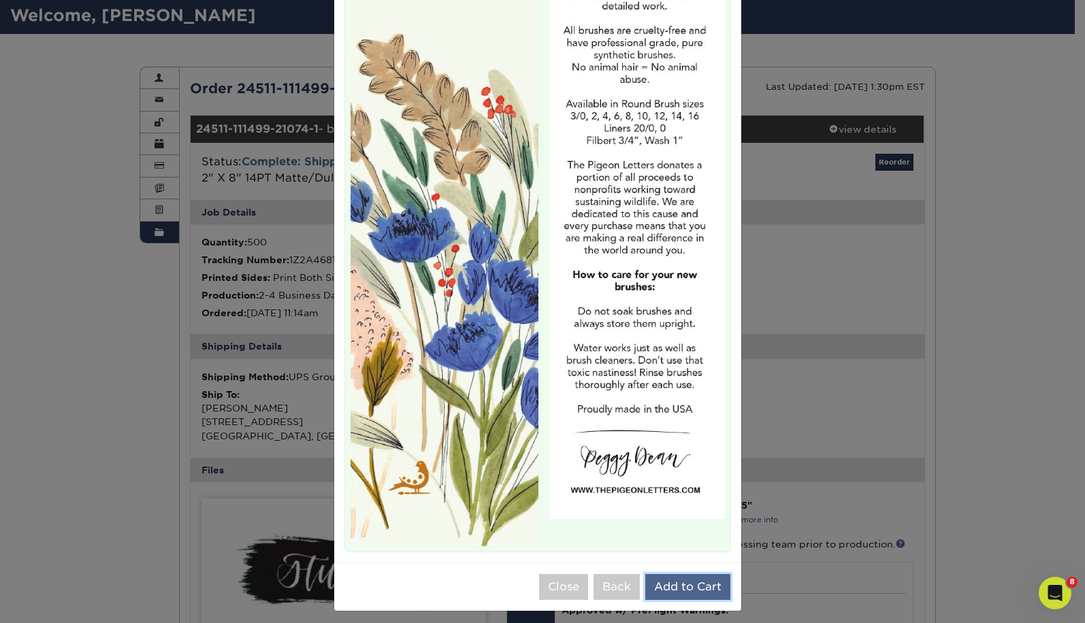
click at [660, 574] on button "Add to Cart" at bounding box center [687, 587] width 85 height 26
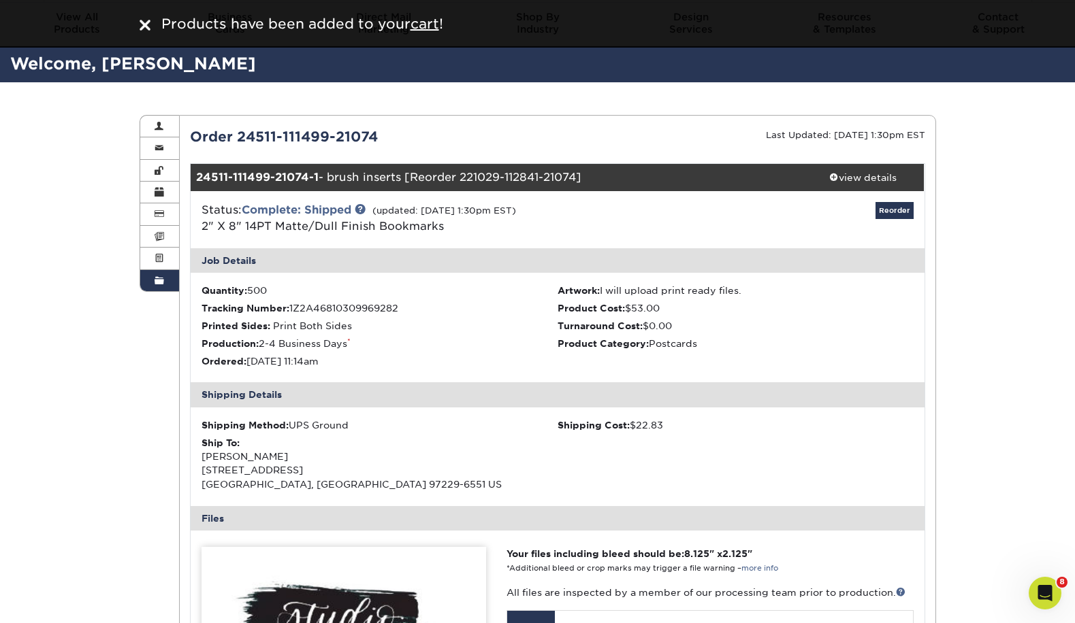
scroll to position [0, 0]
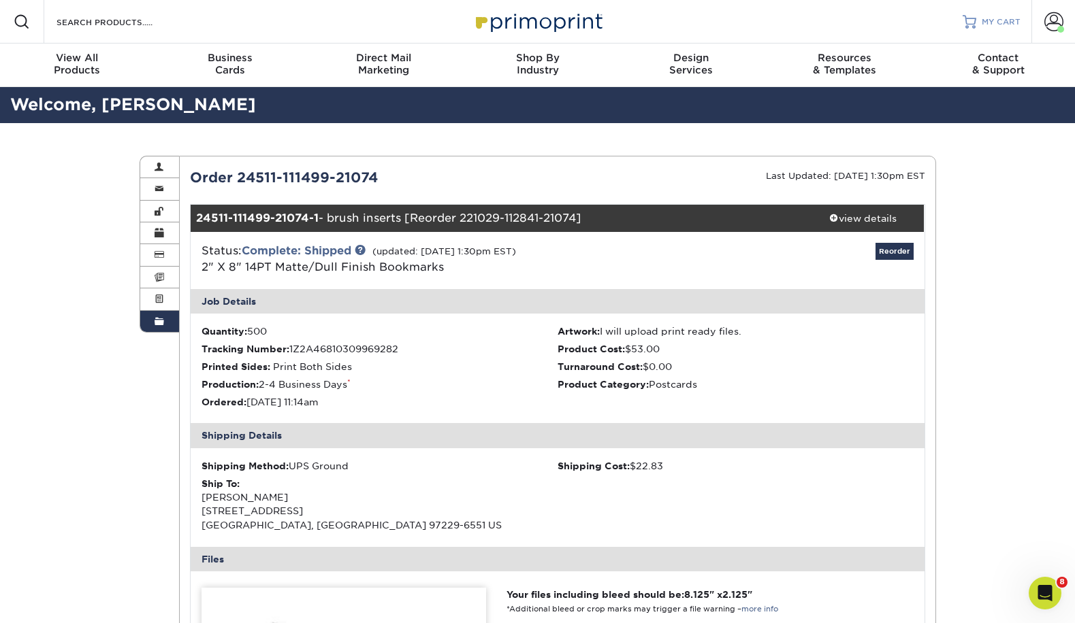
click at [991, 23] on span "MY CART" at bounding box center [1000, 22] width 39 height 12
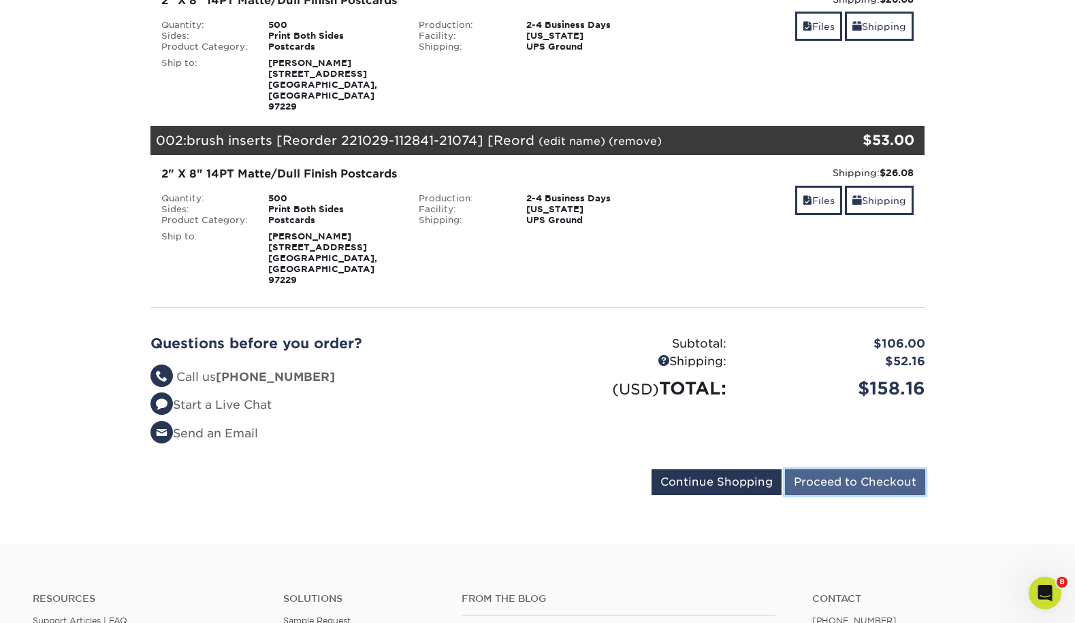
click at [871, 470] on input "Proceed to Checkout" at bounding box center [855, 483] width 140 height 26
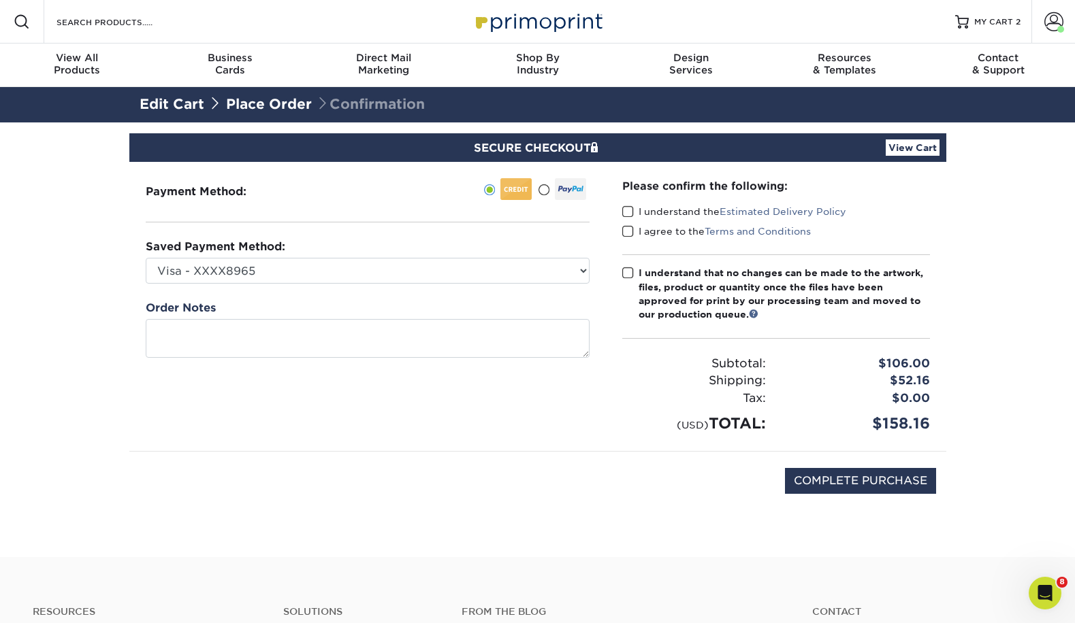
click at [628, 212] on span at bounding box center [628, 212] width 12 height 13
click at [0, 0] on input "I understand the Estimated Delivery Policy" at bounding box center [0, 0] width 0 height 0
click at [626, 225] on span at bounding box center [628, 231] width 12 height 13
click at [0, 0] on input "I agree to the Terms and Conditions" at bounding box center [0, 0] width 0 height 0
click at [628, 274] on span at bounding box center [628, 273] width 12 height 13
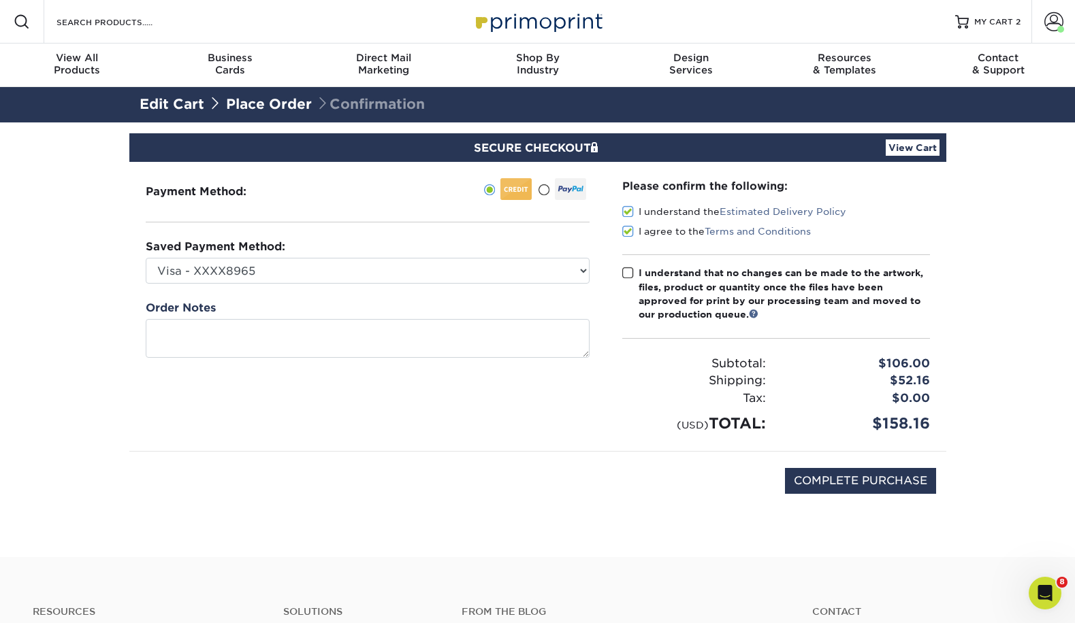
click at [0, 0] on input "I understand that no changes can be made to the artwork, files, product or quan…" at bounding box center [0, 0] width 0 height 0
click at [882, 485] on input "COMPLETE PURCHASE" at bounding box center [860, 481] width 151 height 26
type input "PROCESSING, PLEASE WAIT..."
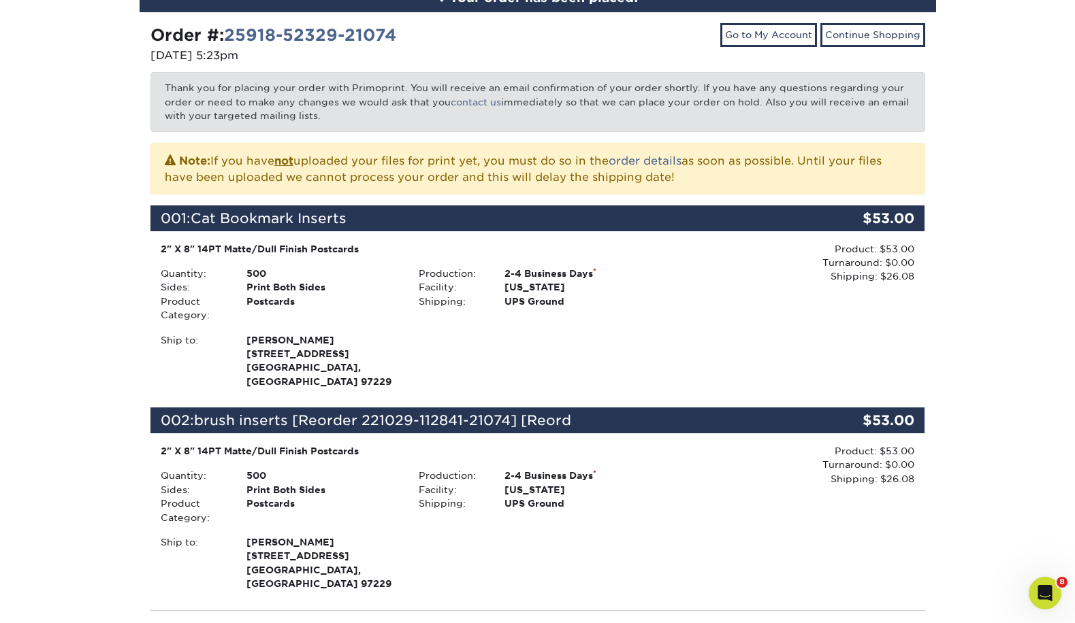
scroll to position [300, 0]
